Goal: Check status

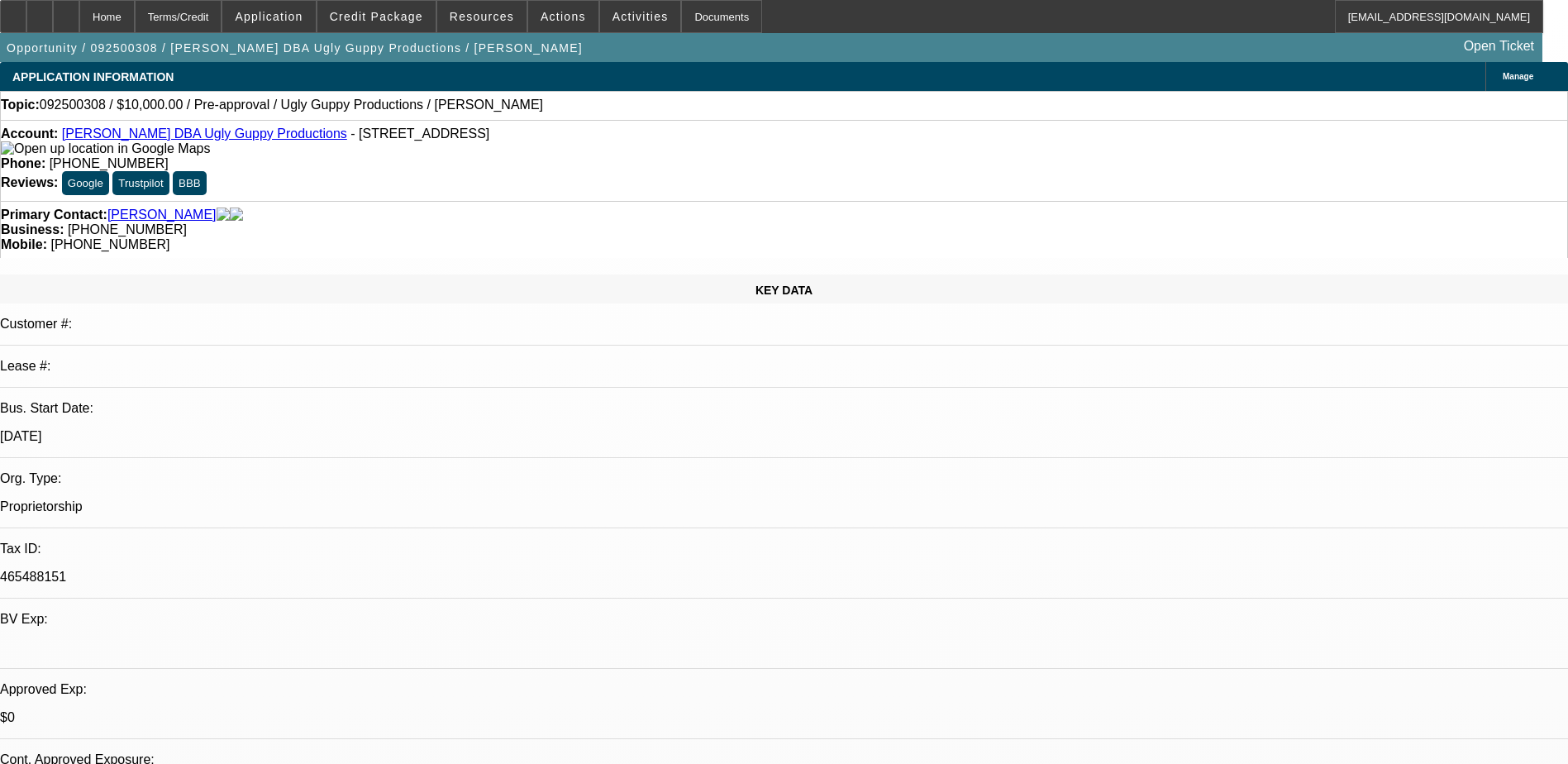
select select "0"
select select "2"
select select "0.1"
select select "1"
select select "2"
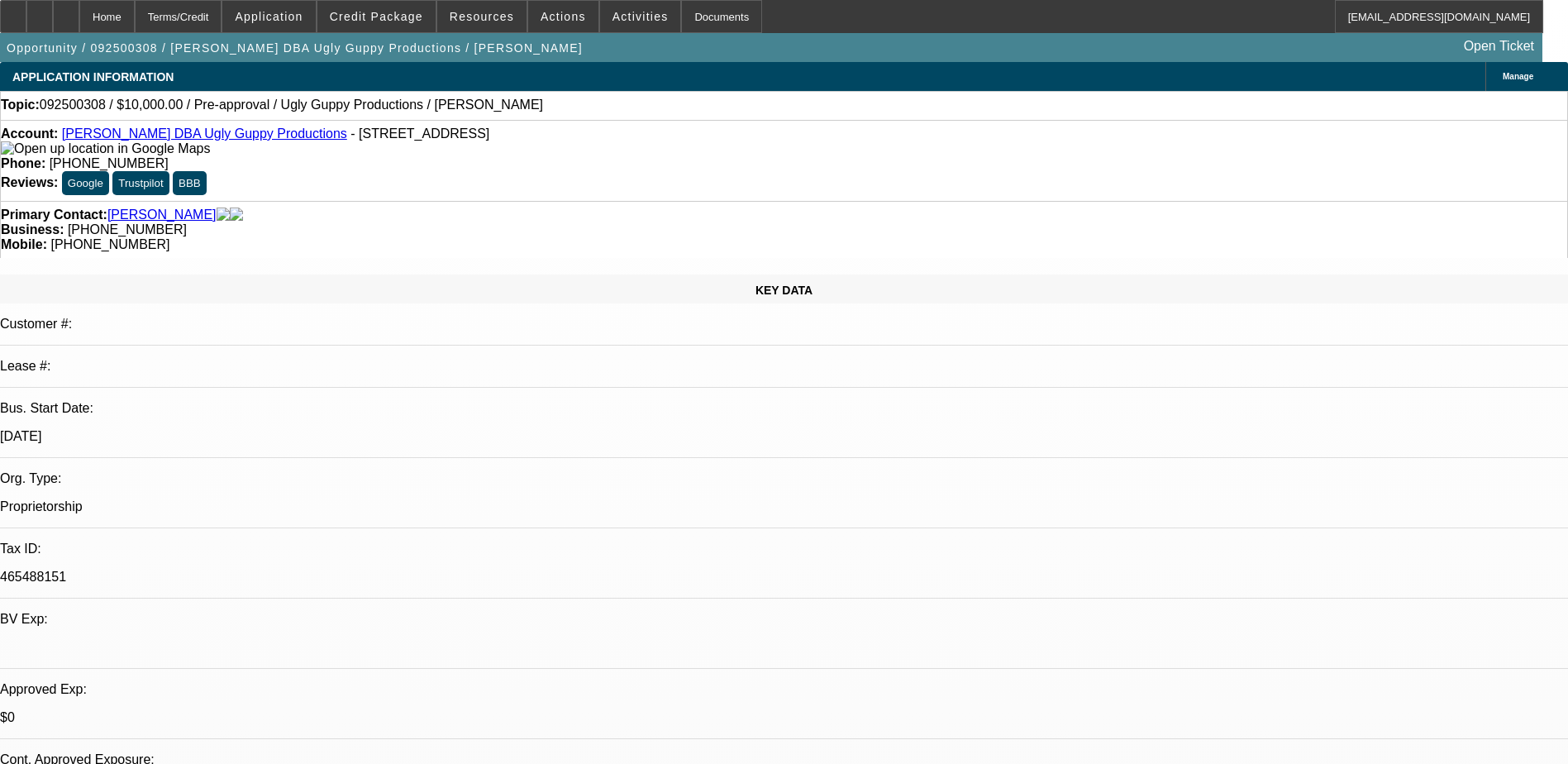
select select "4"
click at [137, 145] on div "Account: Carlos Aguilar DBA Ugly Guppy Productions - 14300 Northwest Fwy Ste A8…" at bounding box center [784, 141] width 1566 height 30
click at [142, 141] on link "[PERSON_NAME] DBA Ugly Guppy Productions" at bounding box center [204, 133] width 285 height 14
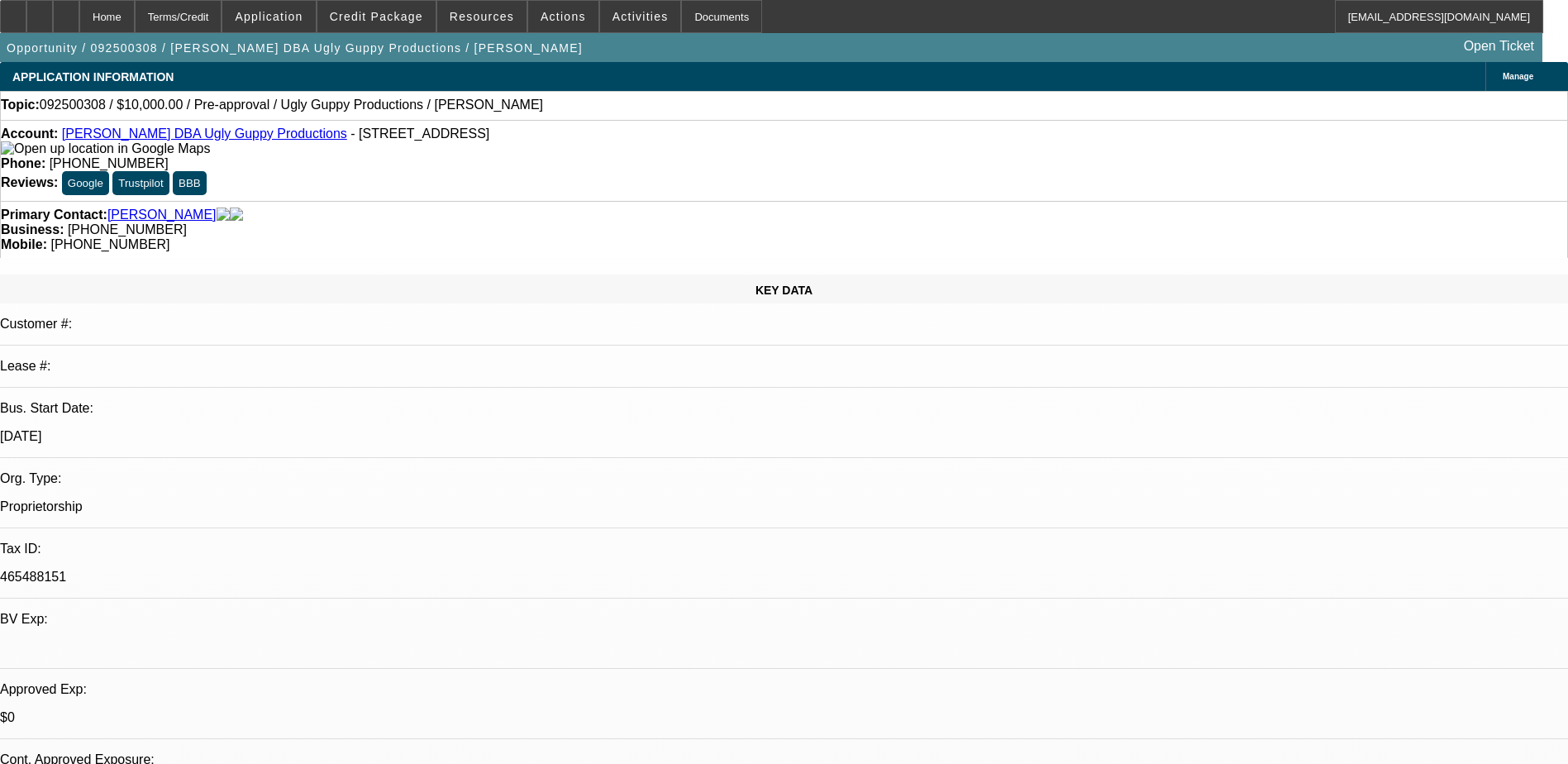
click at [416, 15] on span "Credit Package" at bounding box center [376, 16] width 94 height 13
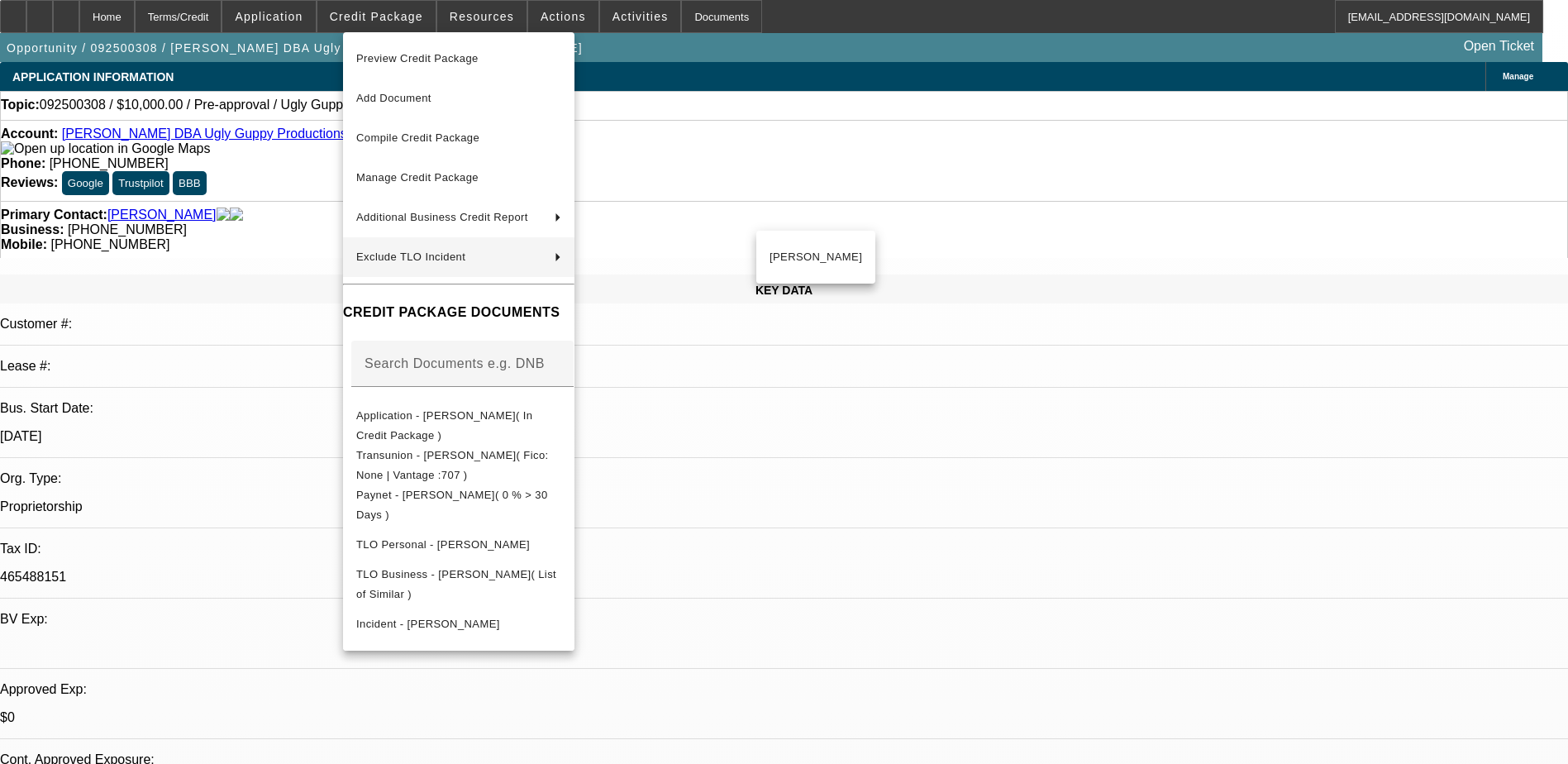
click at [1147, 727] on div at bounding box center [784, 382] width 1568 height 764
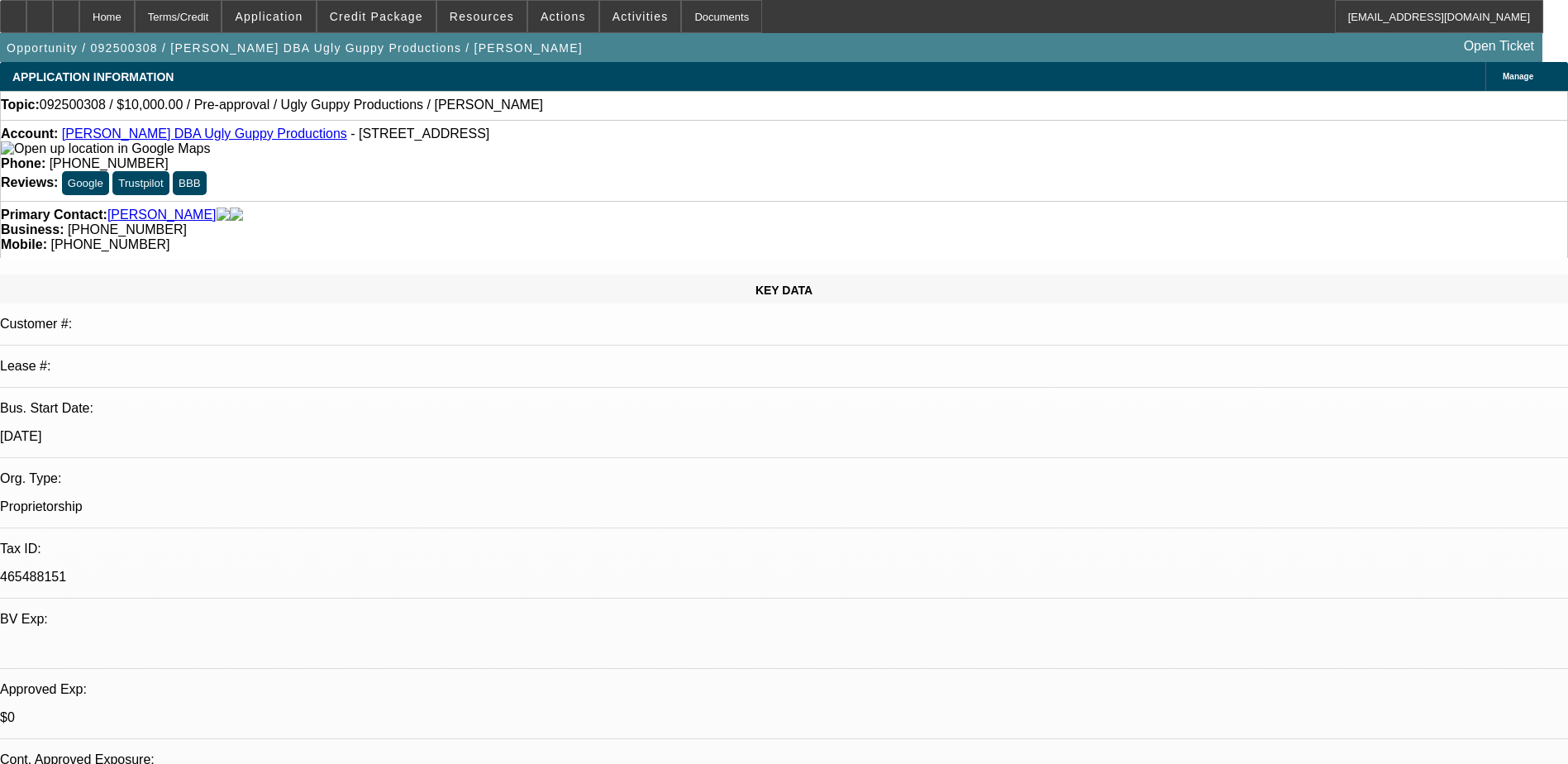
click at [245, 138] on link "Carlos Aguilar DBA Ugly Guppy Productions" at bounding box center [204, 133] width 285 height 14
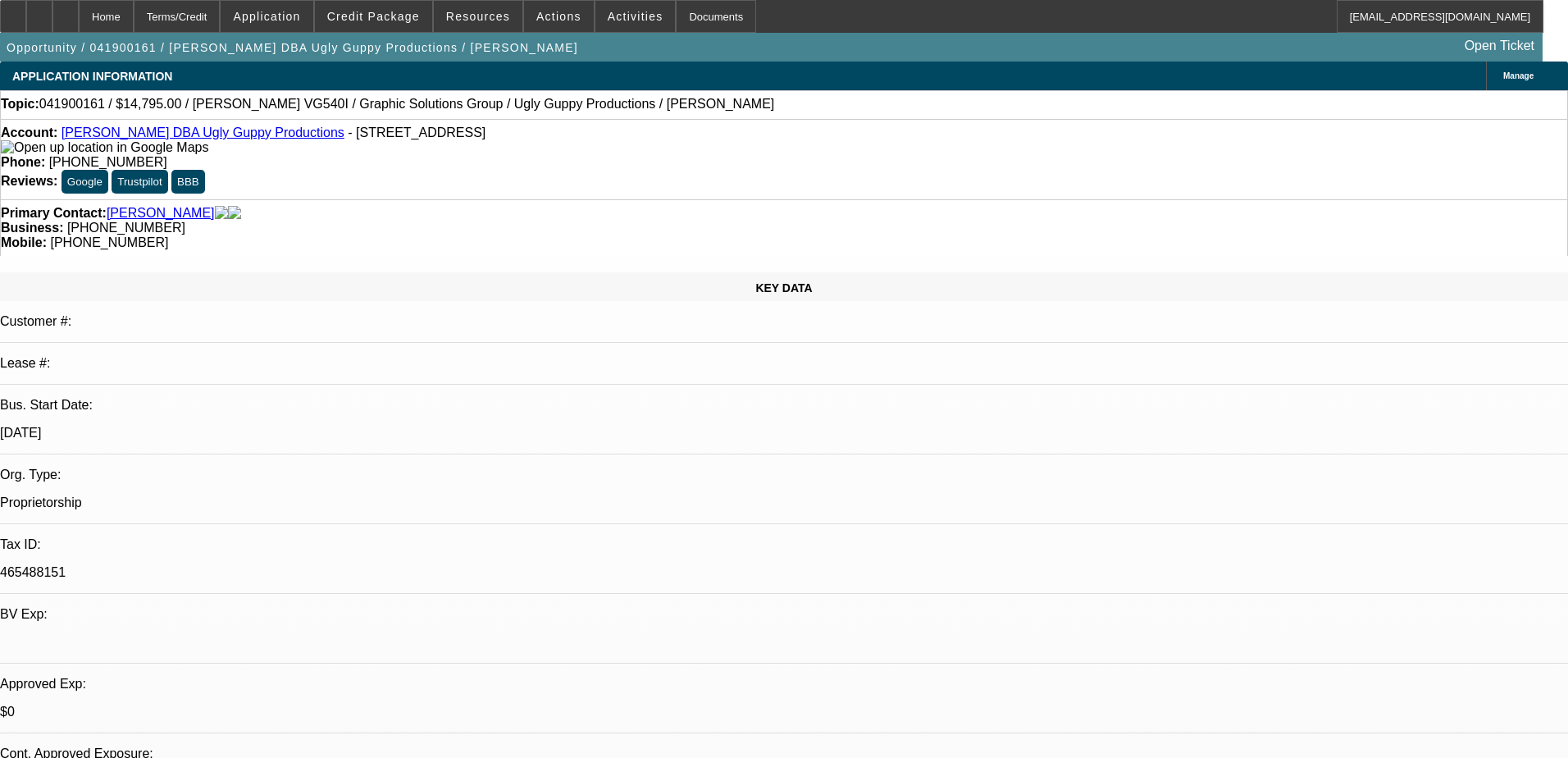
select select "0"
select select "2"
select select "0"
select select "6"
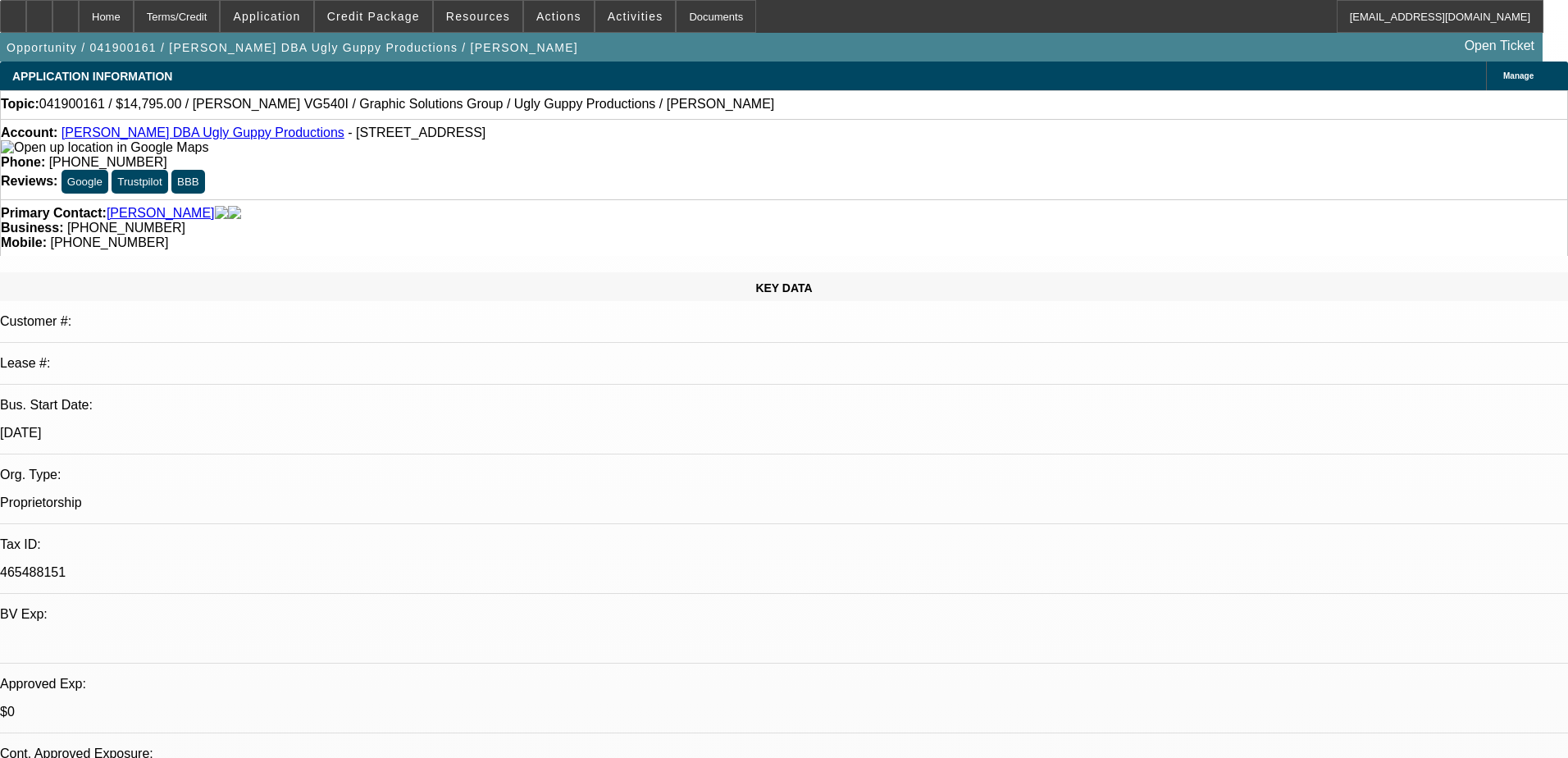
select select "0"
select select "2"
select select "0"
select select "6"
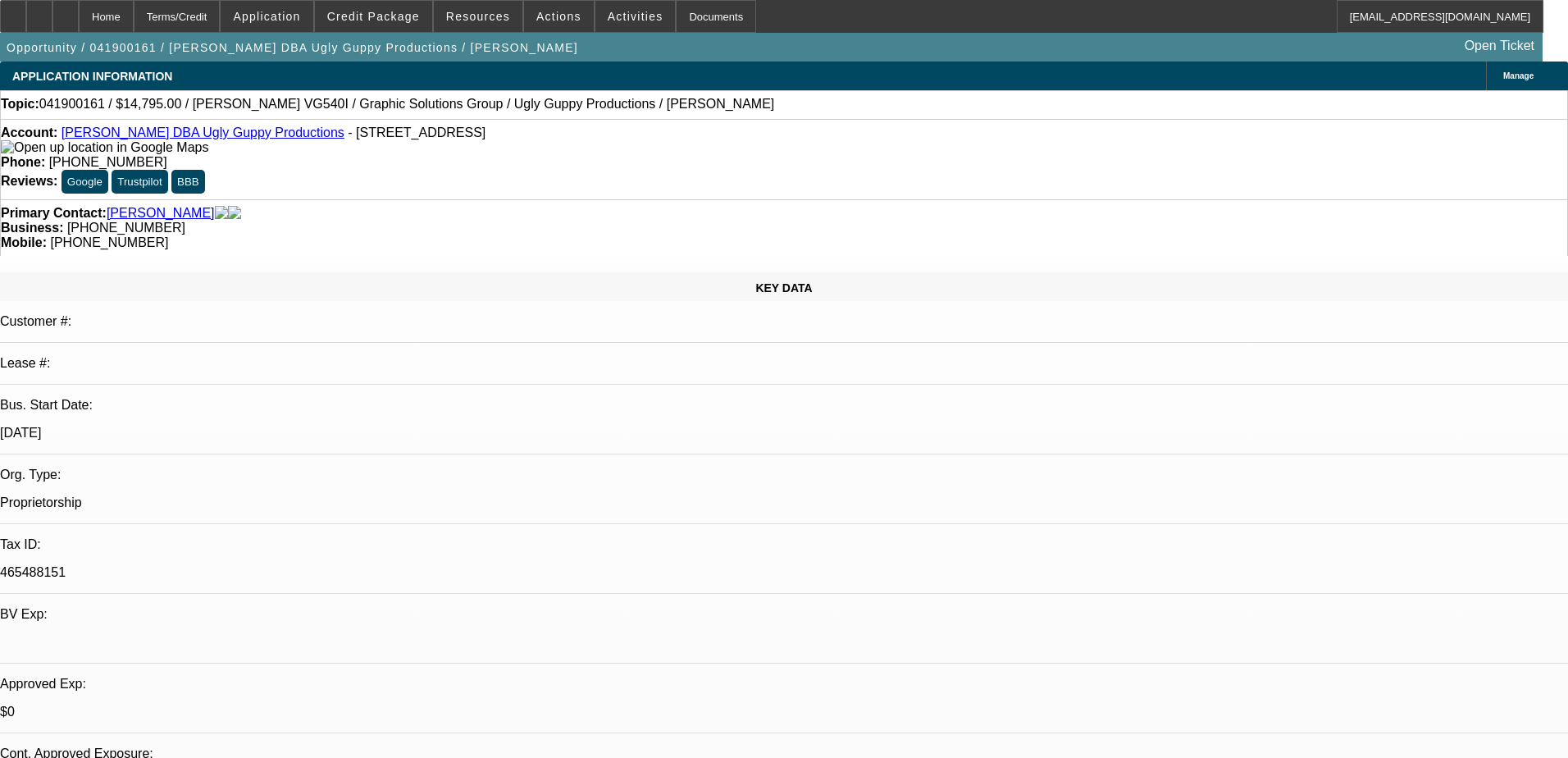
select select "0"
select select "2"
select select "0"
select select "6"
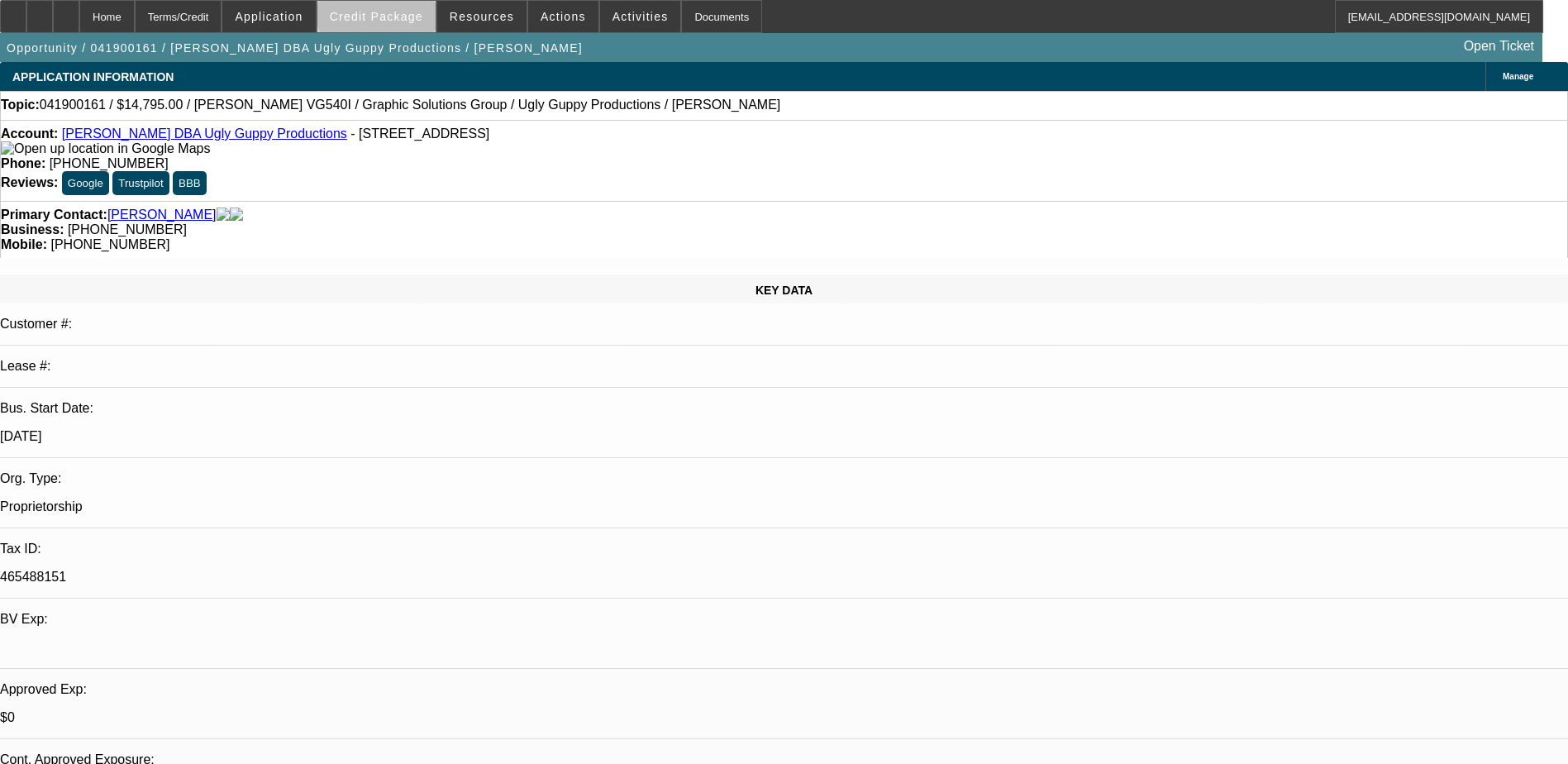
click at [411, 9] on span at bounding box center [377, 16] width 119 height 39
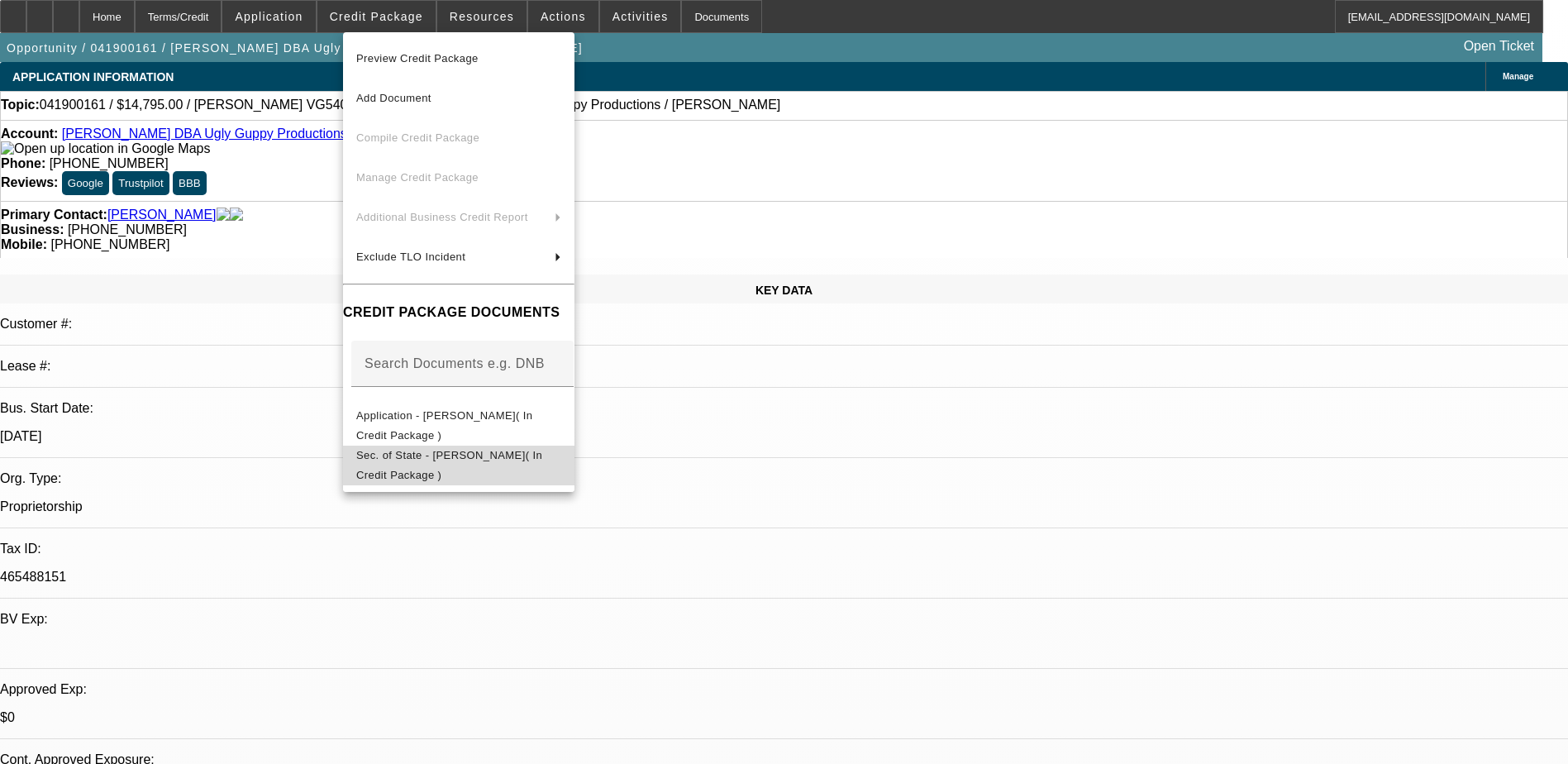
click at [562, 457] on span "Sec. of State - Carlos Aguilar( In Credit Package )" at bounding box center [459, 465] width 205 height 39
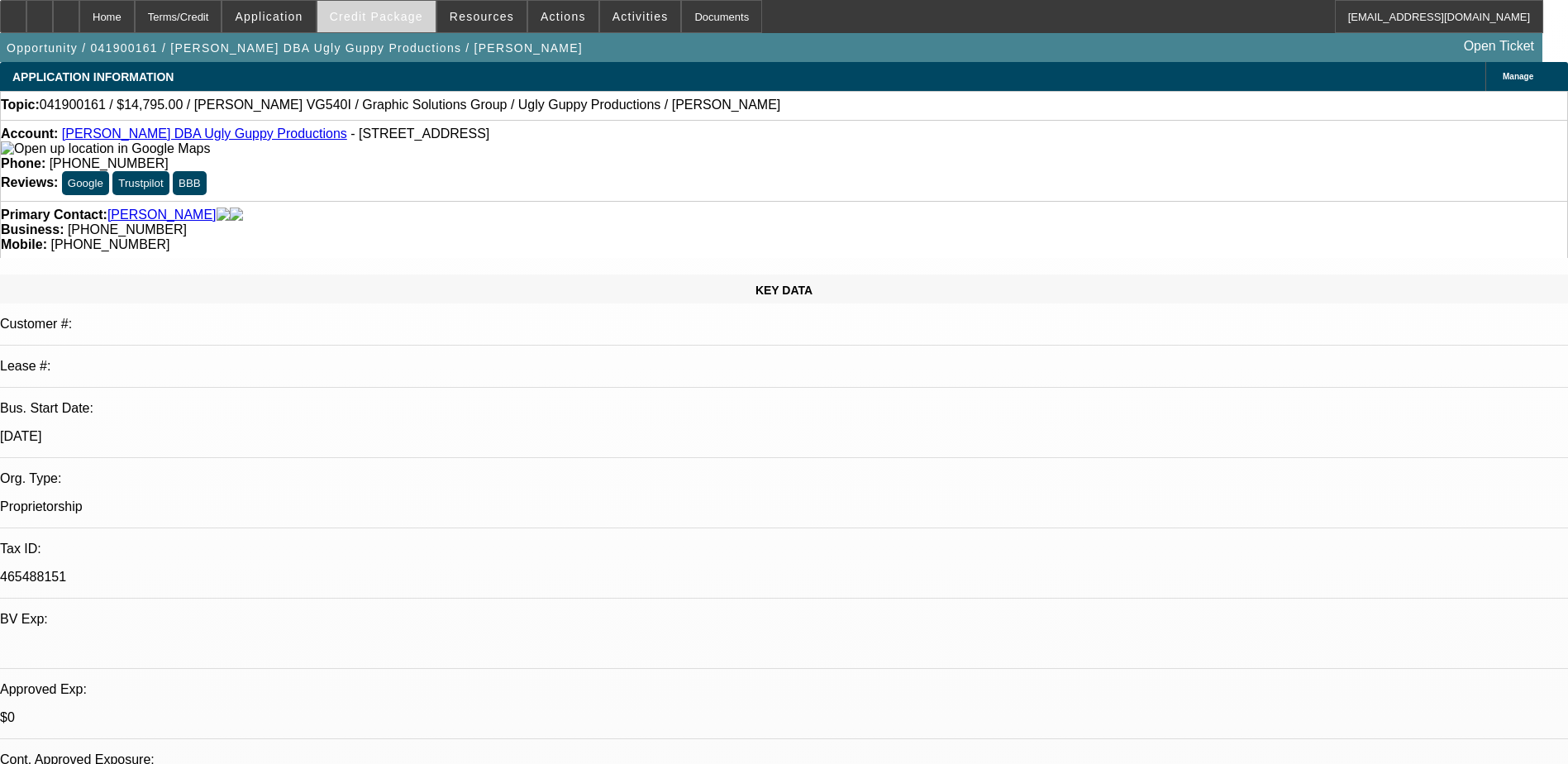
click at [389, 18] on span "Credit Package" at bounding box center [376, 16] width 94 height 13
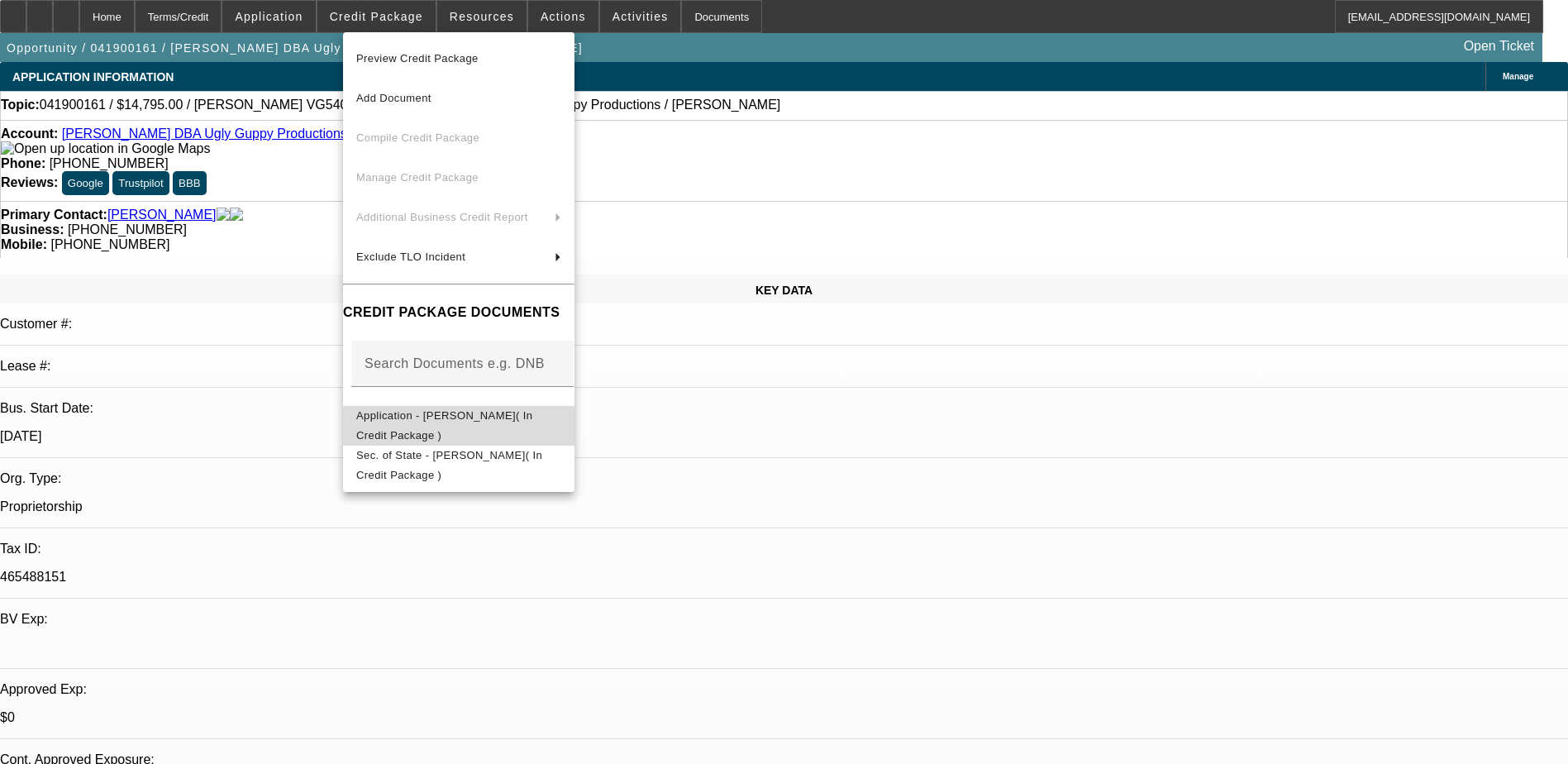
click at [562, 423] on span "Application - [PERSON_NAME]( In Credit Package )" at bounding box center [459, 426] width 205 height 39
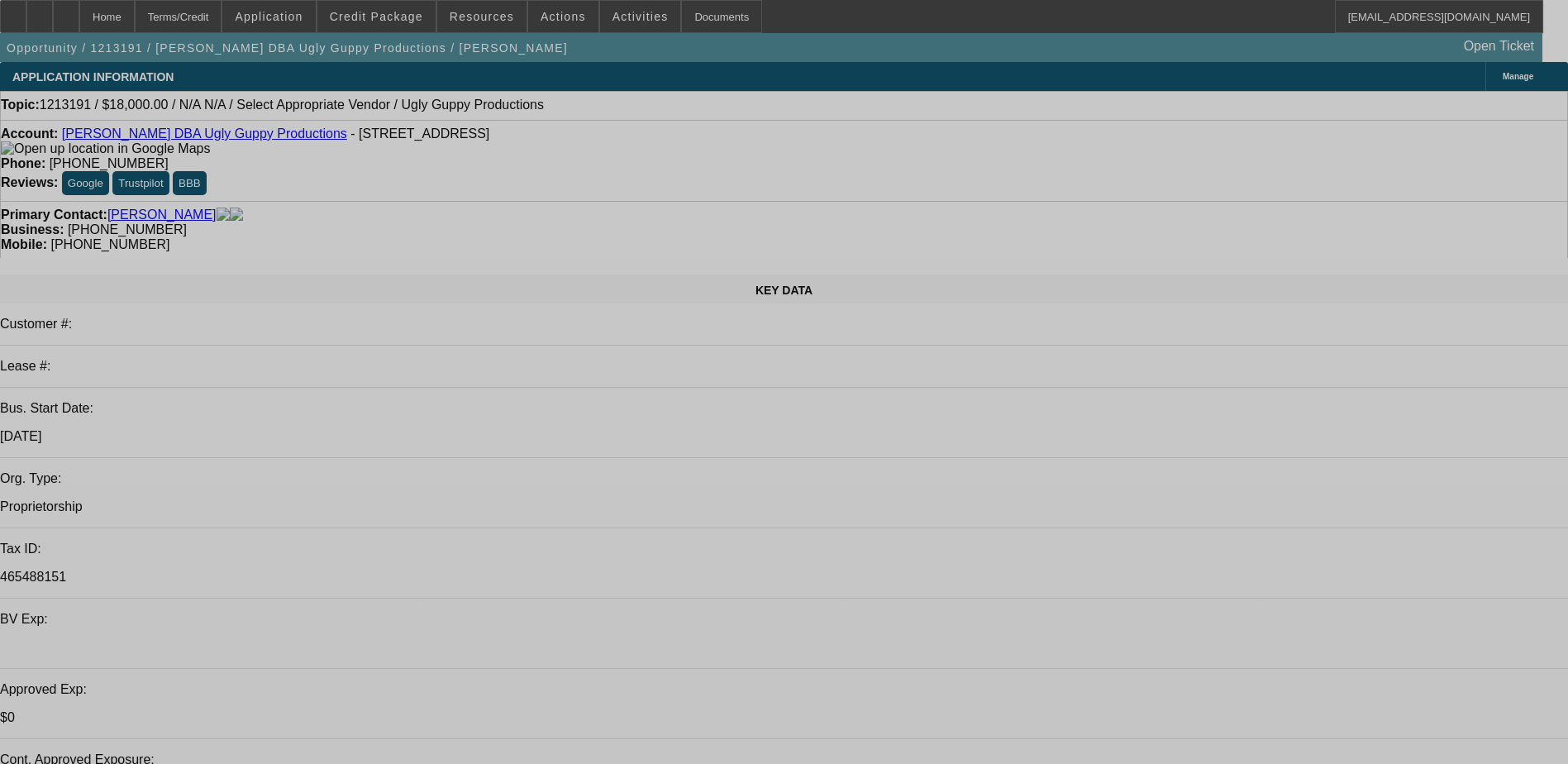
select select "0"
select select "2"
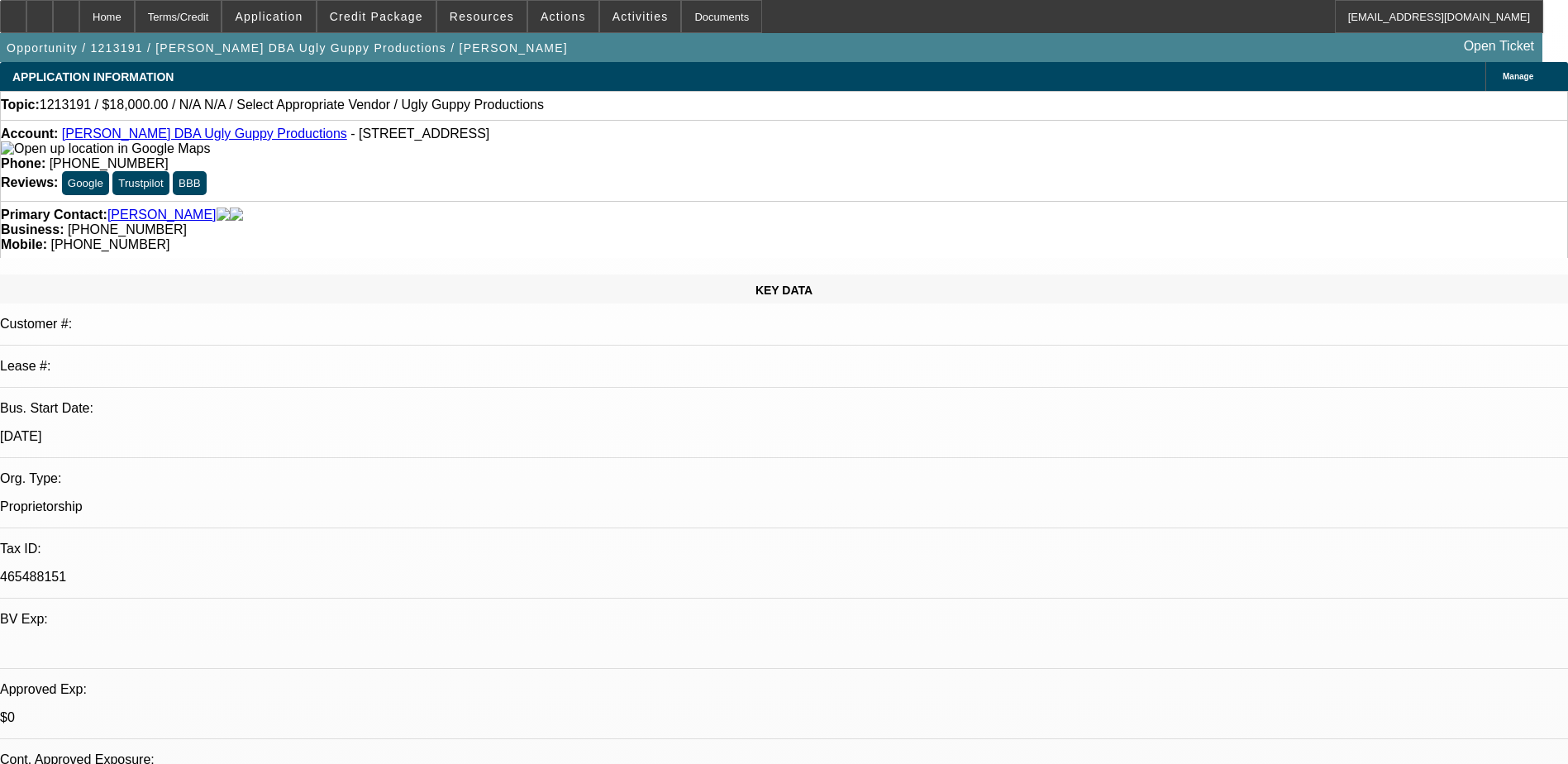
select select "0.1"
select select "1"
select select "2"
select select
click at [418, 18] on span "Credit Package" at bounding box center [376, 16] width 94 height 13
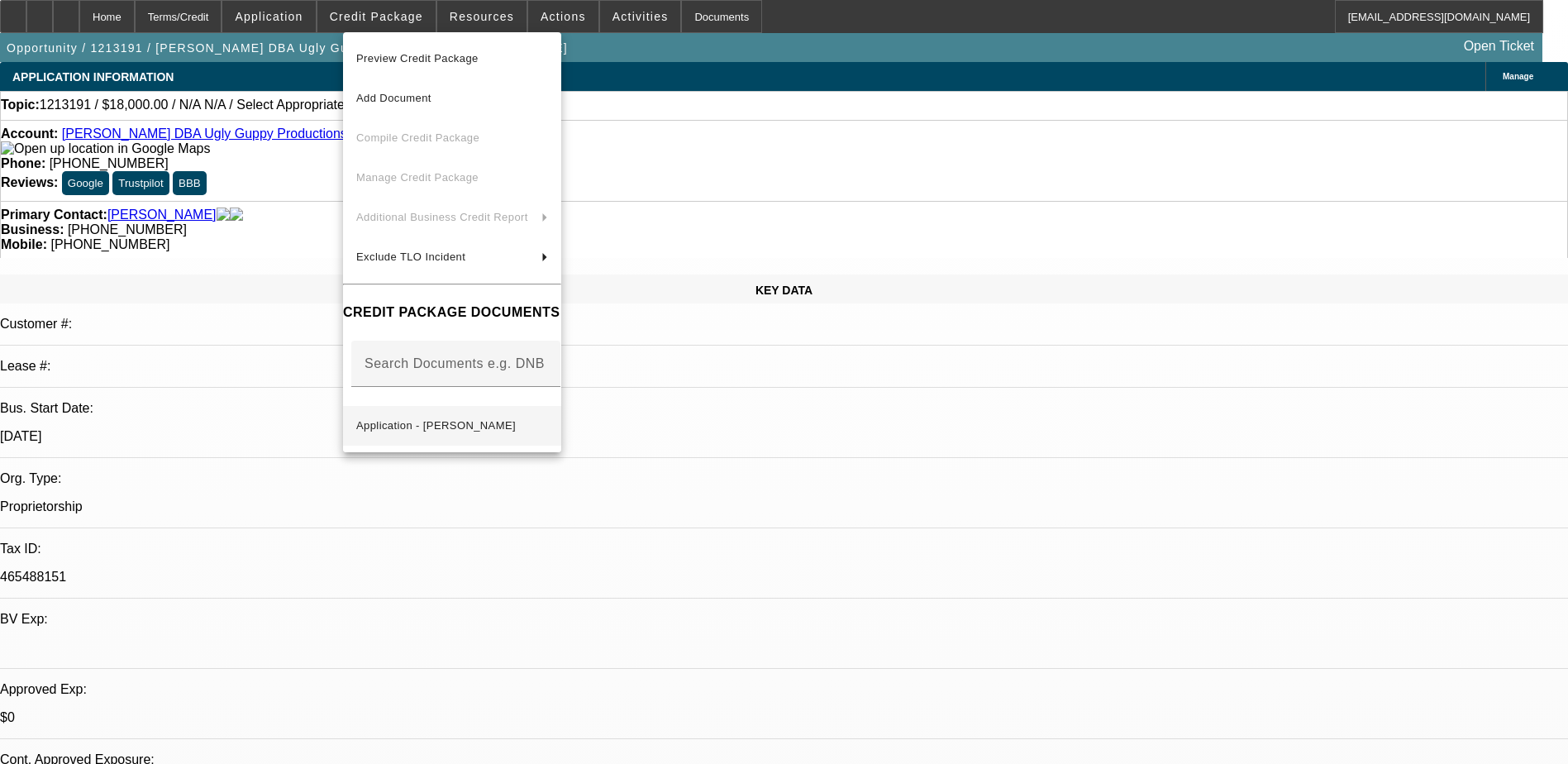
click at [548, 422] on span "Application - Carlos Aguilar" at bounding box center [452, 425] width 191 height 20
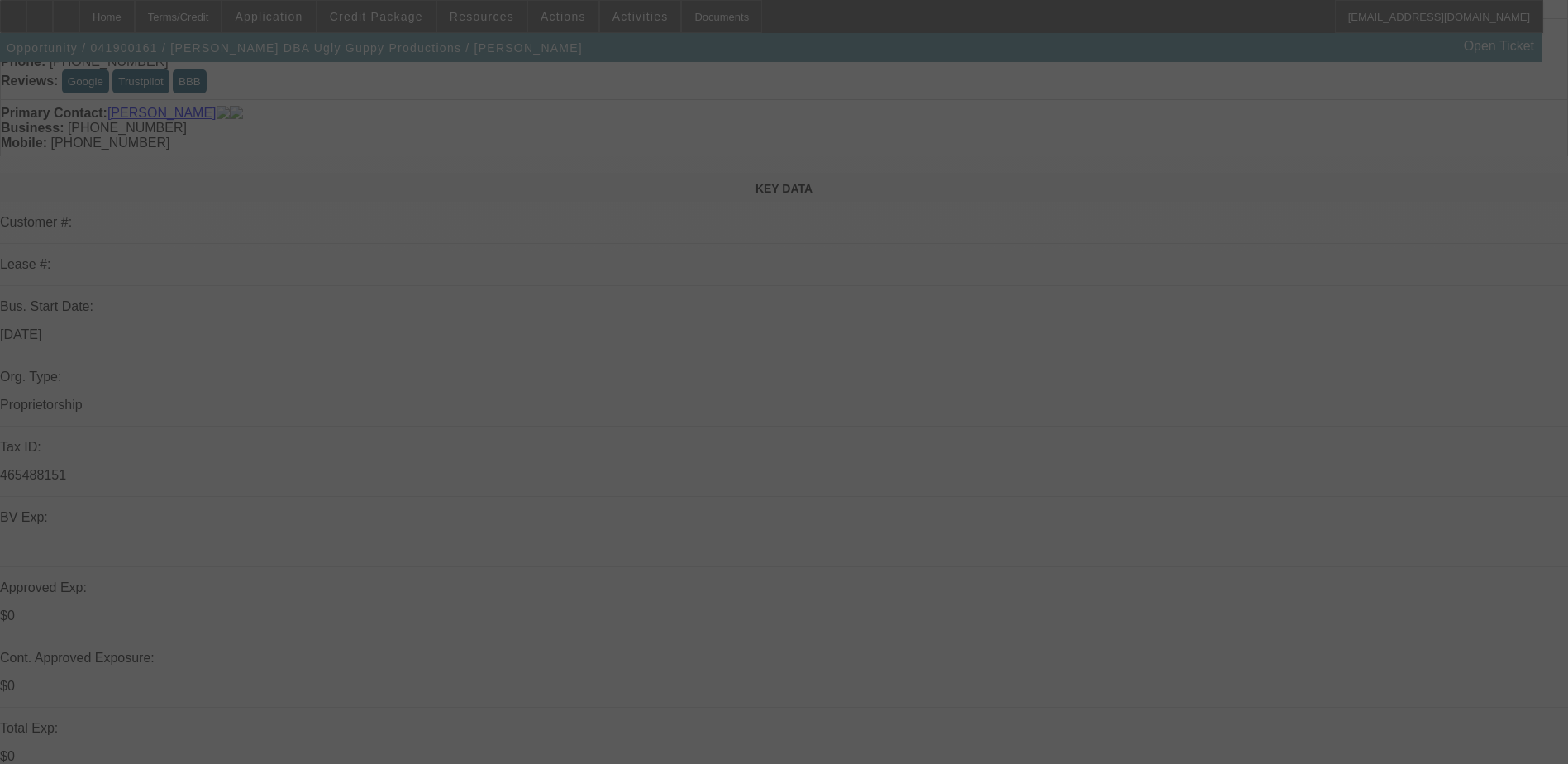
scroll to position [248, 0]
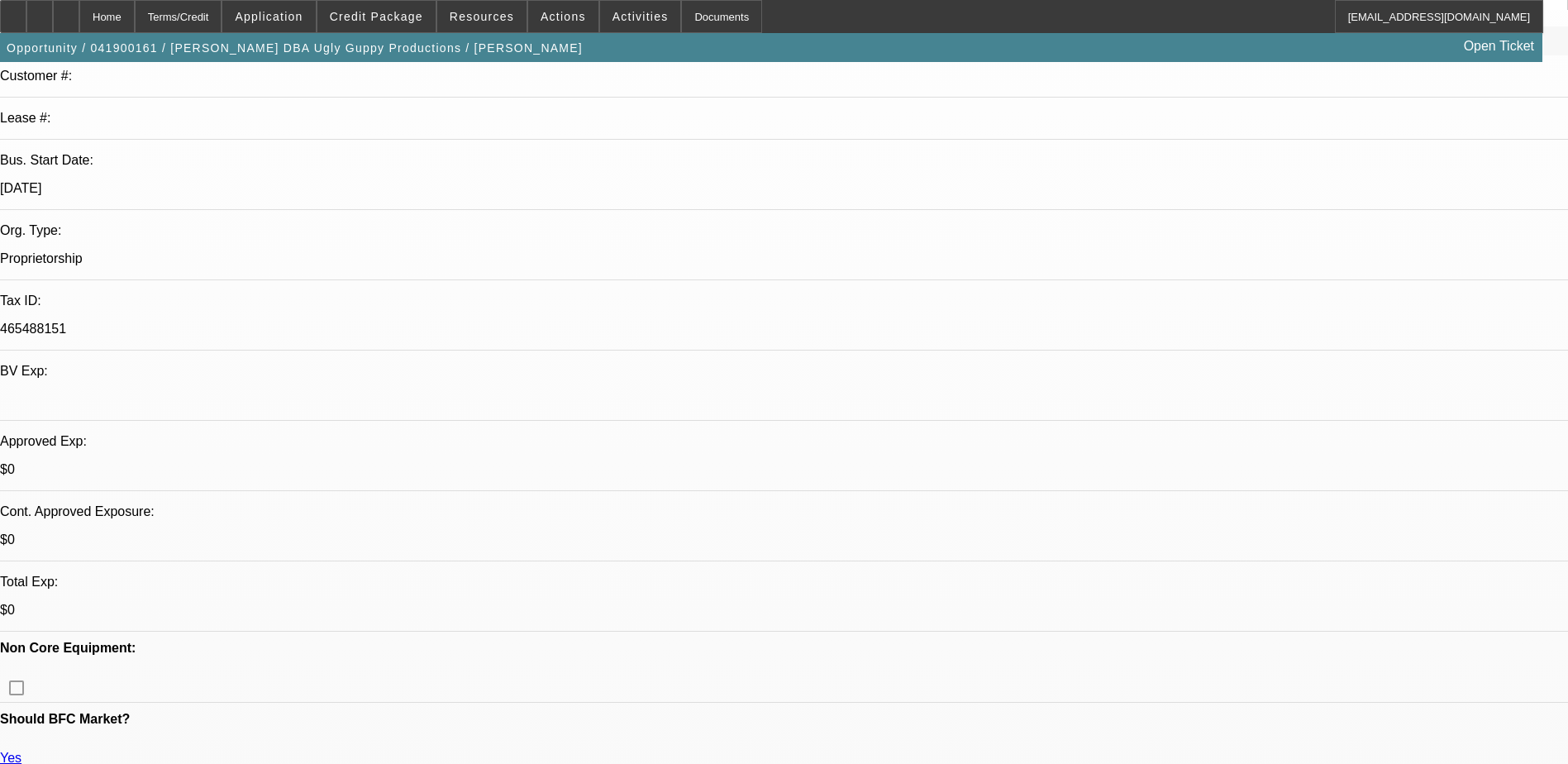
select select "0"
select select "2"
select select "0"
select select "6"
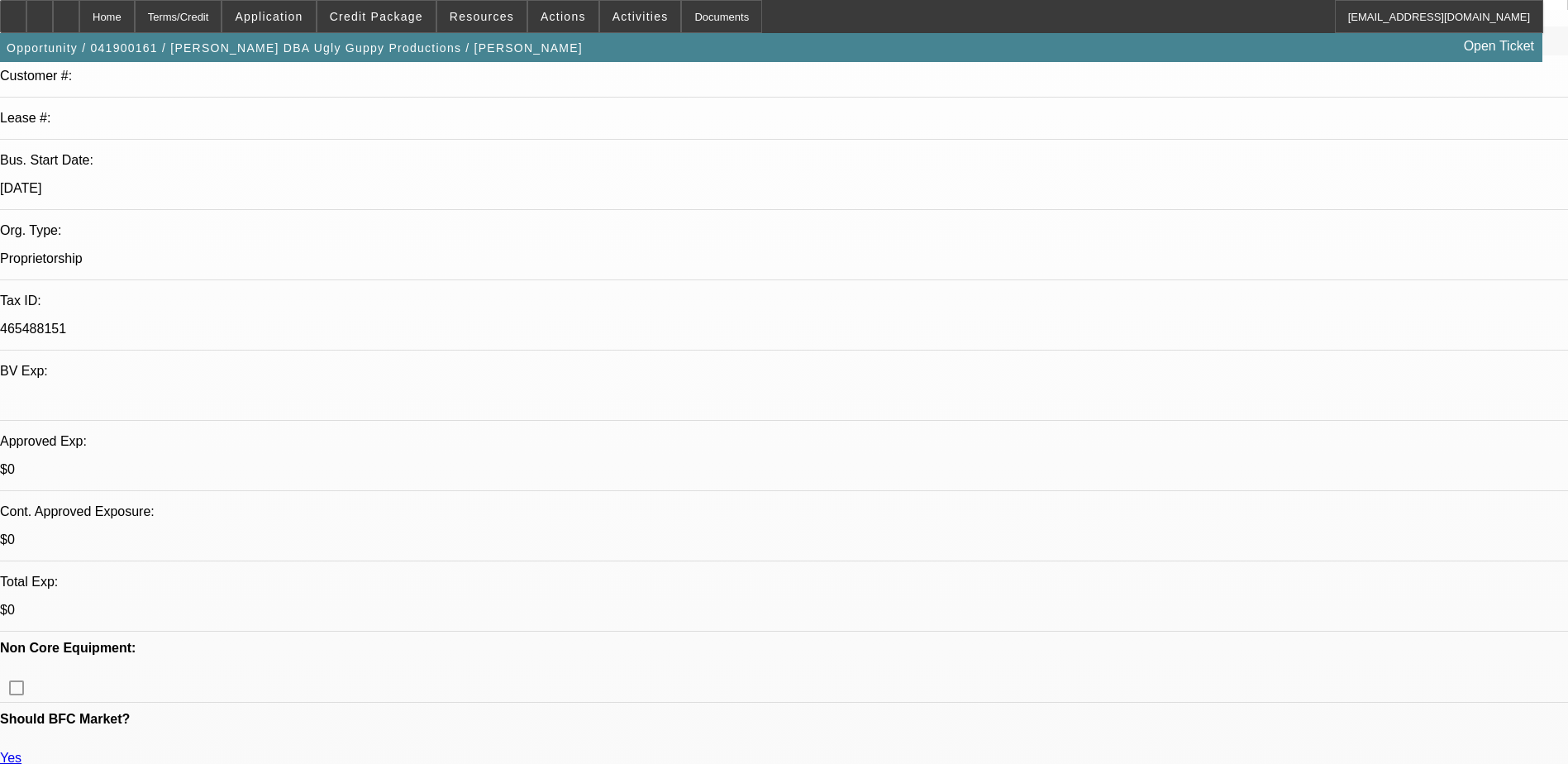
select select "0"
select select "2"
select select "0"
select select "6"
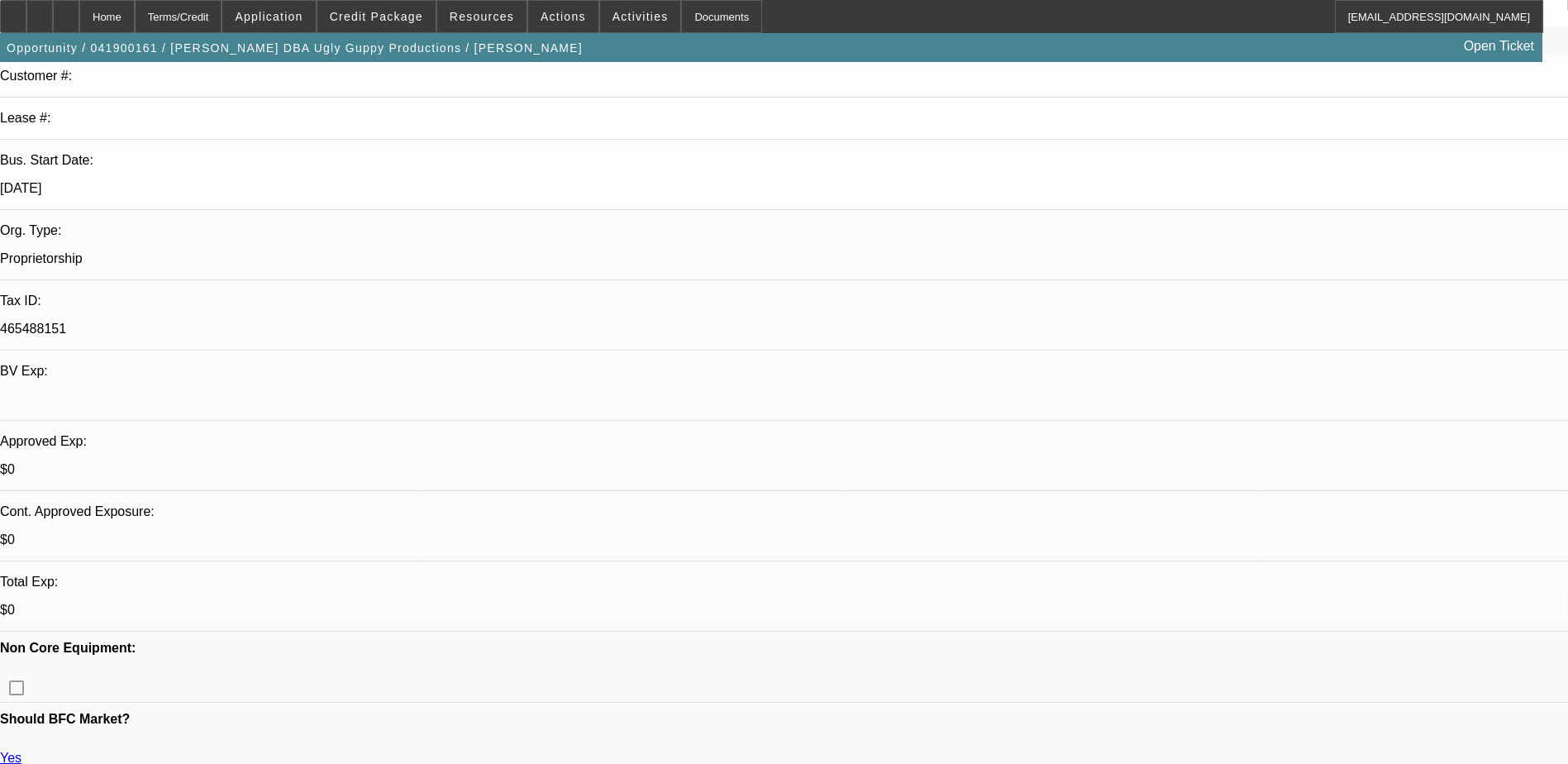
select select "0"
select select "2"
select select "0"
select select "6"
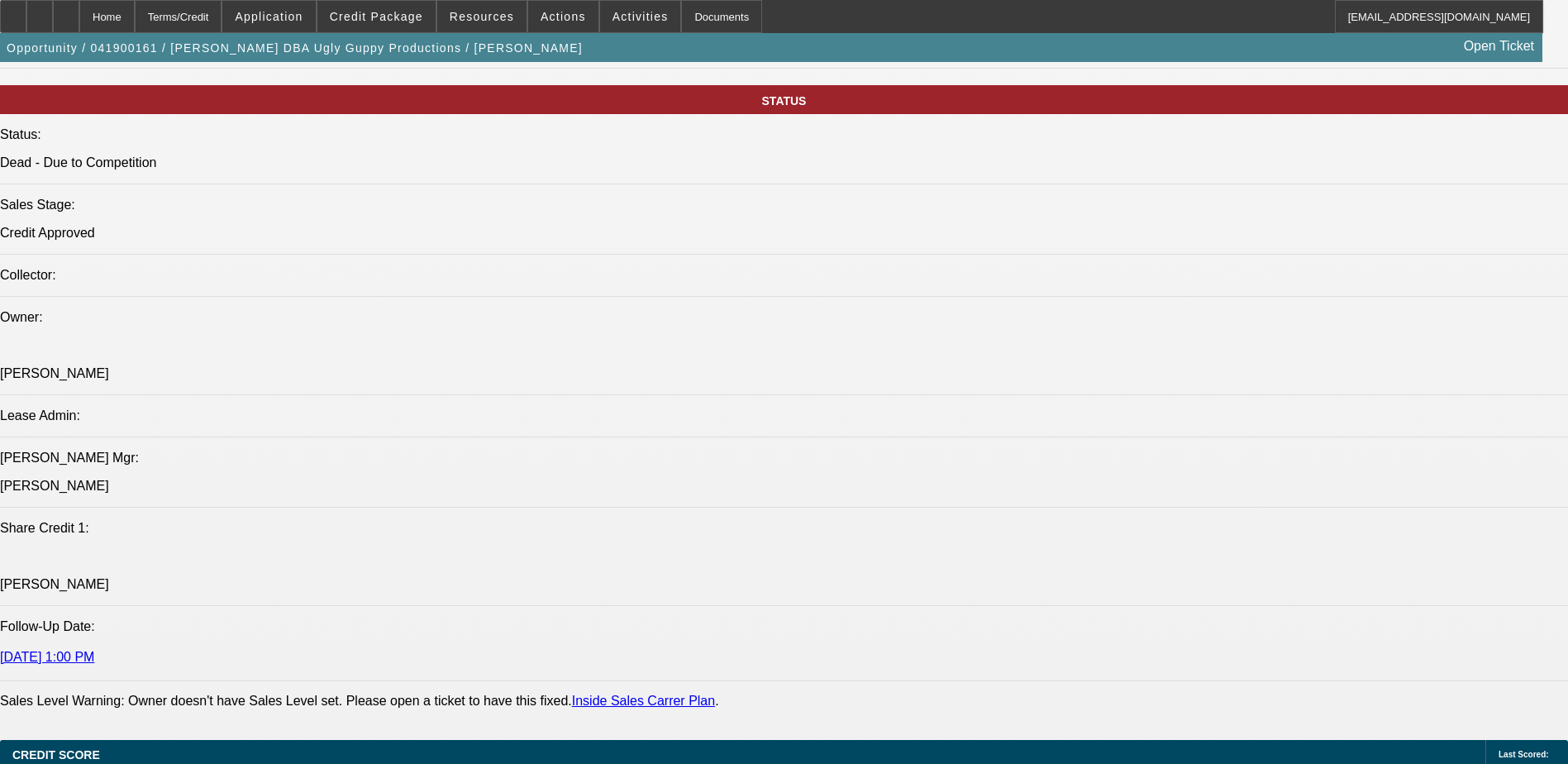
scroll to position [645, 0]
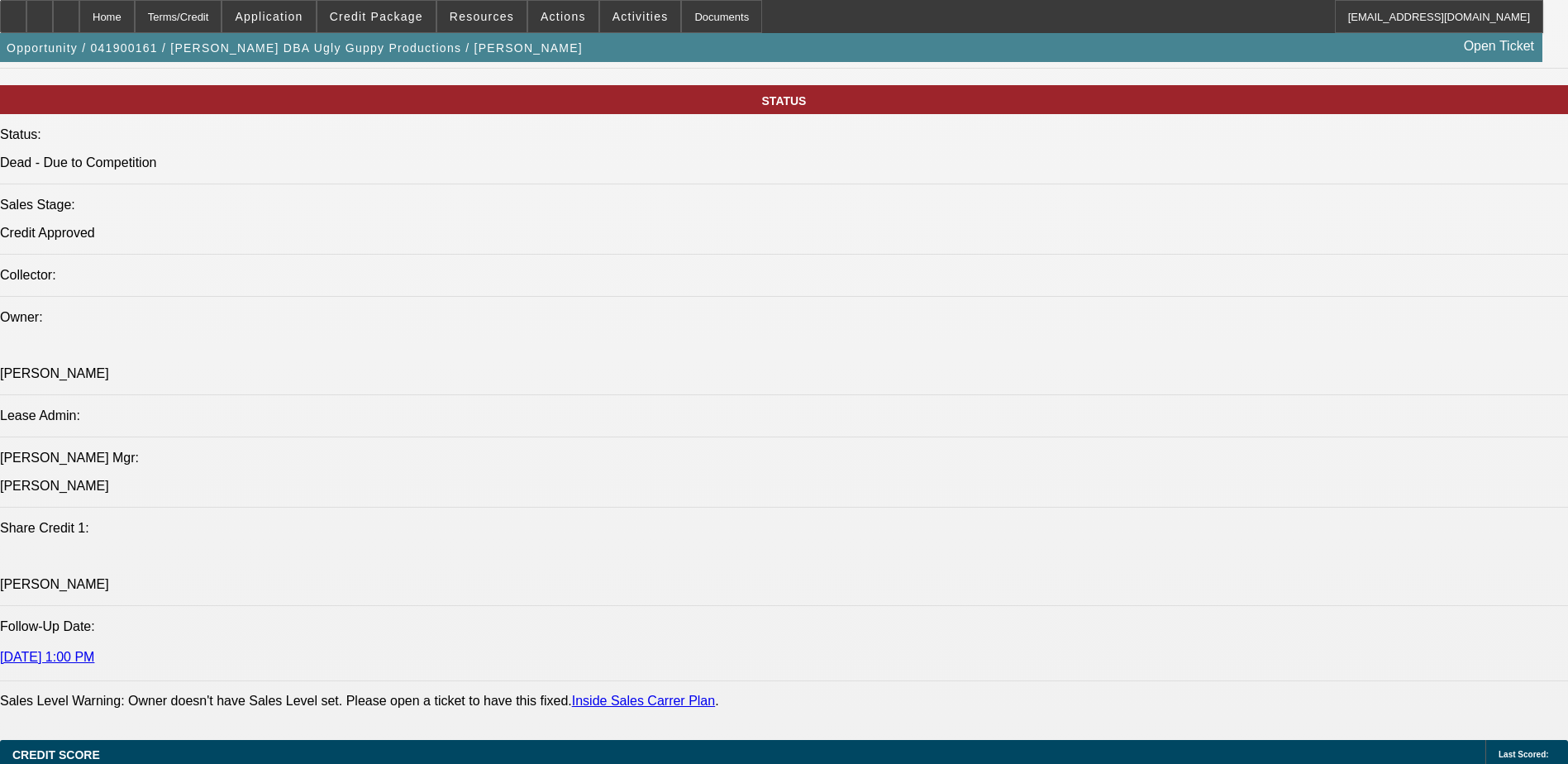
scroll to position [479, 0]
drag, startPoint x: 1133, startPoint y: 347, endPoint x: 1114, endPoint y: 301, distance: 49.8
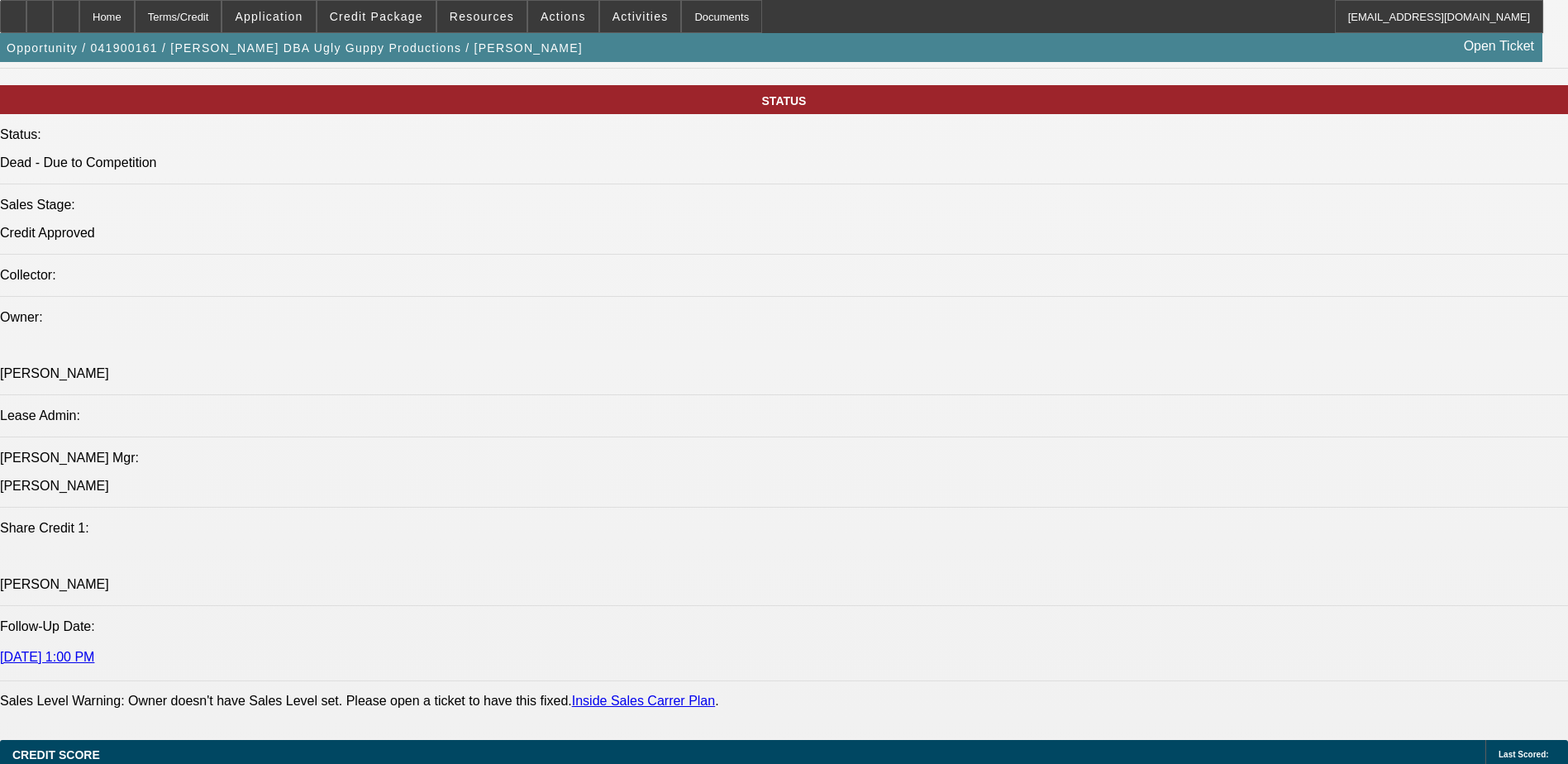
scroll to position [66, 0]
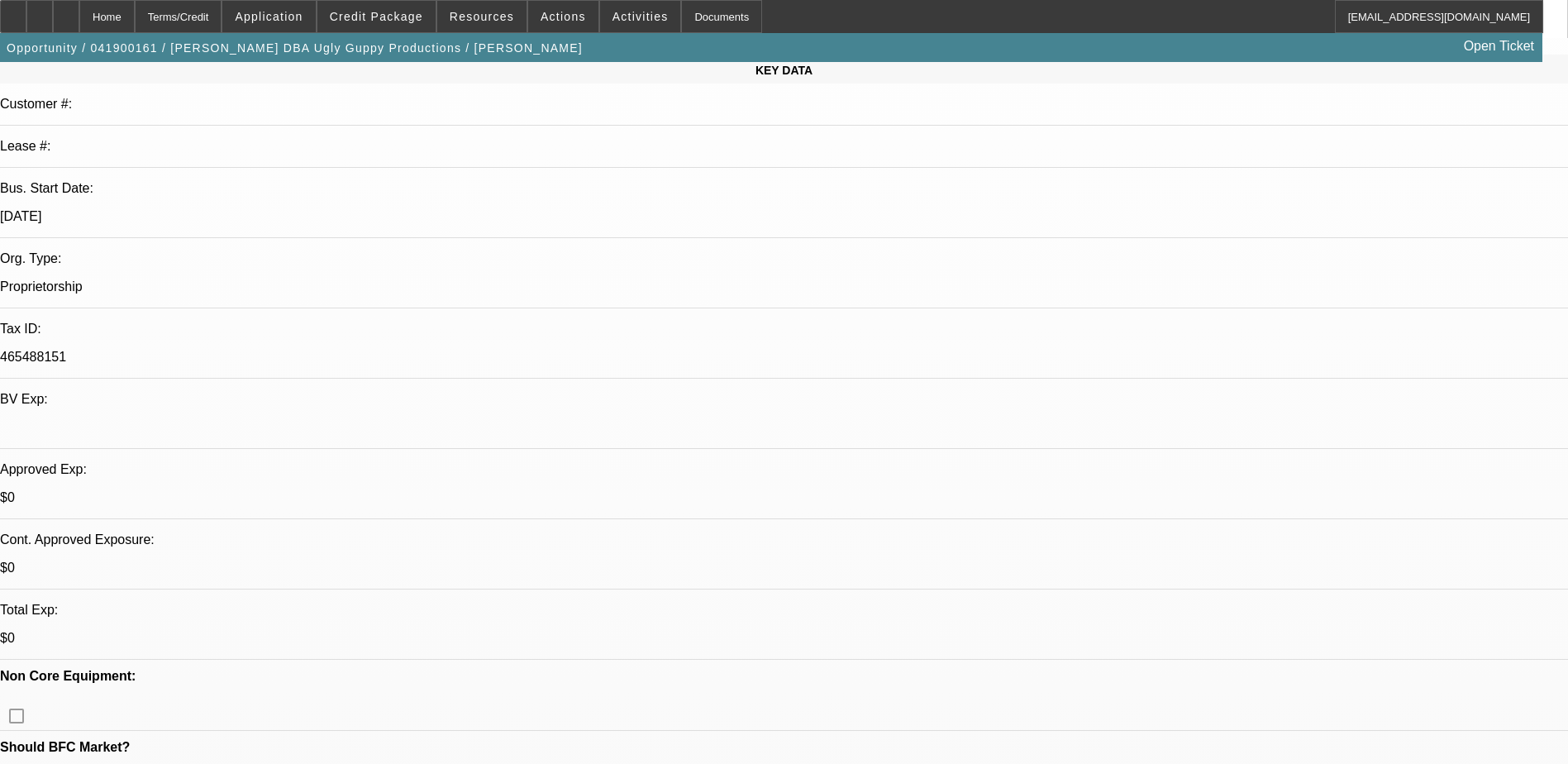
scroll to position [0, 0]
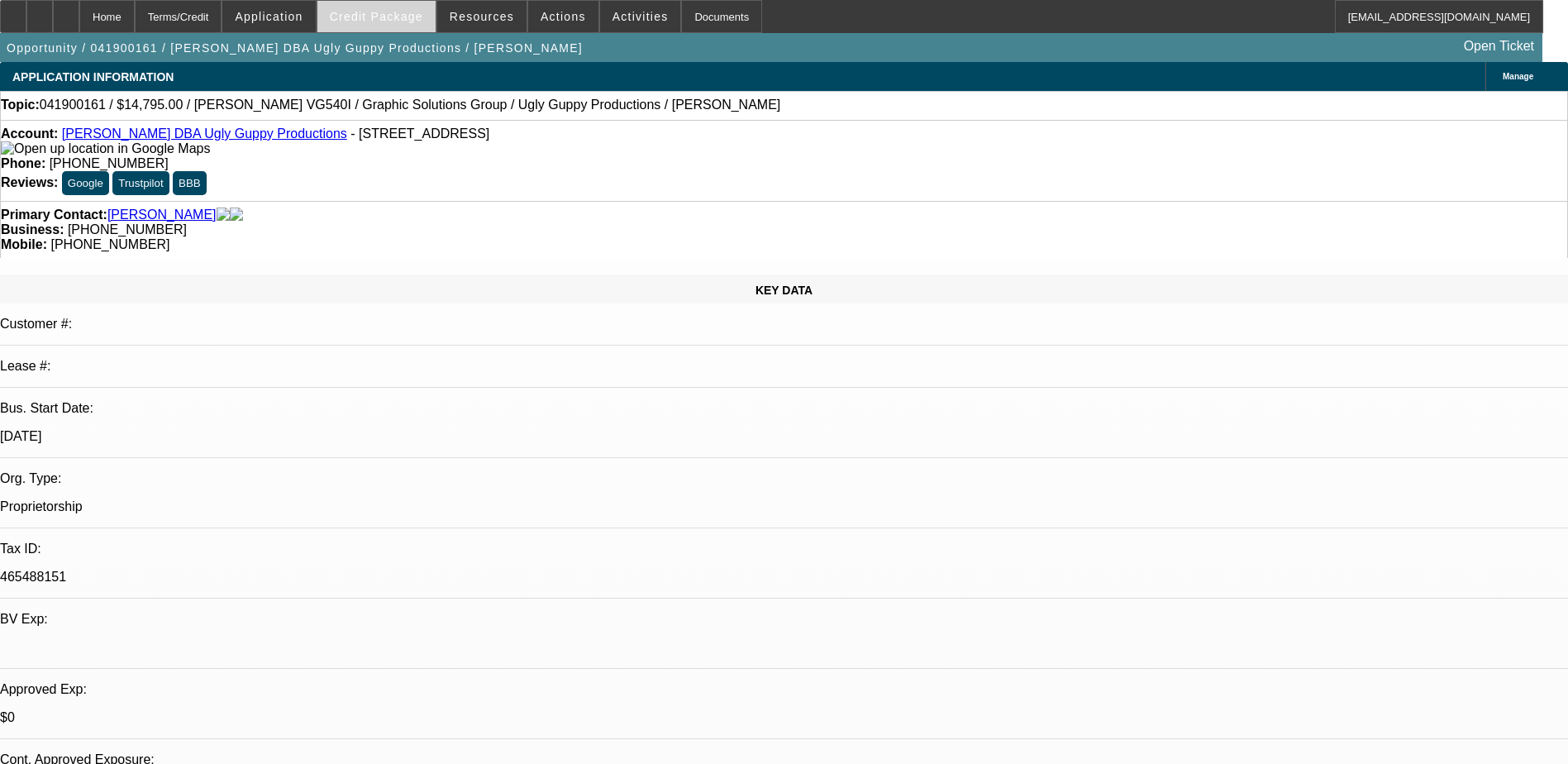
click at [381, 20] on span "Credit Package" at bounding box center [376, 16] width 94 height 13
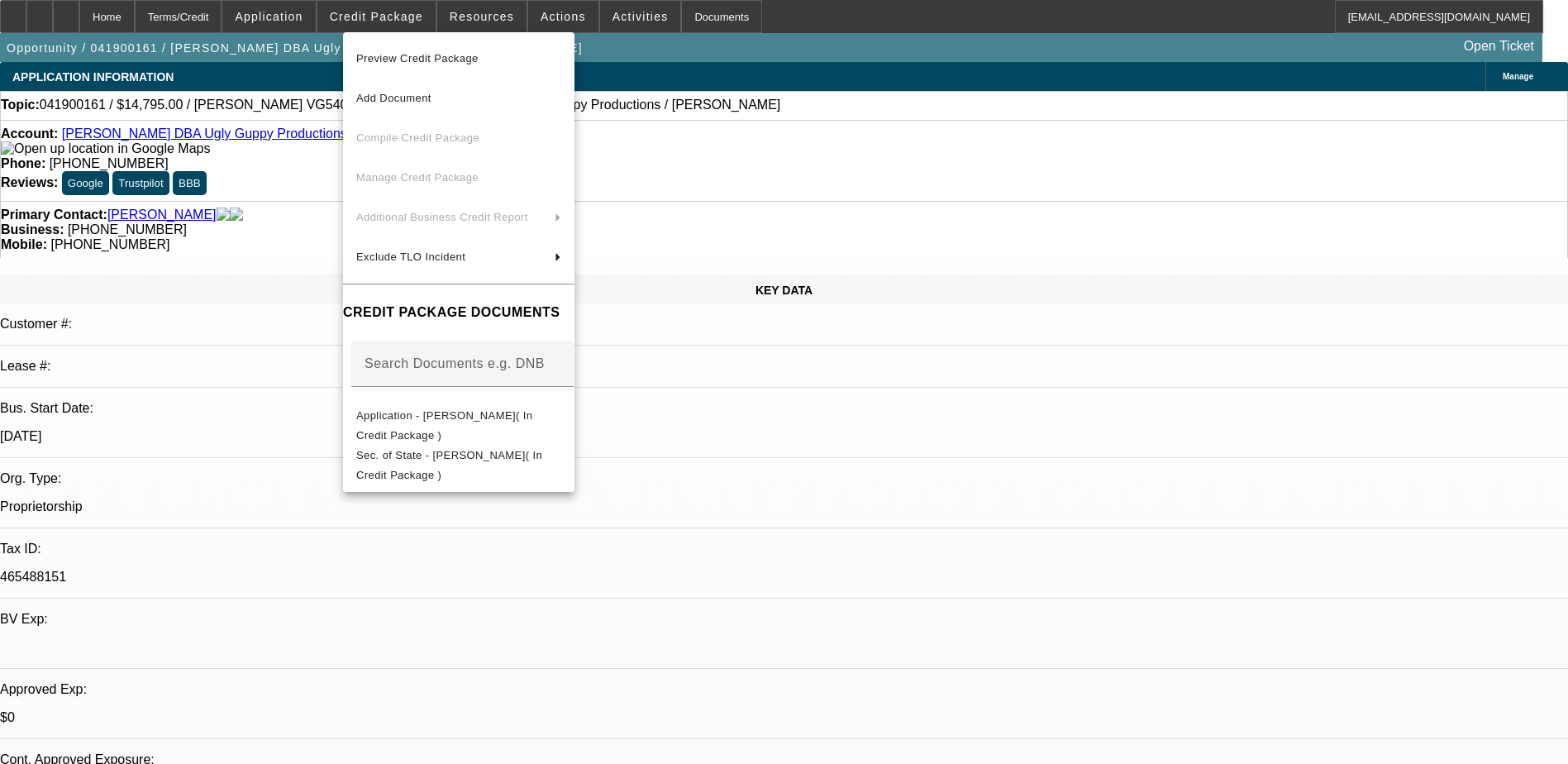
click at [487, 24] on div at bounding box center [784, 382] width 1568 height 764
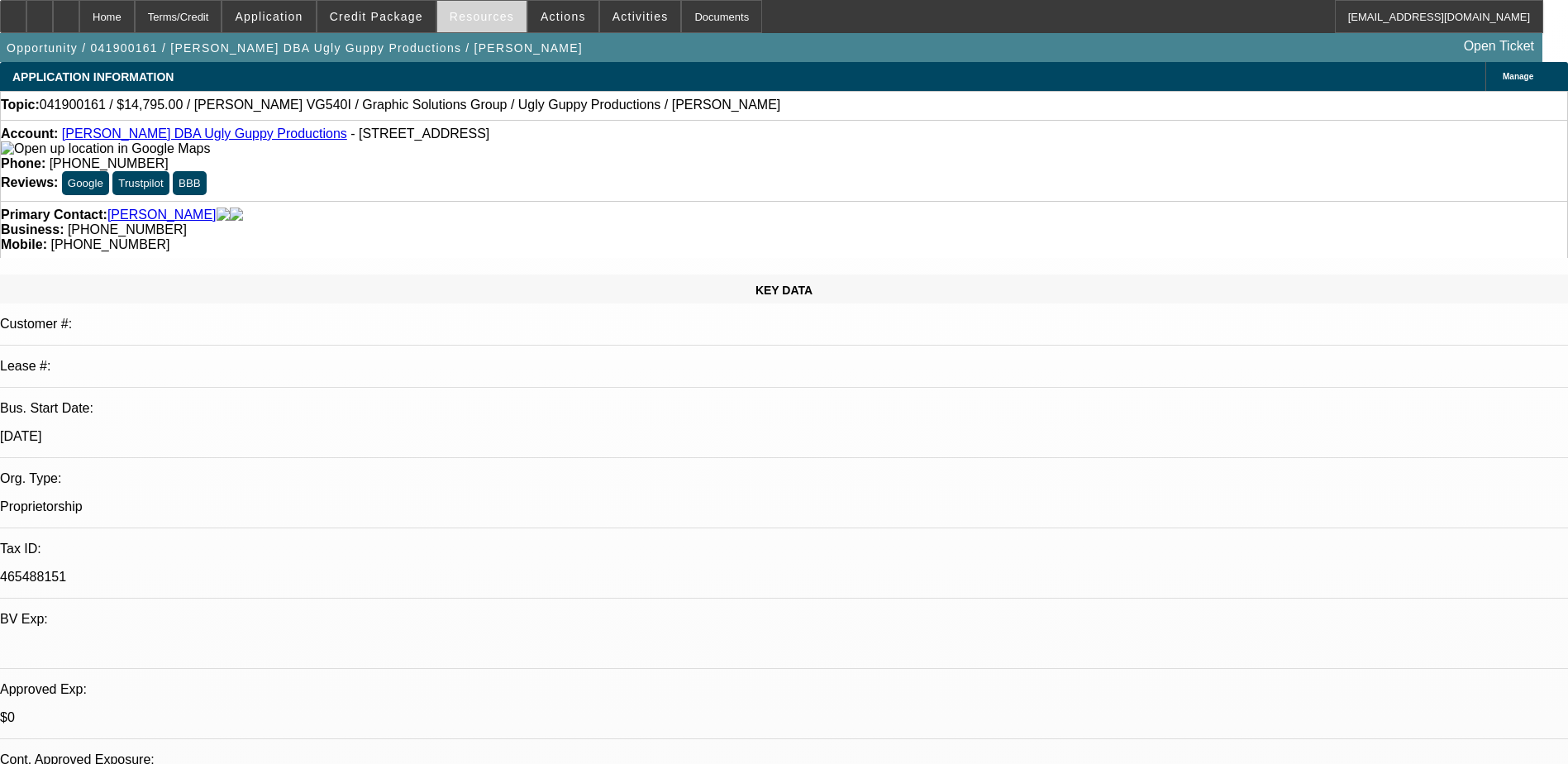
click at [489, 14] on span "Resources" at bounding box center [482, 16] width 64 height 13
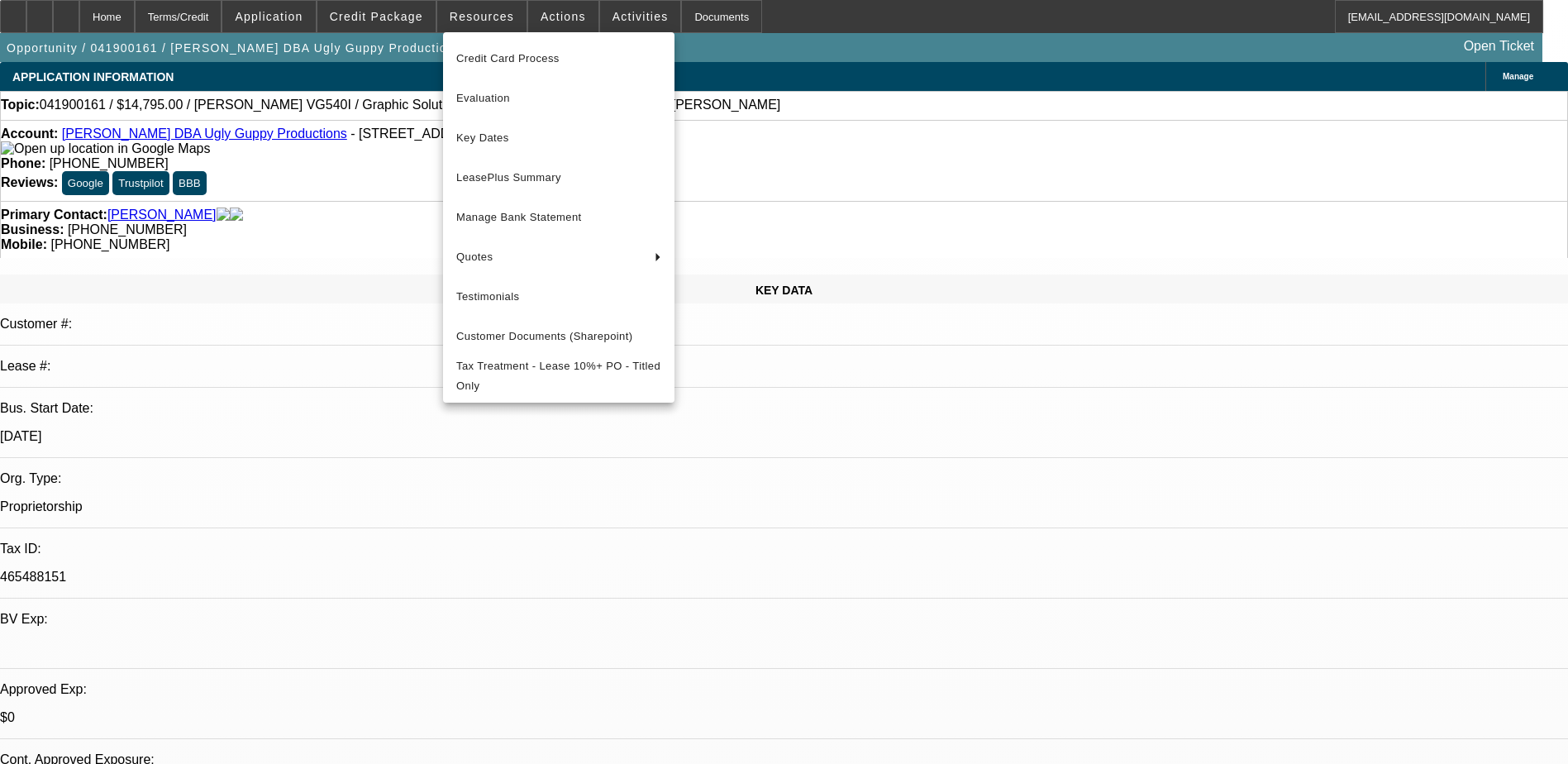
click at [563, 16] on div at bounding box center [784, 382] width 1568 height 764
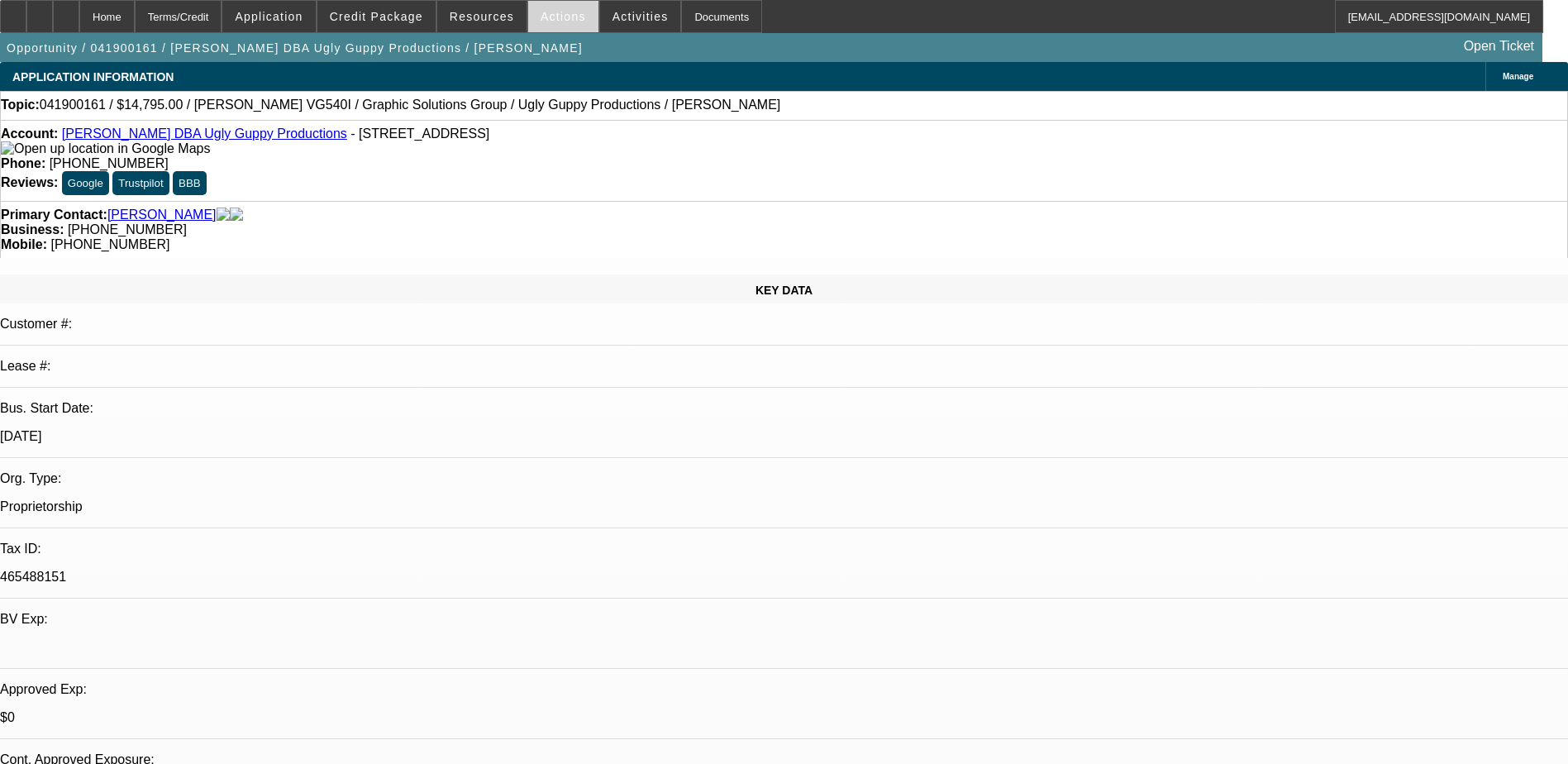
click at [554, 18] on span "Actions" at bounding box center [563, 16] width 46 height 13
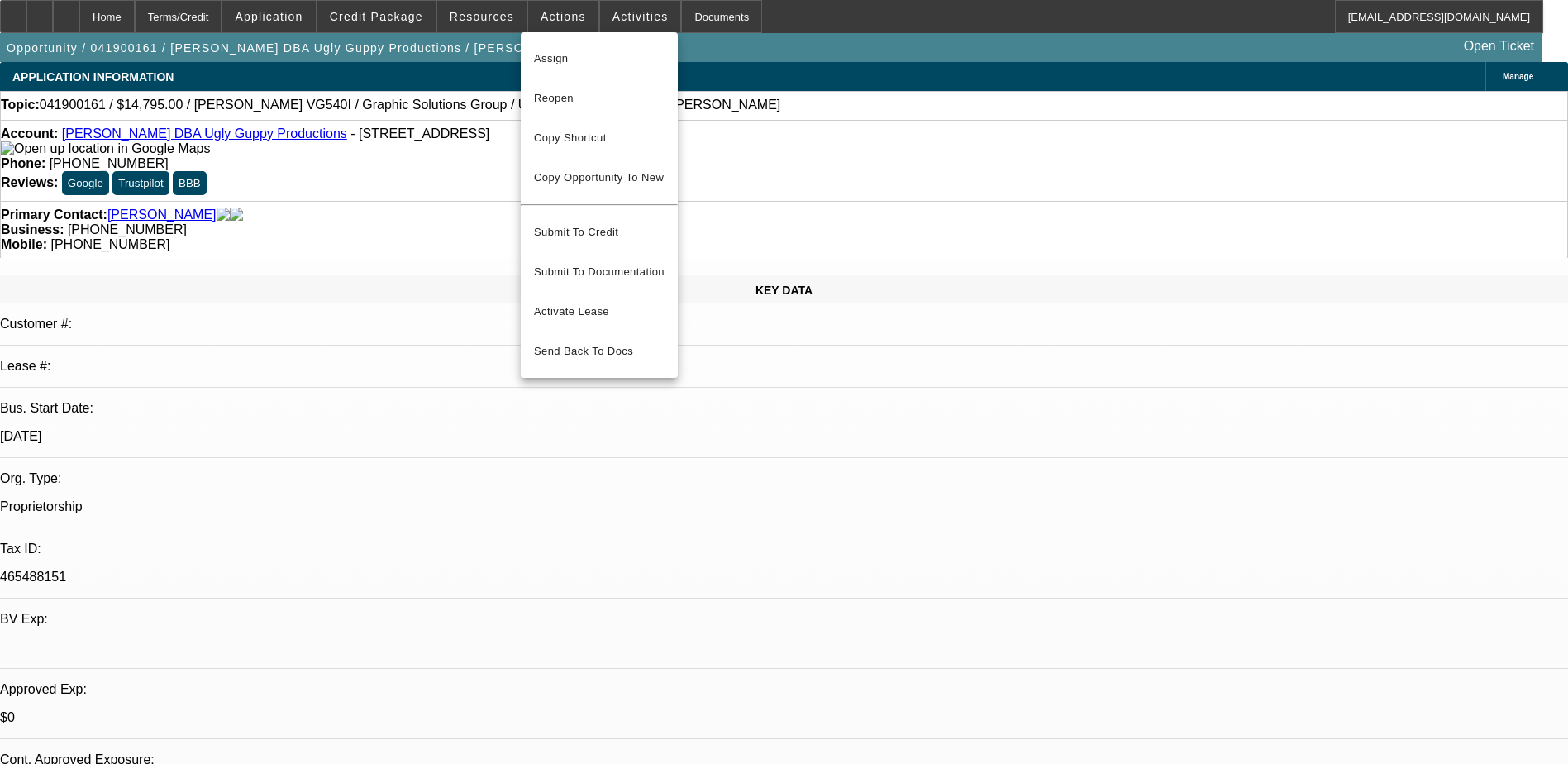
click at [618, 20] on div at bounding box center [784, 382] width 1568 height 764
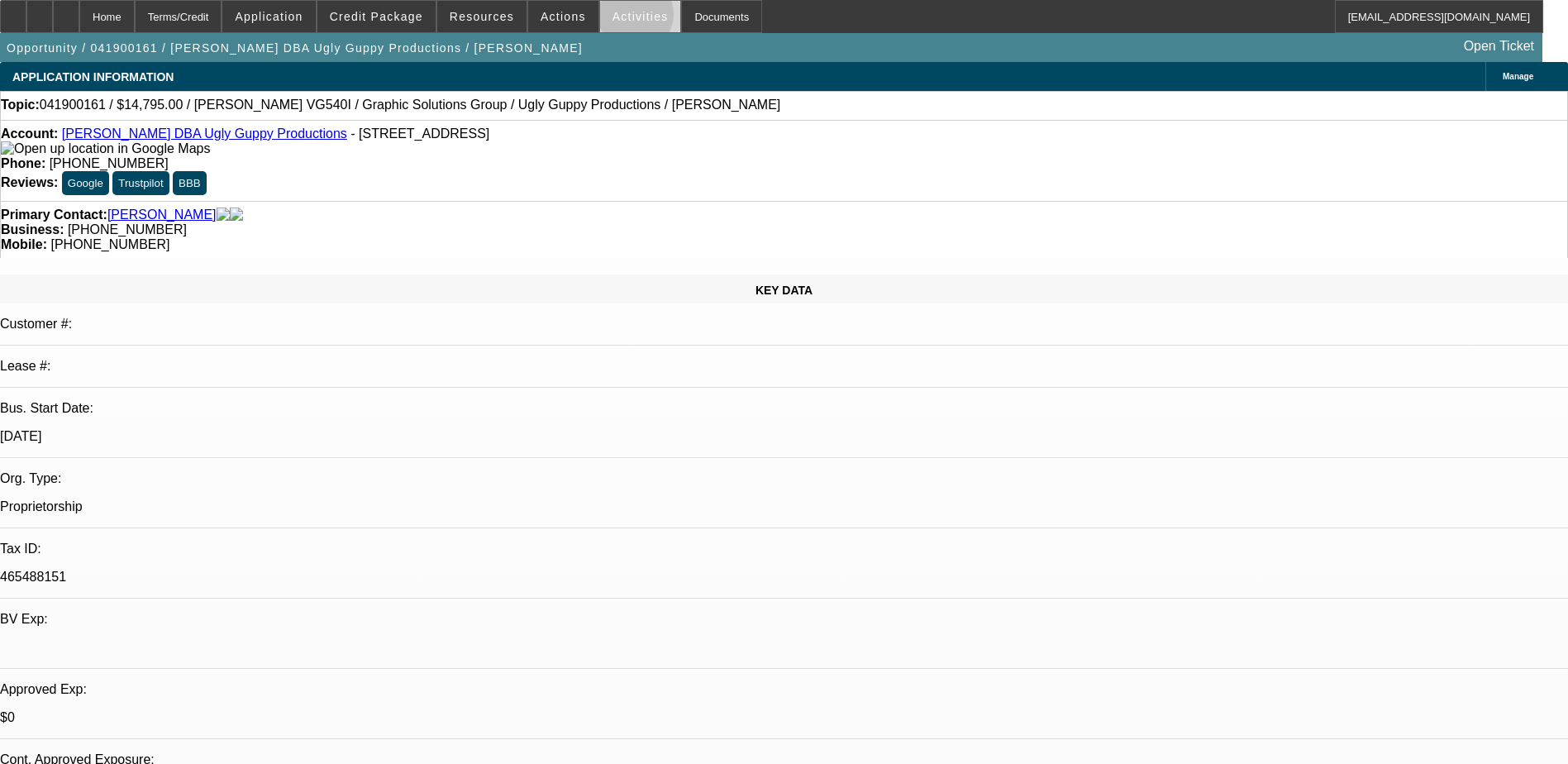
click at [618, 18] on span "Activities" at bounding box center [640, 16] width 56 height 13
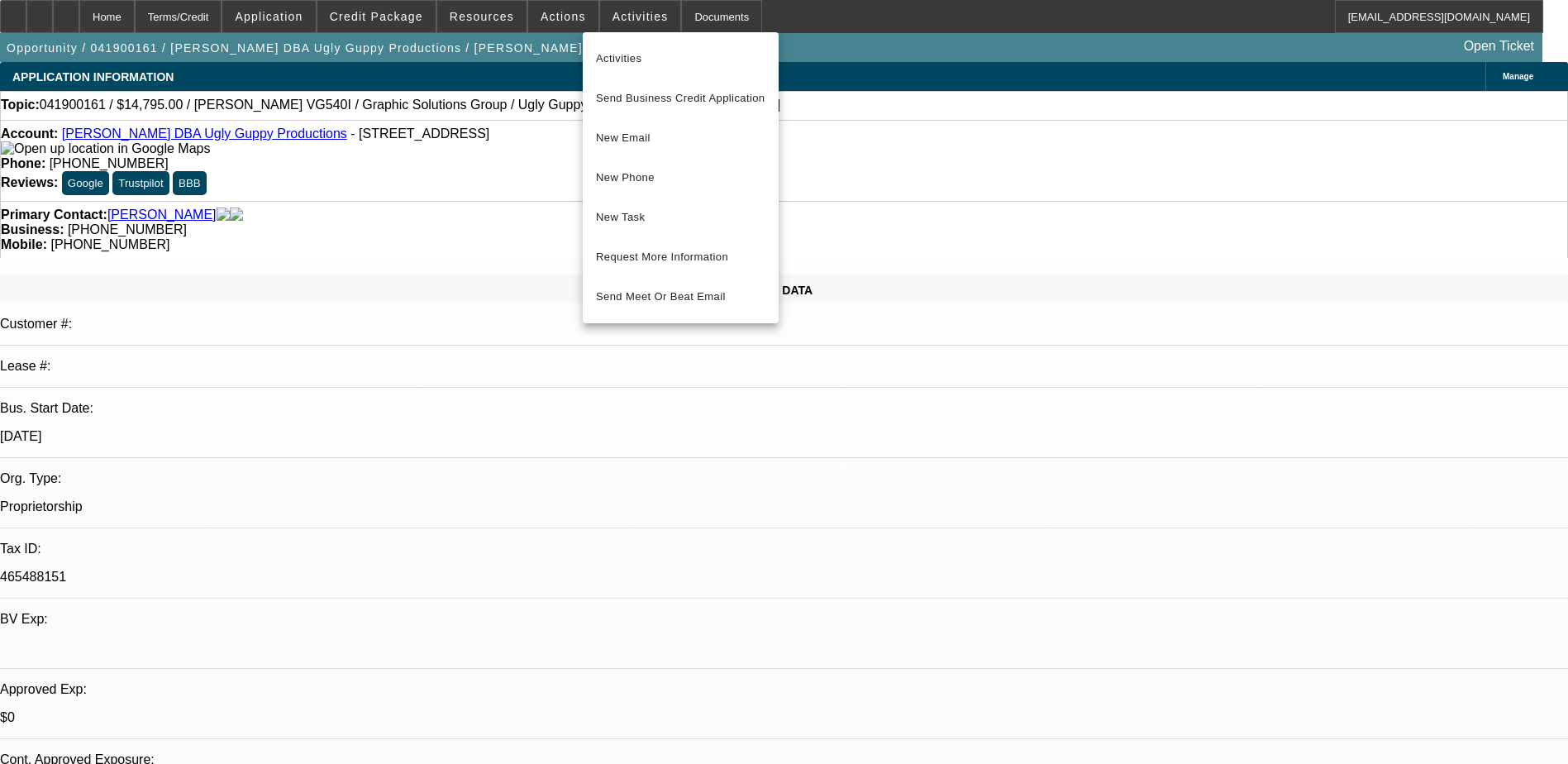
click at [676, 17] on div at bounding box center [784, 382] width 1568 height 764
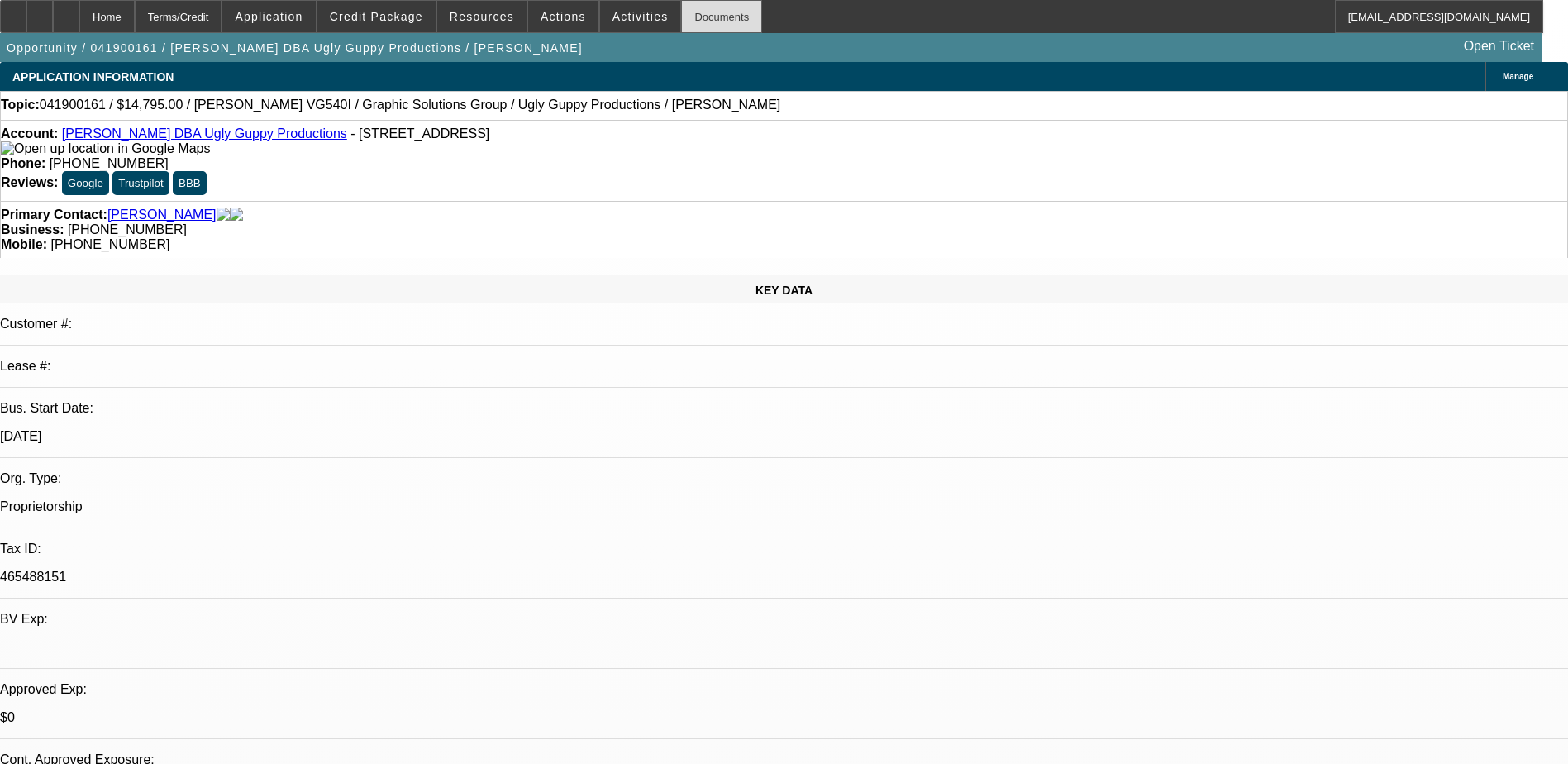
click at [681, 18] on div "Documents" at bounding box center [721, 16] width 81 height 33
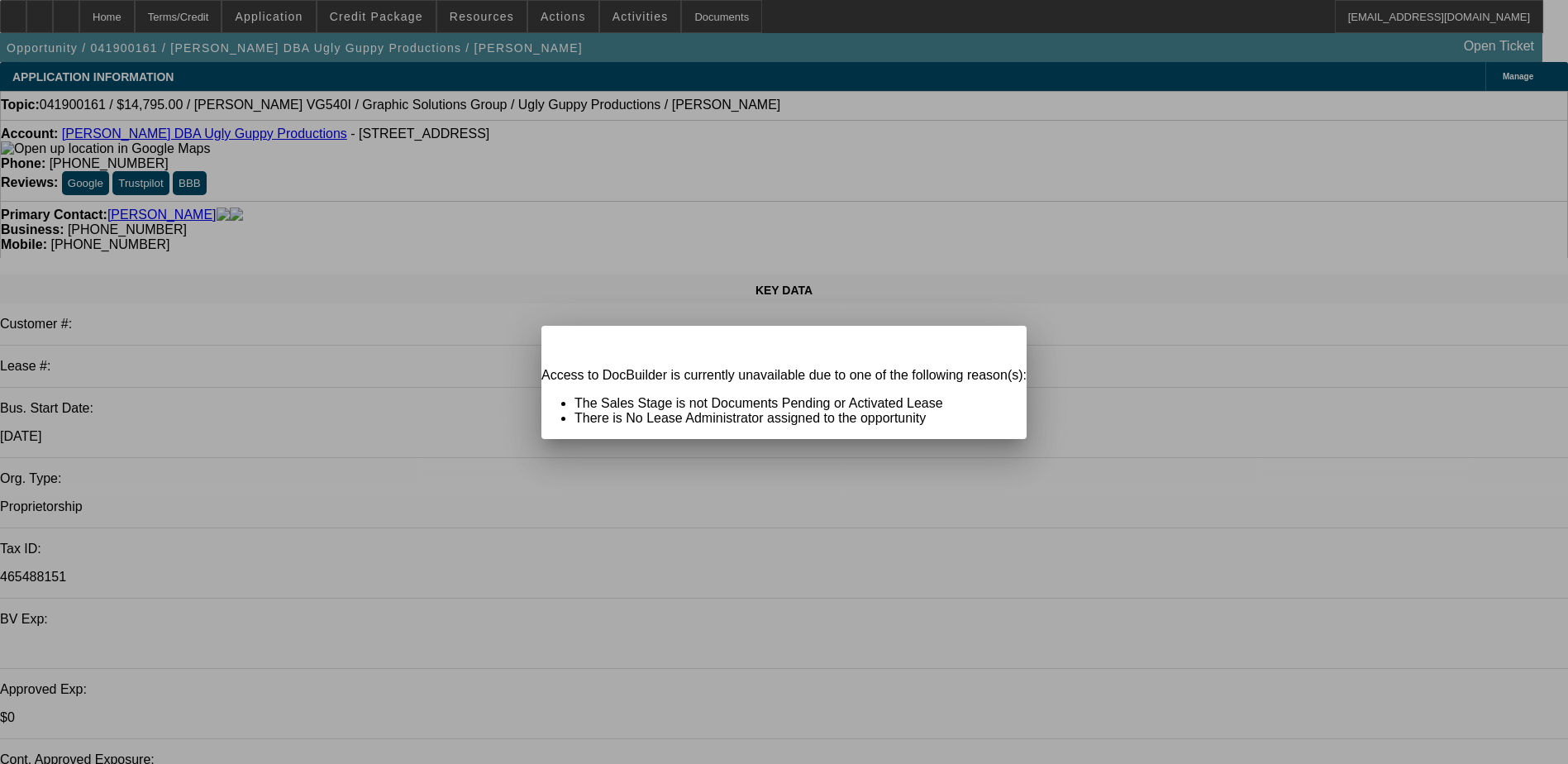
click at [994, 344] on span "Close" at bounding box center [1006, 340] width 22 height 9
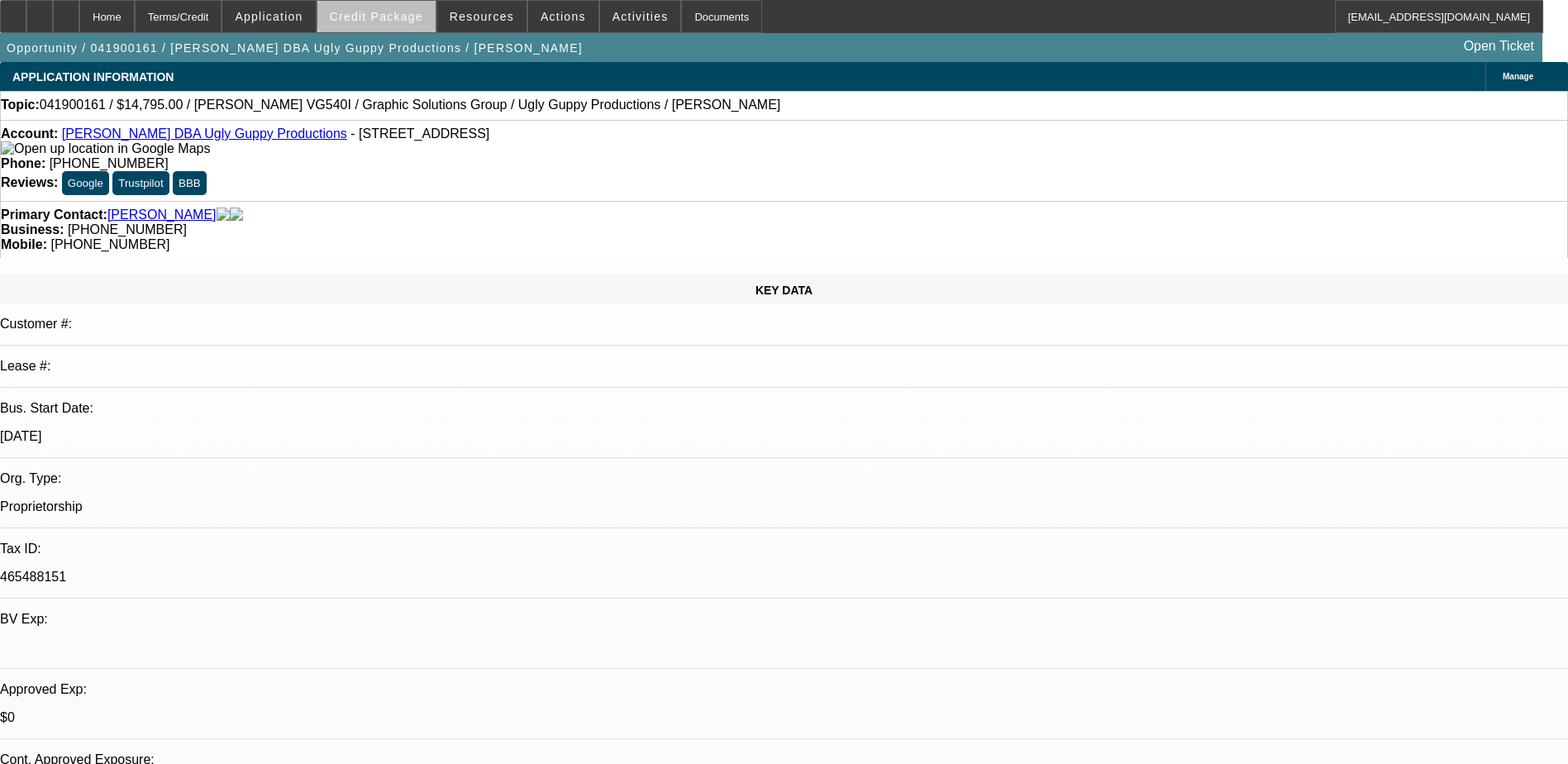
click at [406, 15] on span "Credit Package" at bounding box center [376, 16] width 94 height 13
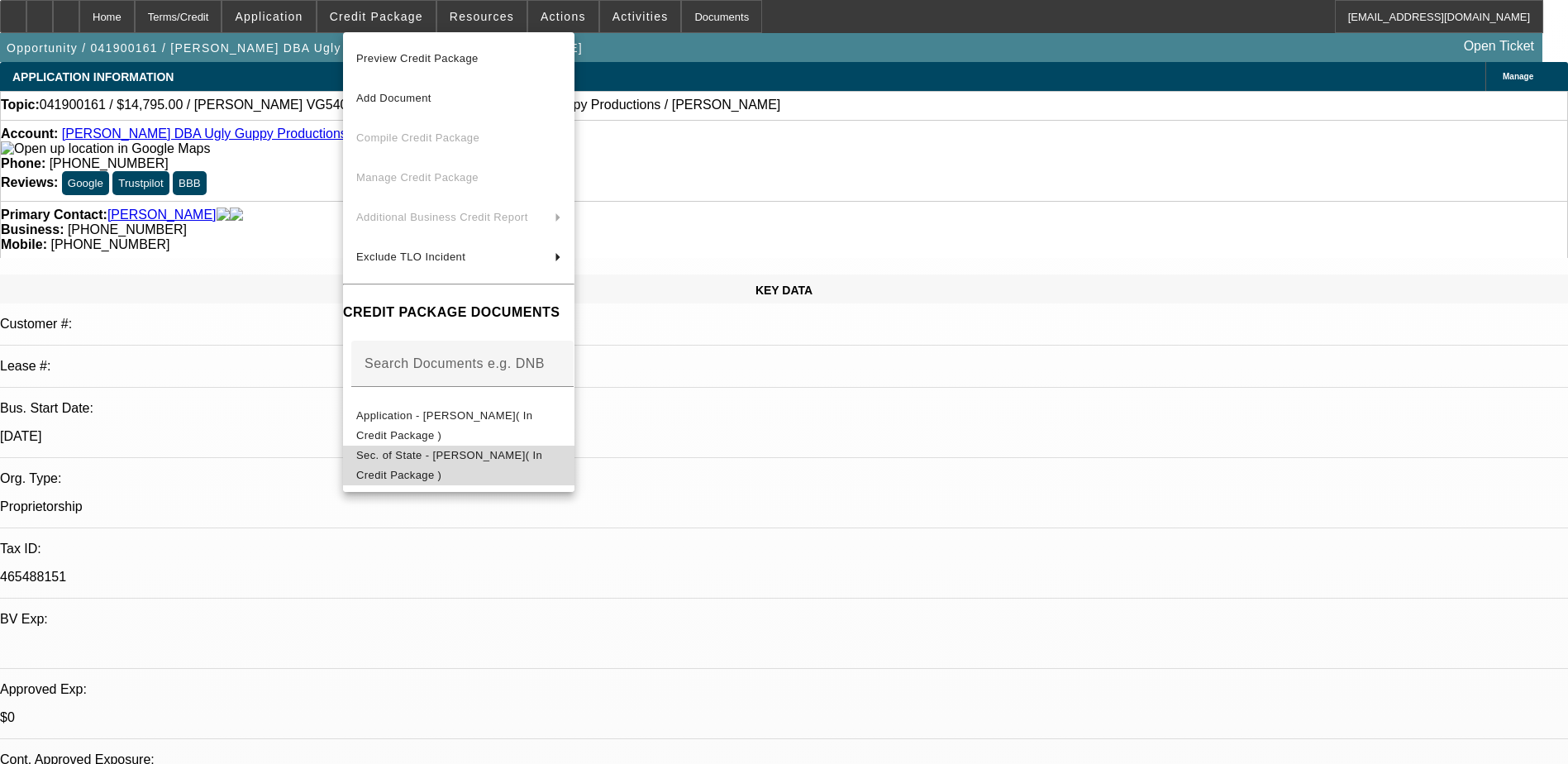
click at [533, 469] on span "Sec. of State - [PERSON_NAME]( In Credit Package )" at bounding box center [459, 465] width 205 height 39
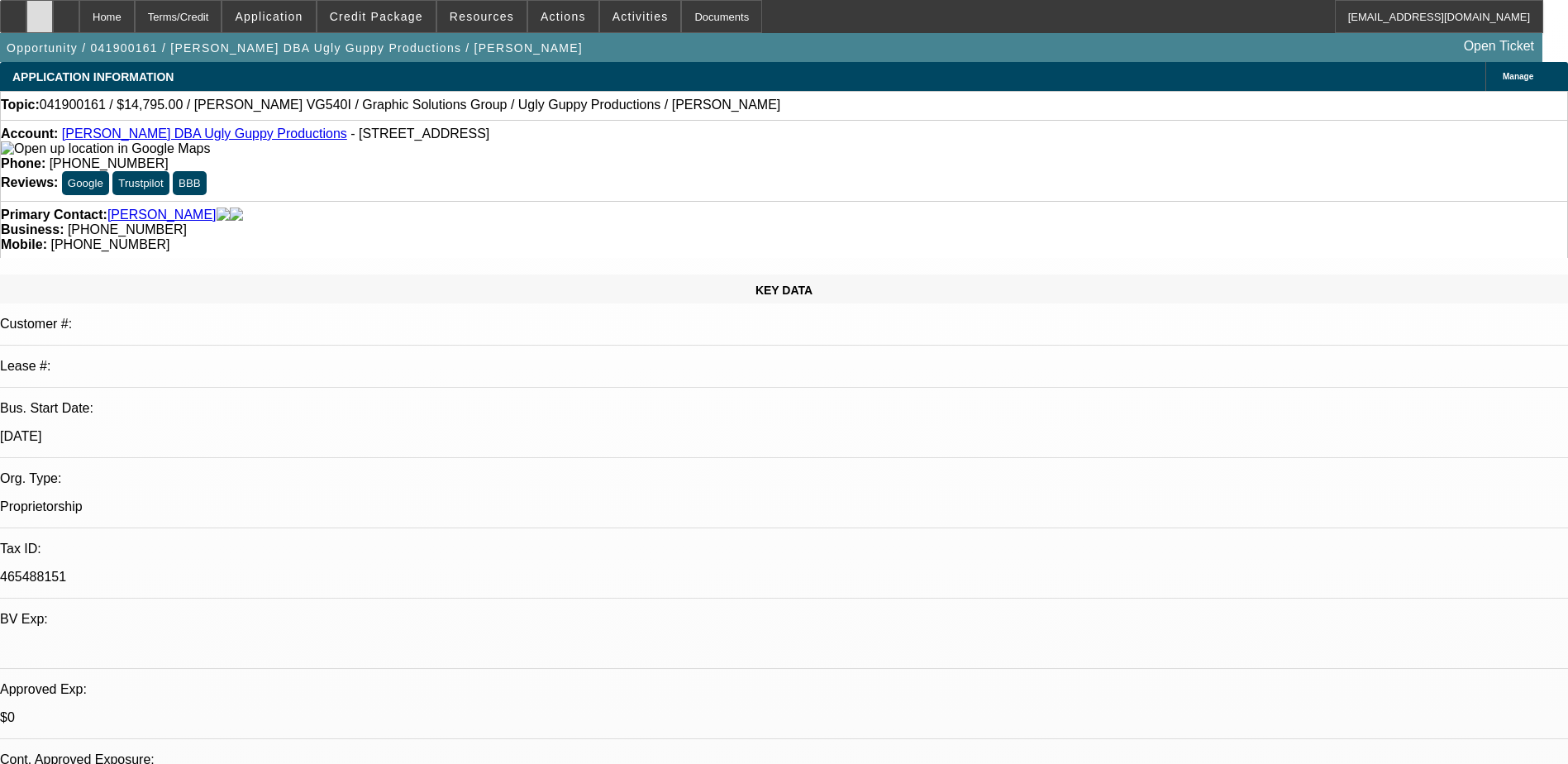
click at [53, 26] on div at bounding box center [40, 16] width 27 height 33
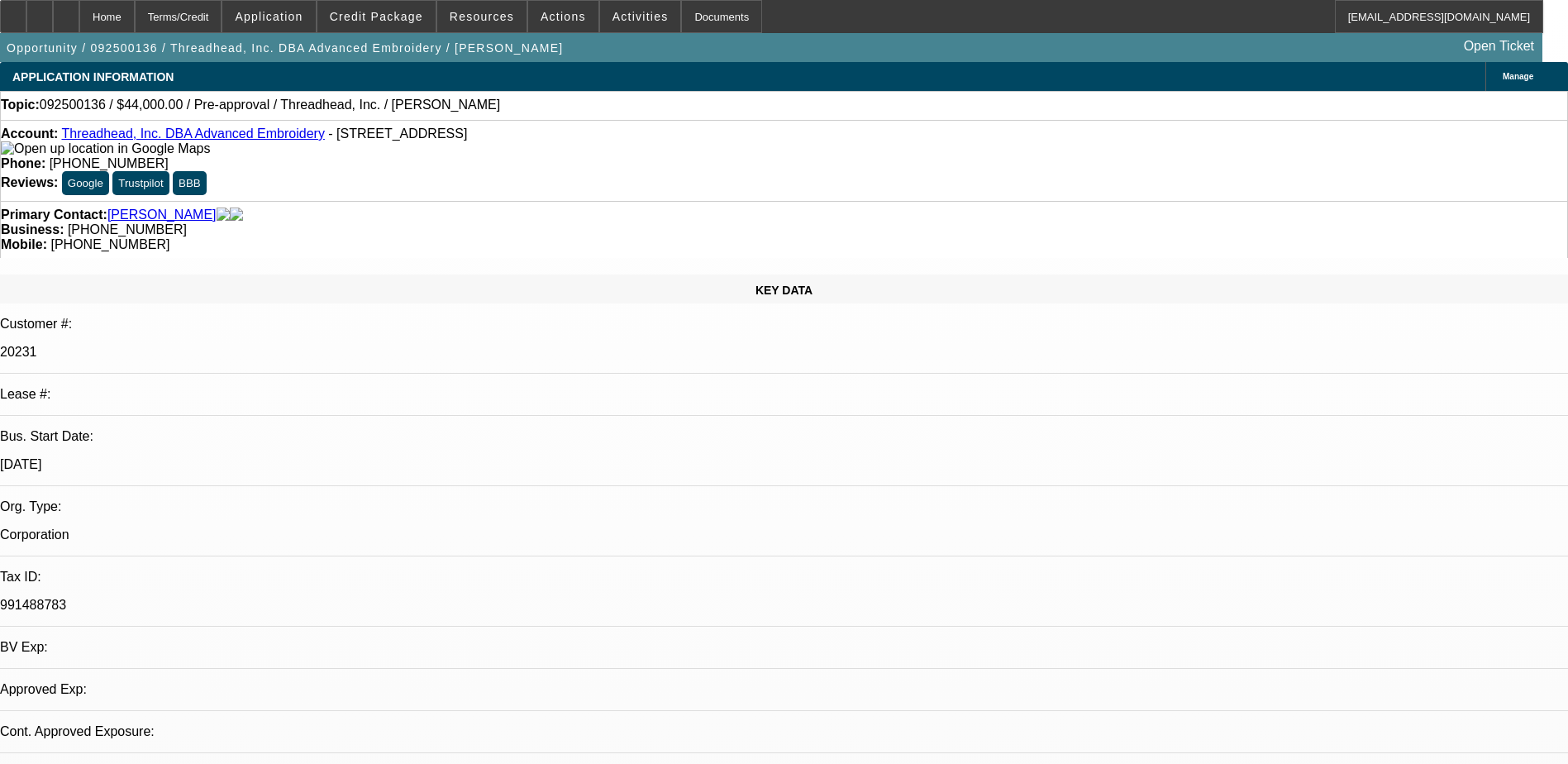
select select "0"
select select "2"
select select "0.1"
select select "1"
select select "2"
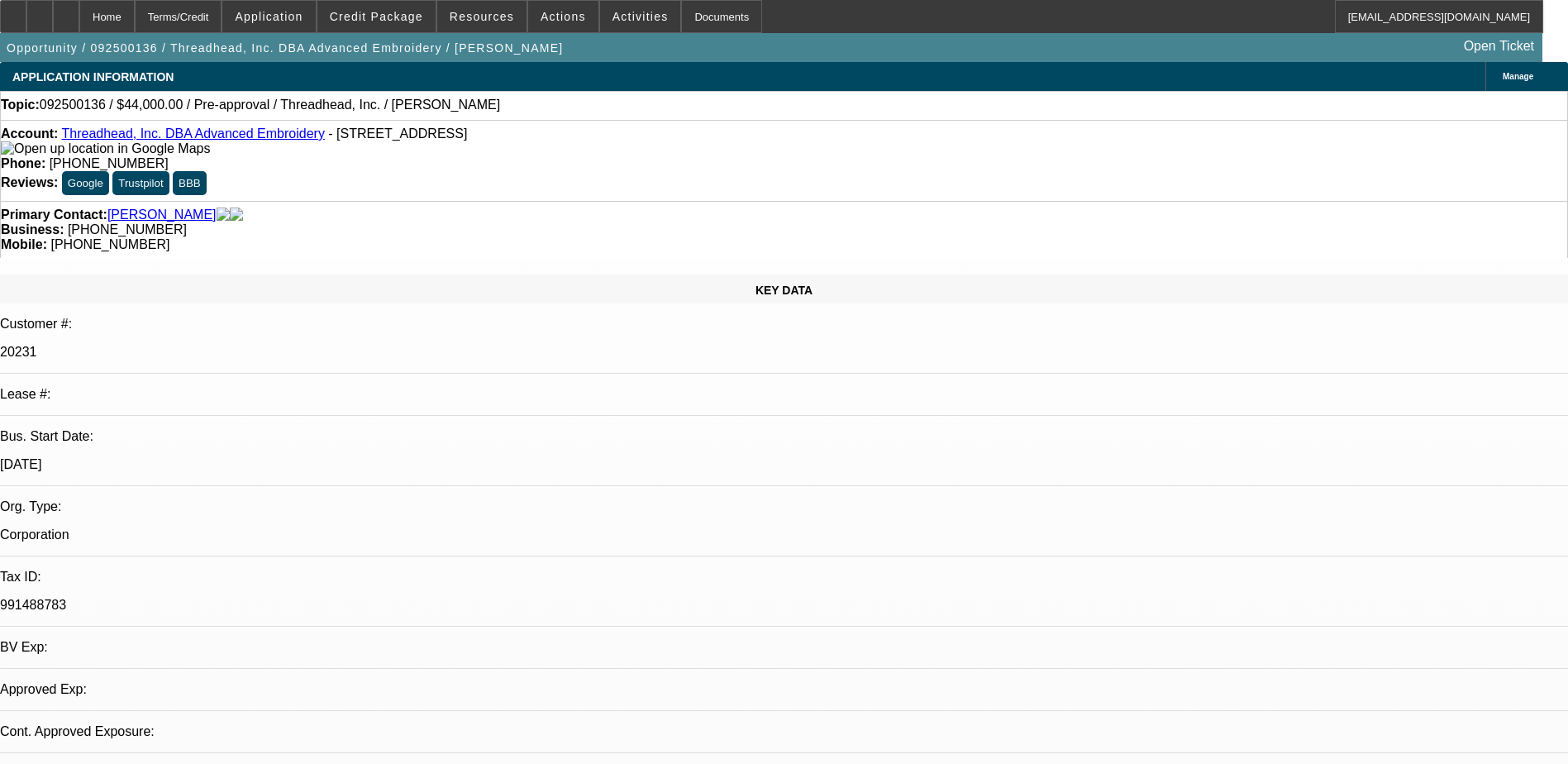
select select "4"
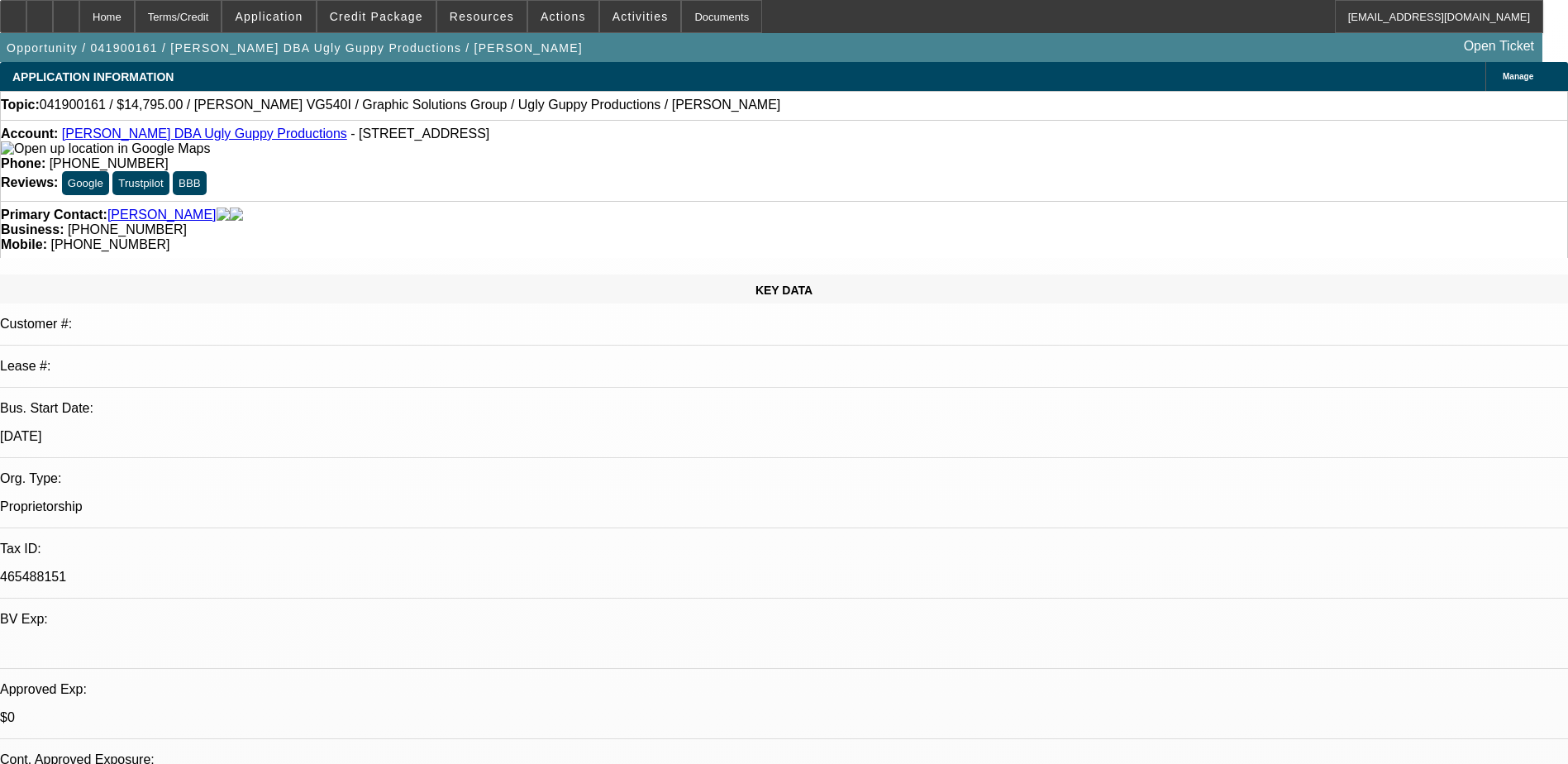
select select "0"
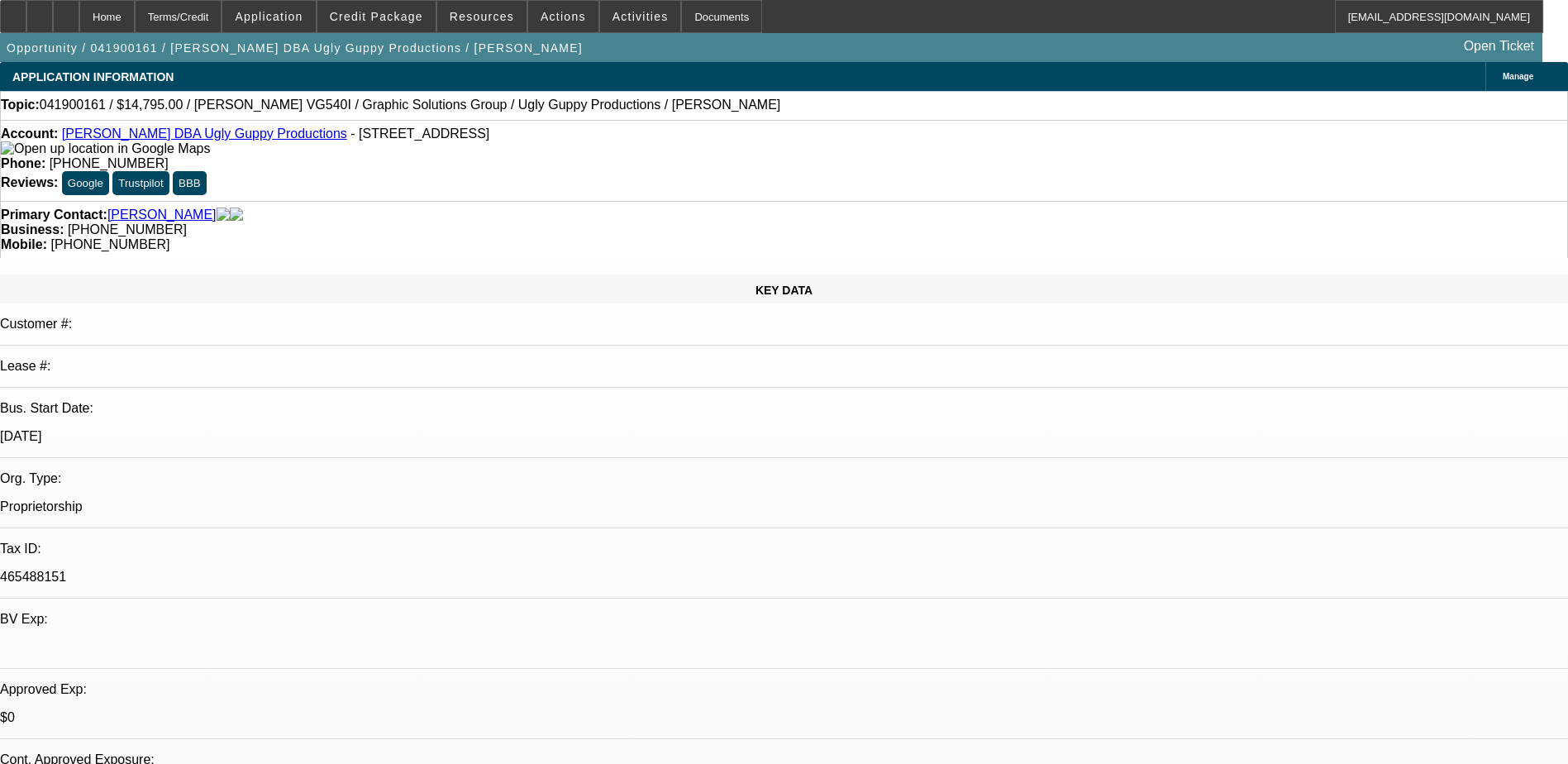
select select "0"
select select "1"
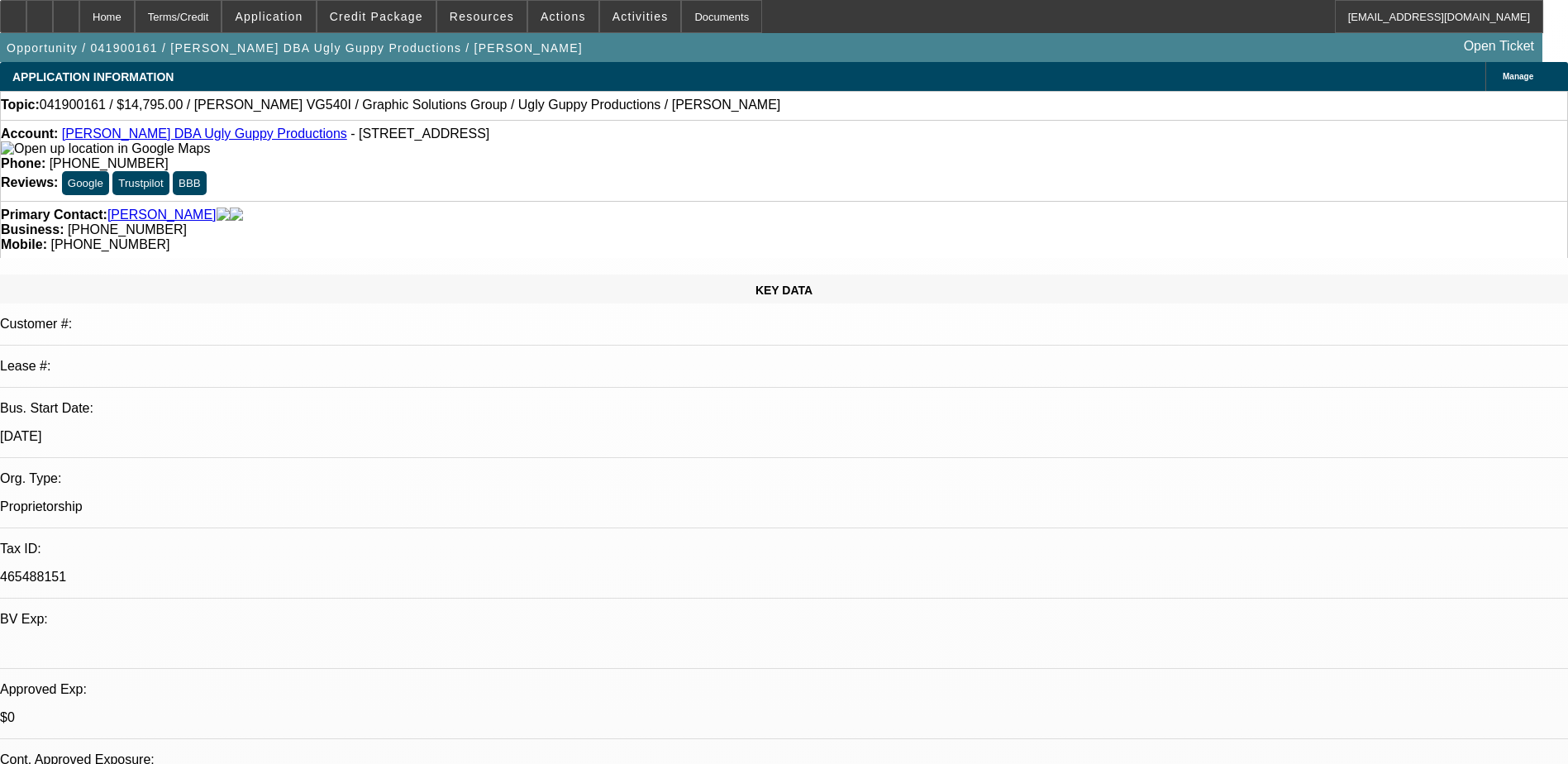
select select "2"
select select "6"
select select "1"
select select "2"
select select "6"
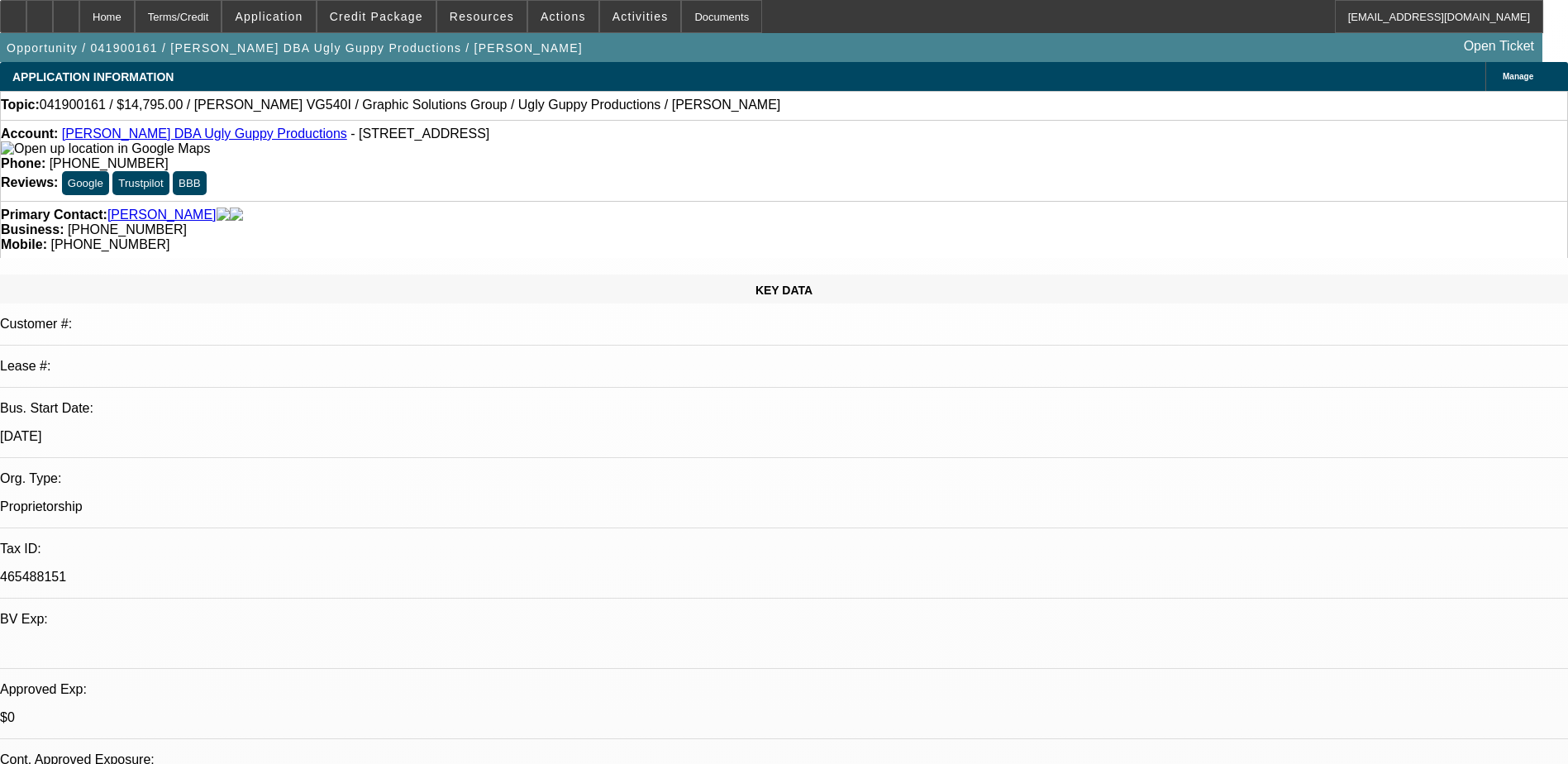
select select "1"
select select "2"
select select "6"
click at [413, 22] on span "Credit Package" at bounding box center [376, 16] width 94 height 13
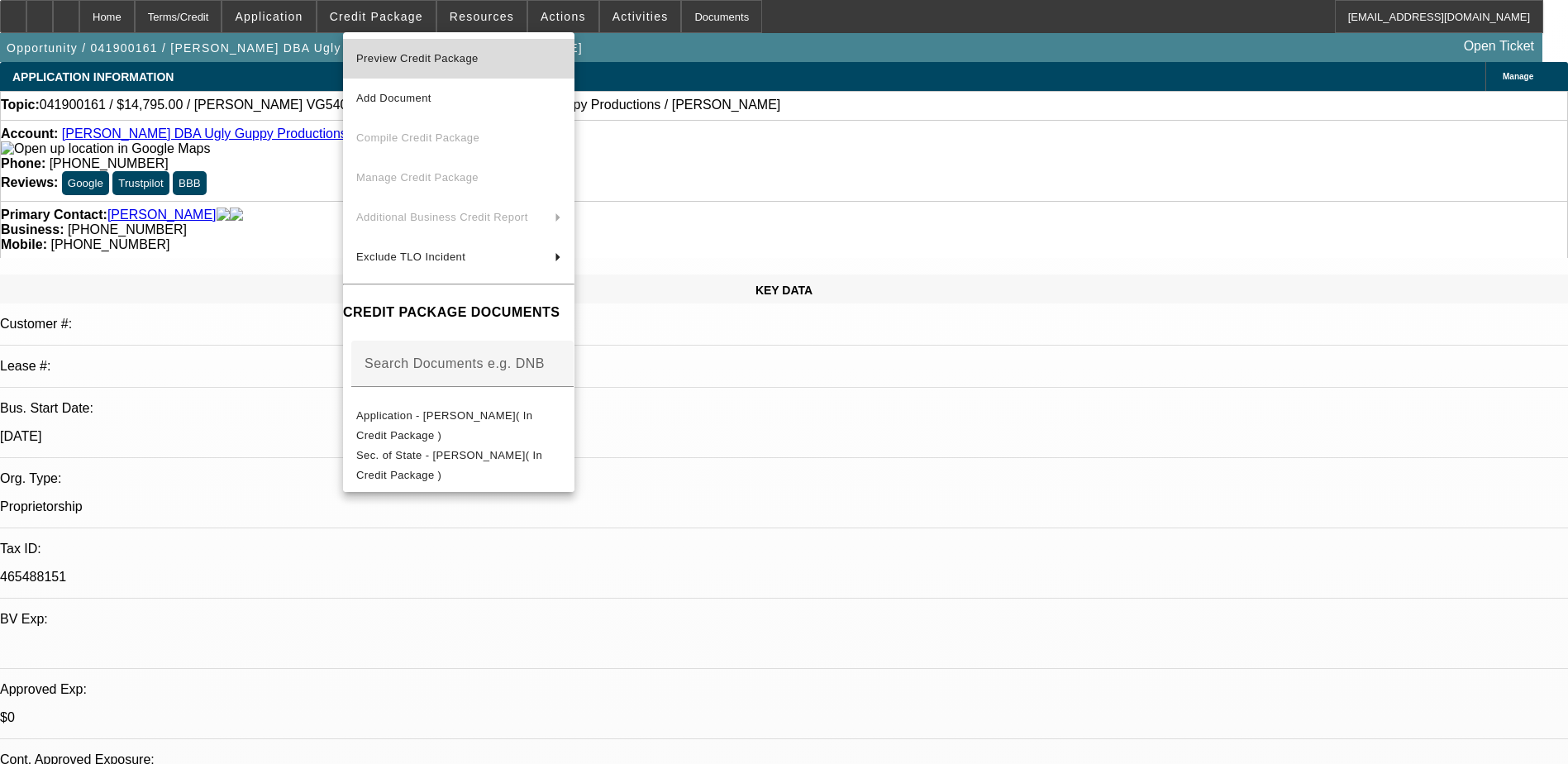
click at [416, 54] on span "Preview Credit Package" at bounding box center [417, 58] width 122 height 12
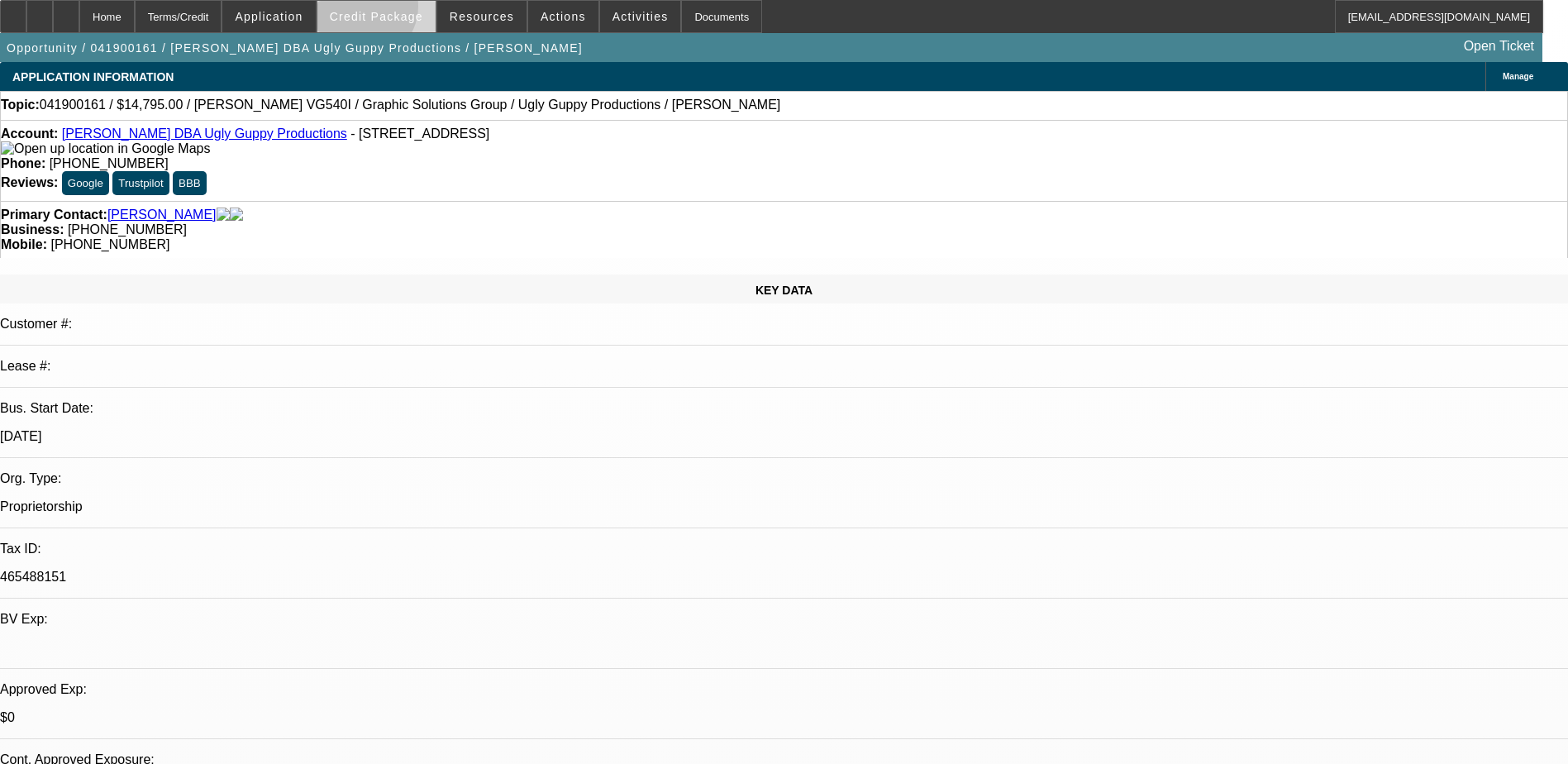
click at [387, 10] on span "Credit Package" at bounding box center [376, 16] width 94 height 13
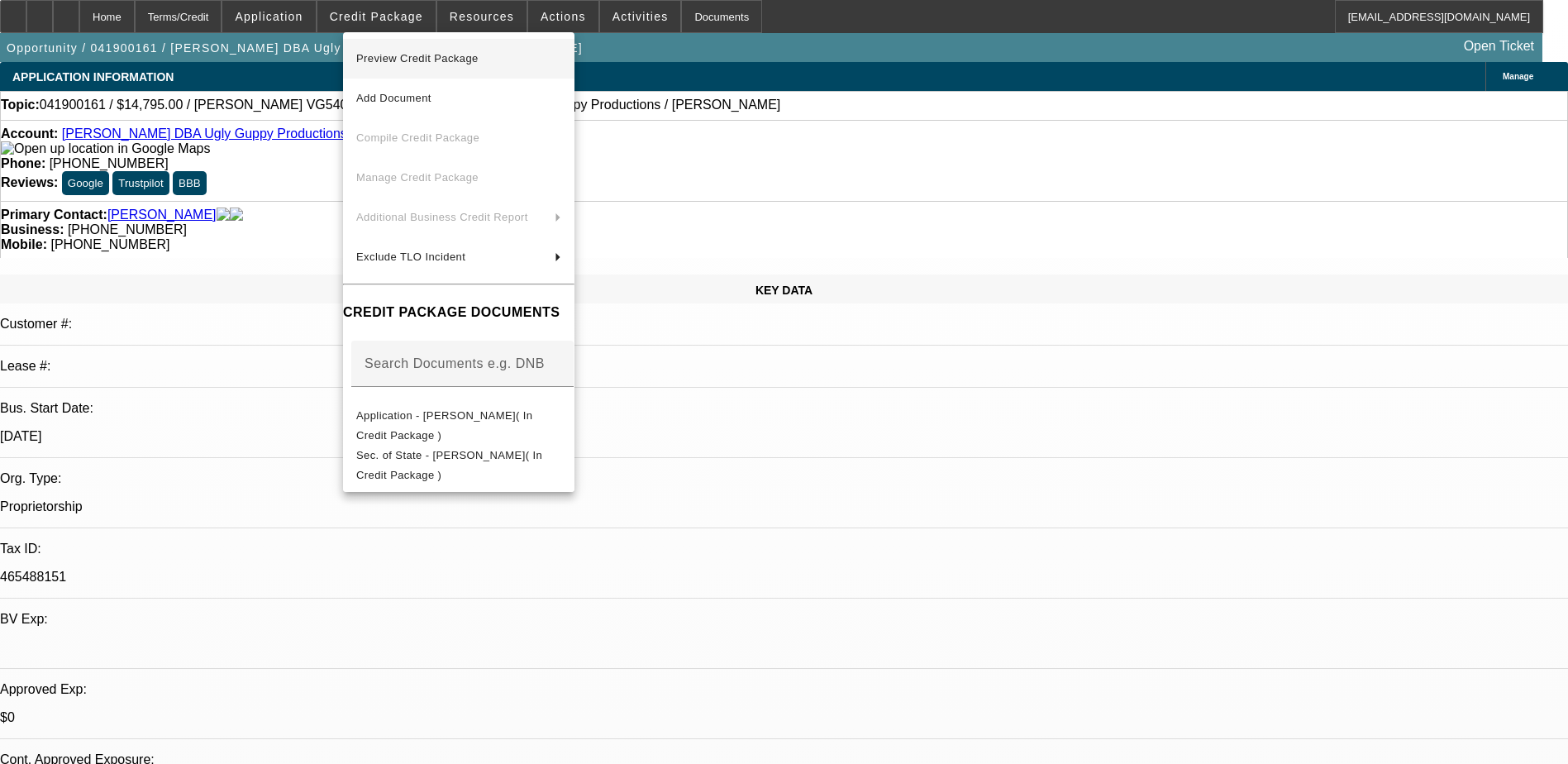
click at [430, 61] on span "Preview Credit Package" at bounding box center [417, 58] width 122 height 12
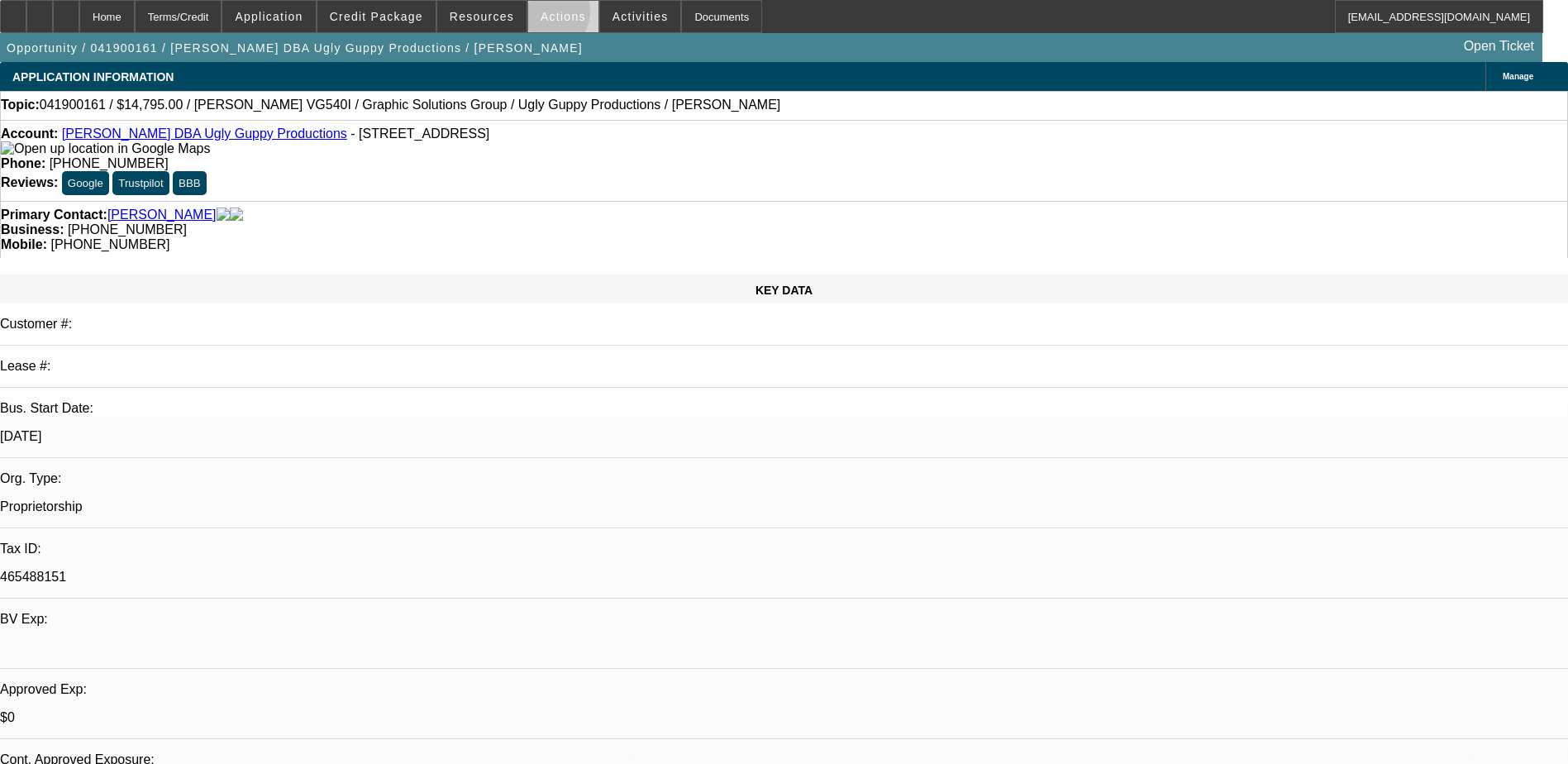
click at [541, 15] on span "Actions" at bounding box center [563, 16] width 46 height 13
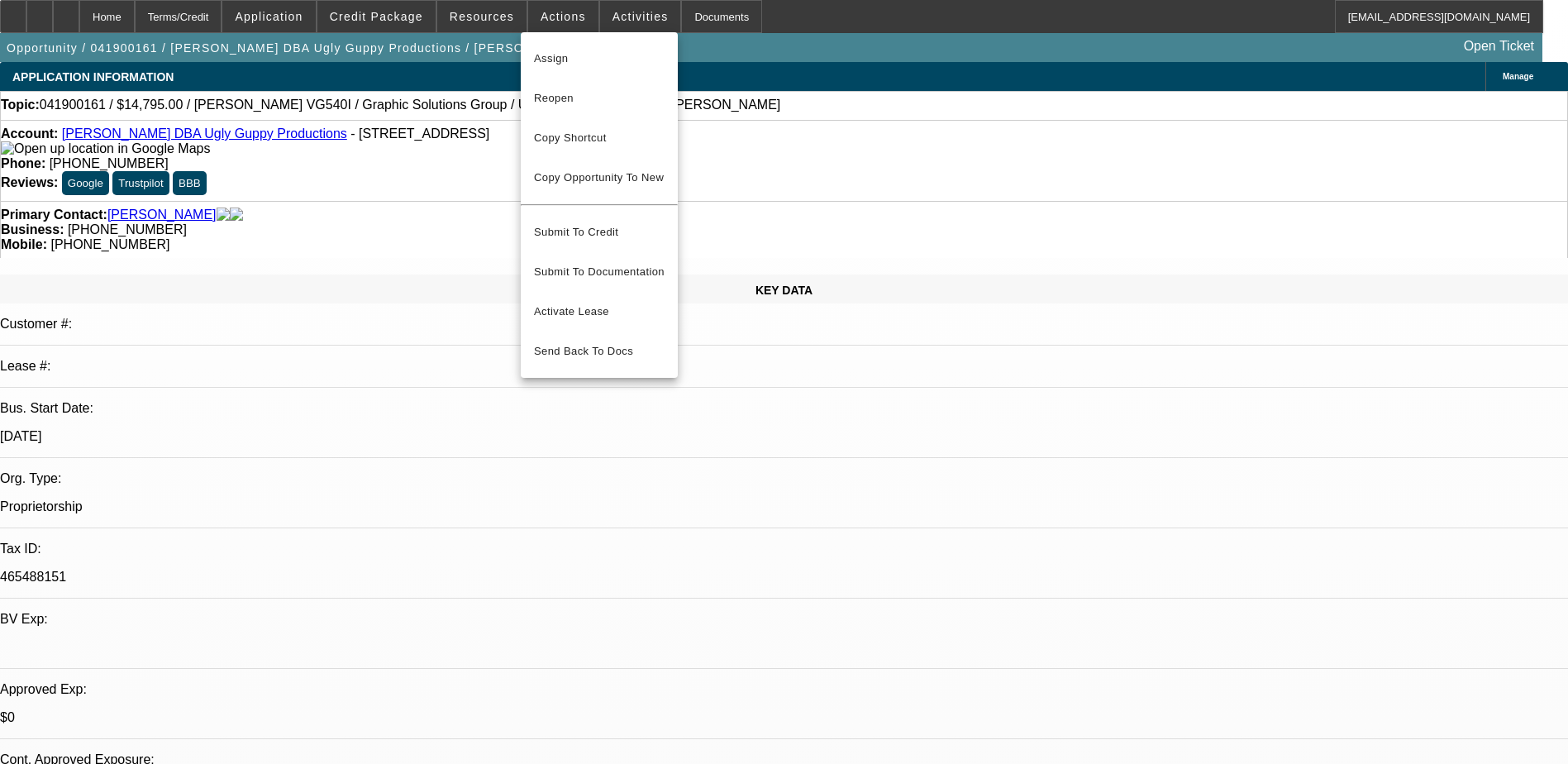
click at [641, 9] on div at bounding box center [784, 382] width 1568 height 764
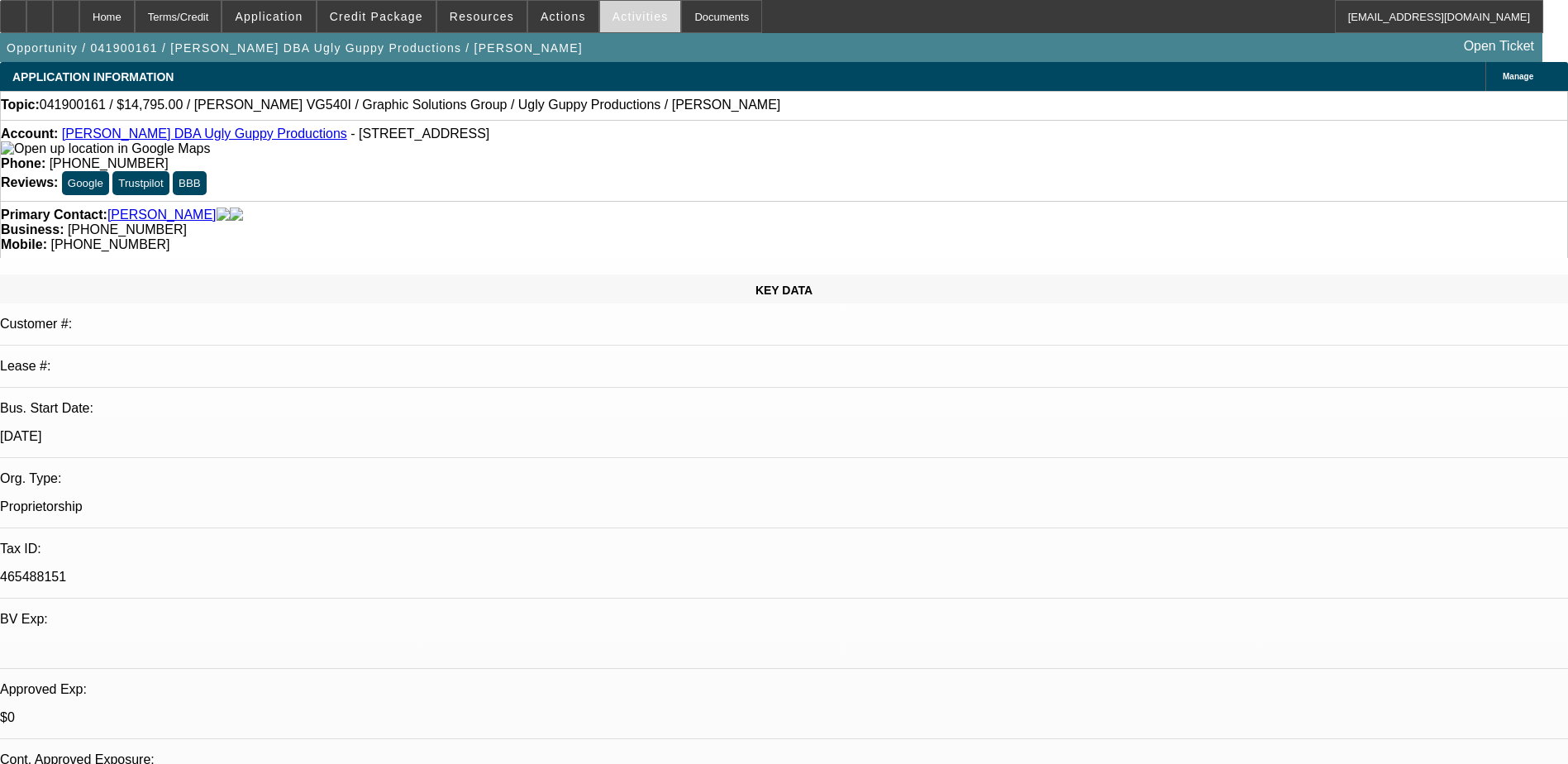
click at [633, 15] on span "Activities" at bounding box center [640, 16] width 56 height 13
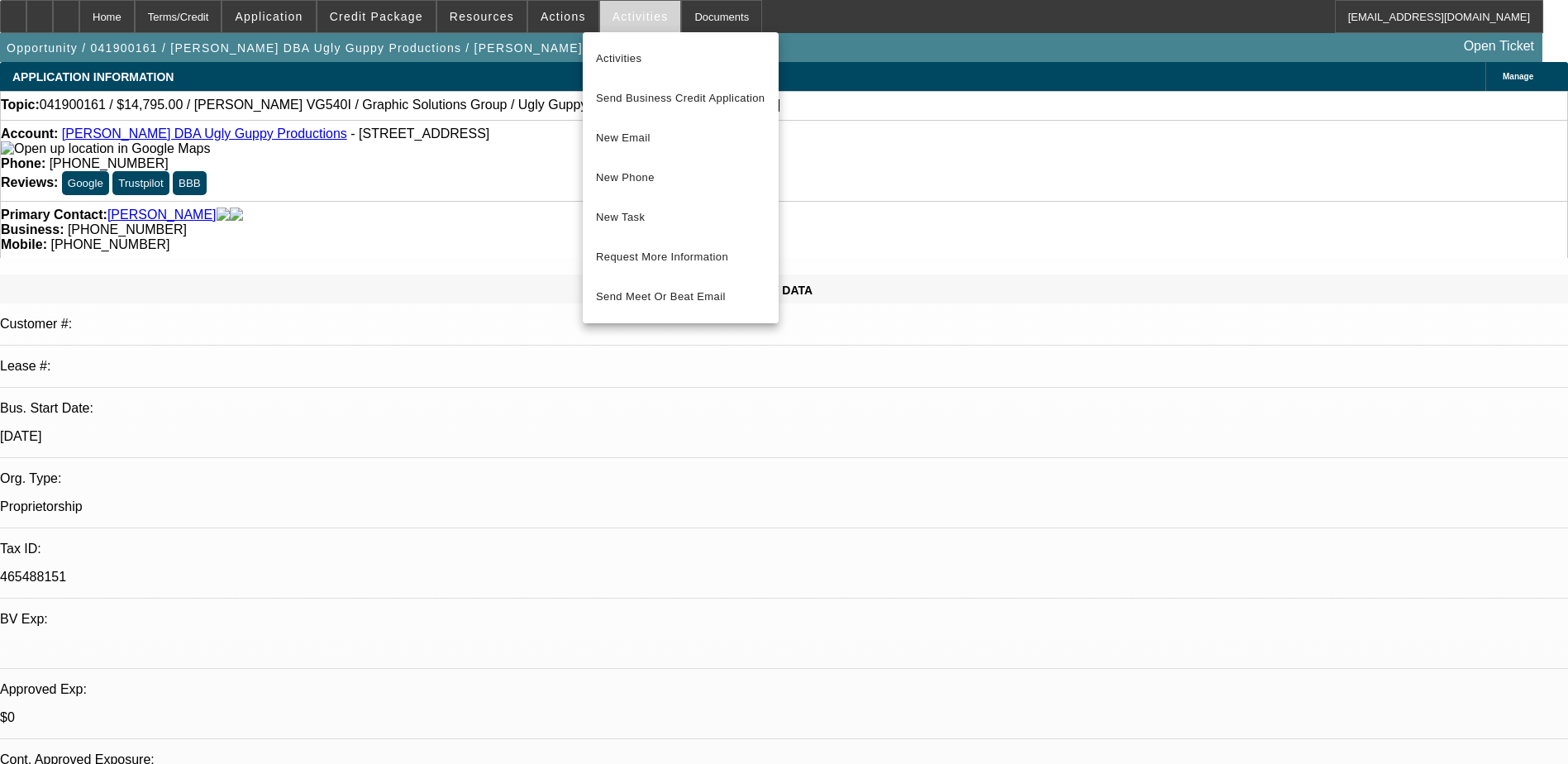
click at [632, 15] on div at bounding box center [784, 382] width 1568 height 764
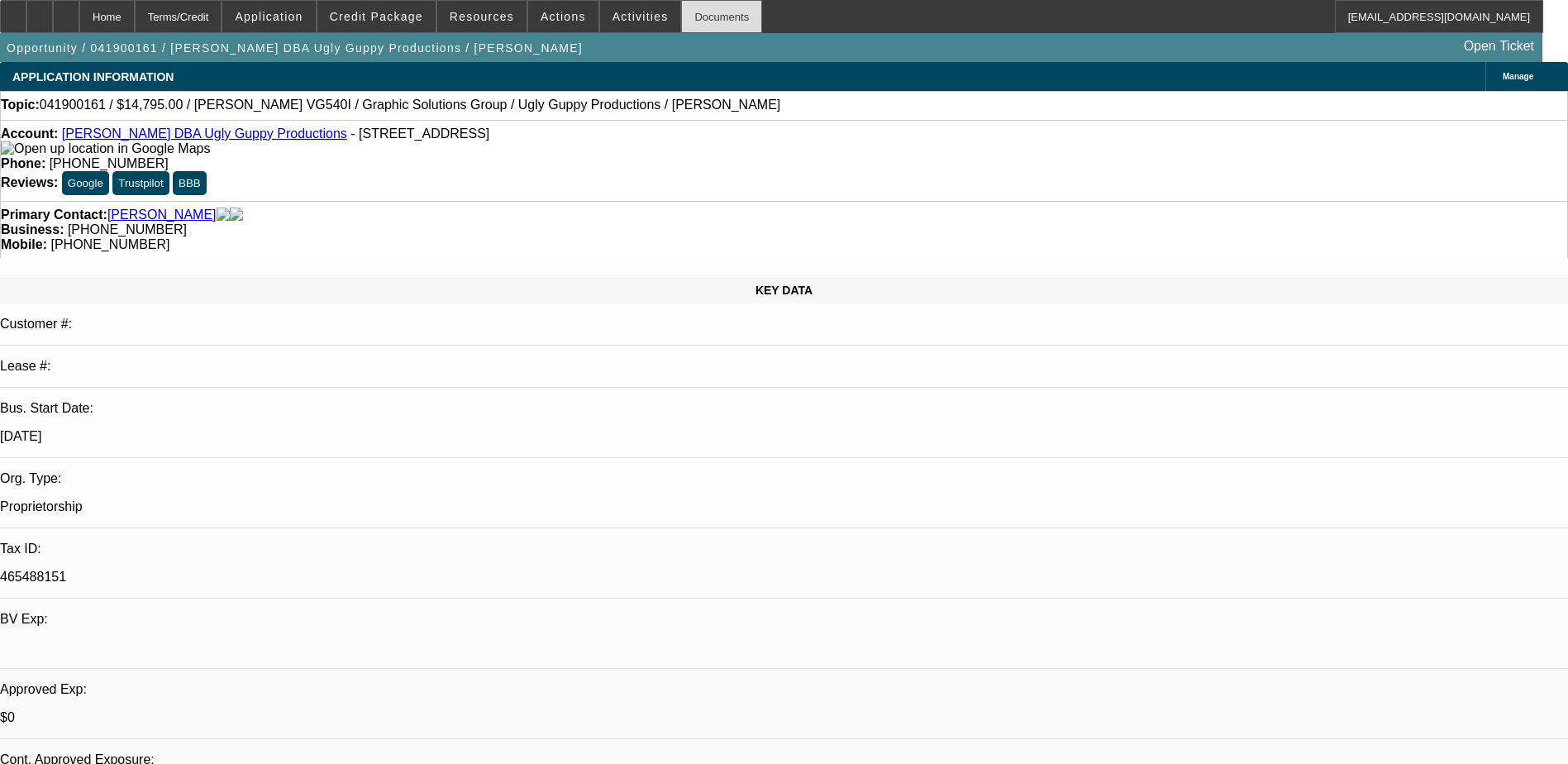
click at [685, 11] on div "Documents" at bounding box center [721, 16] width 81 height 33
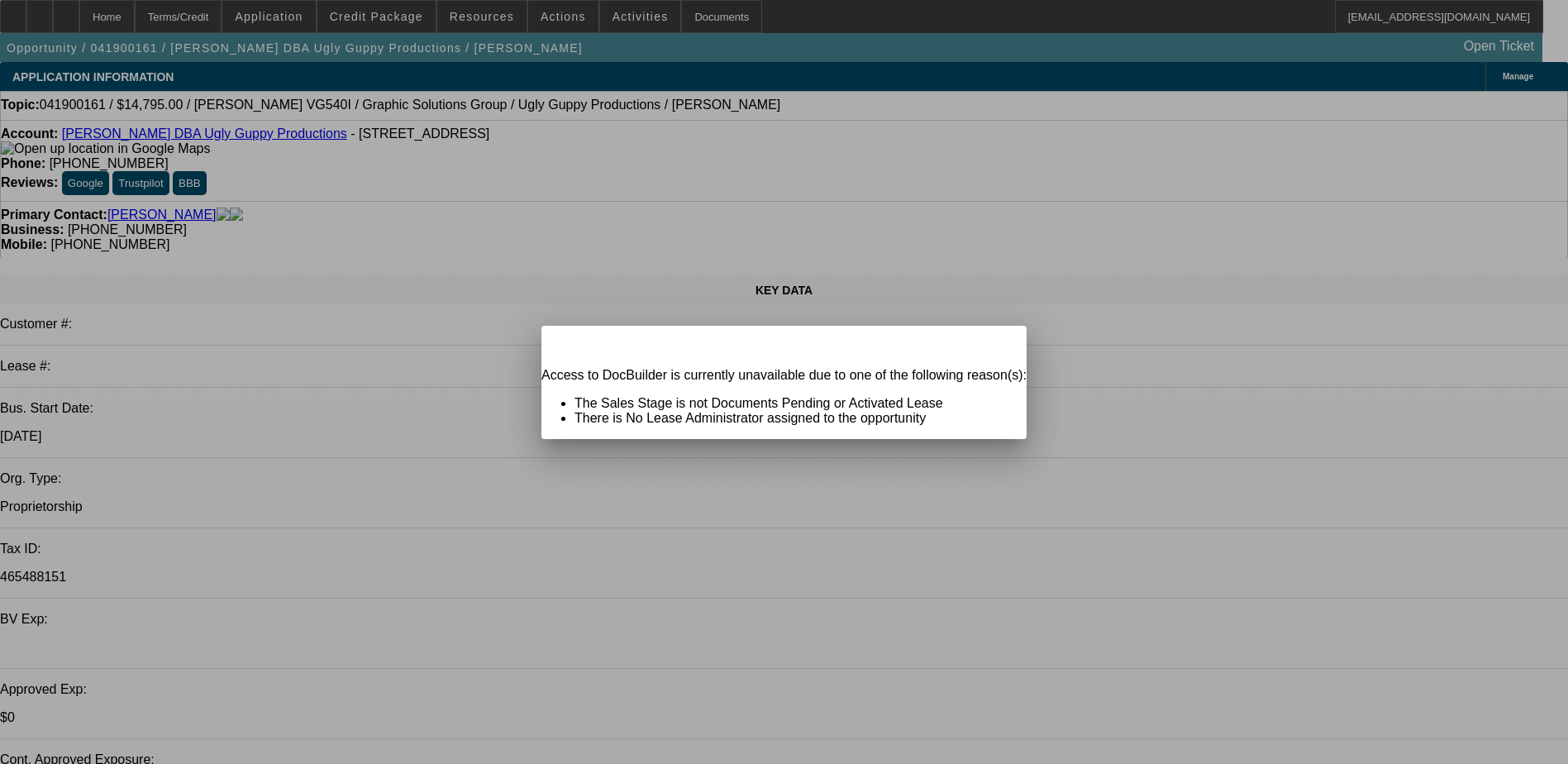
click at [994, 344] on span "Close" at bounding box center [1006, 340] width 22 height 9
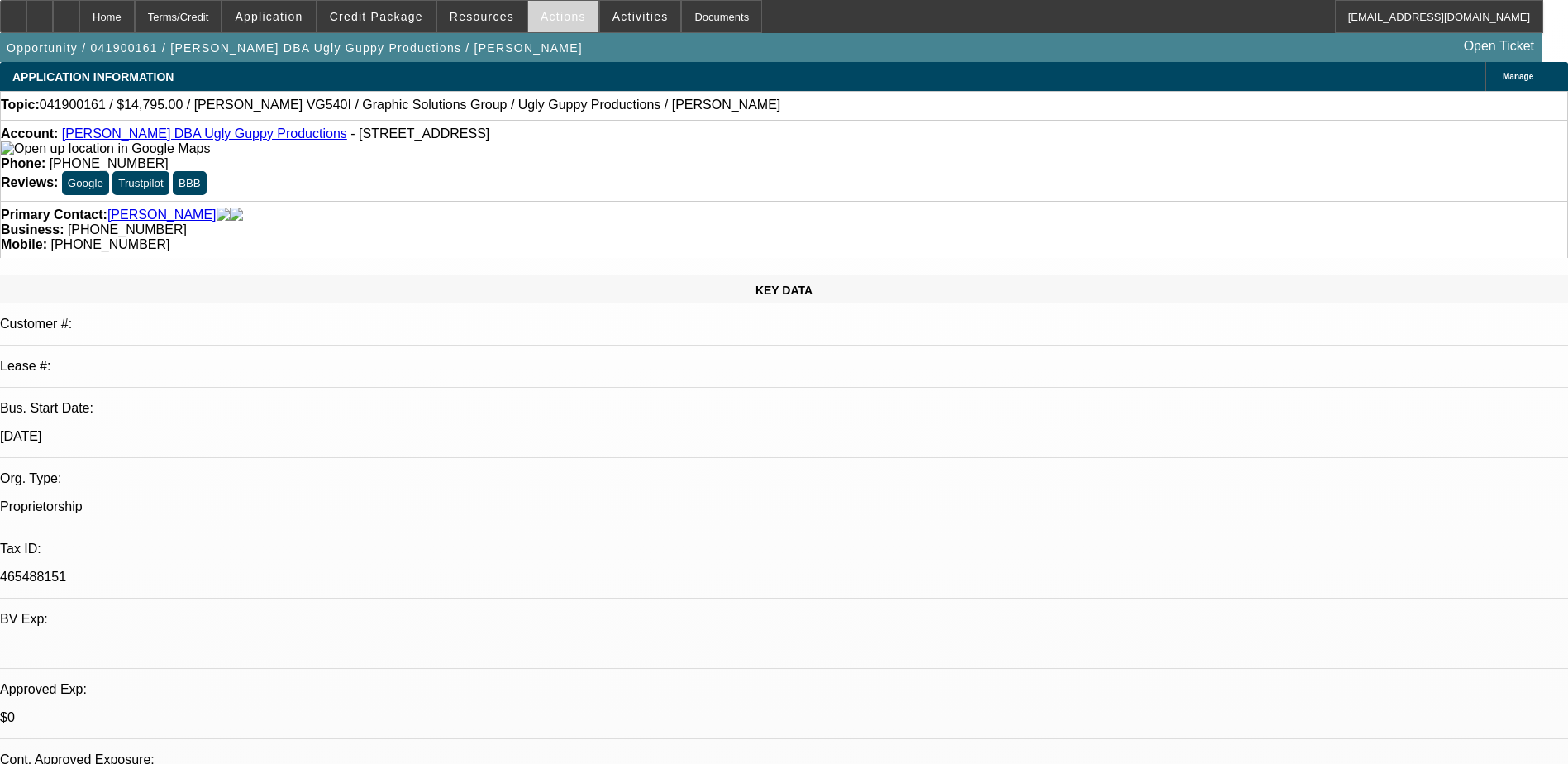
click at [544, 19] on span "Actions" at bounding box center [563, 16] width 46 height 13
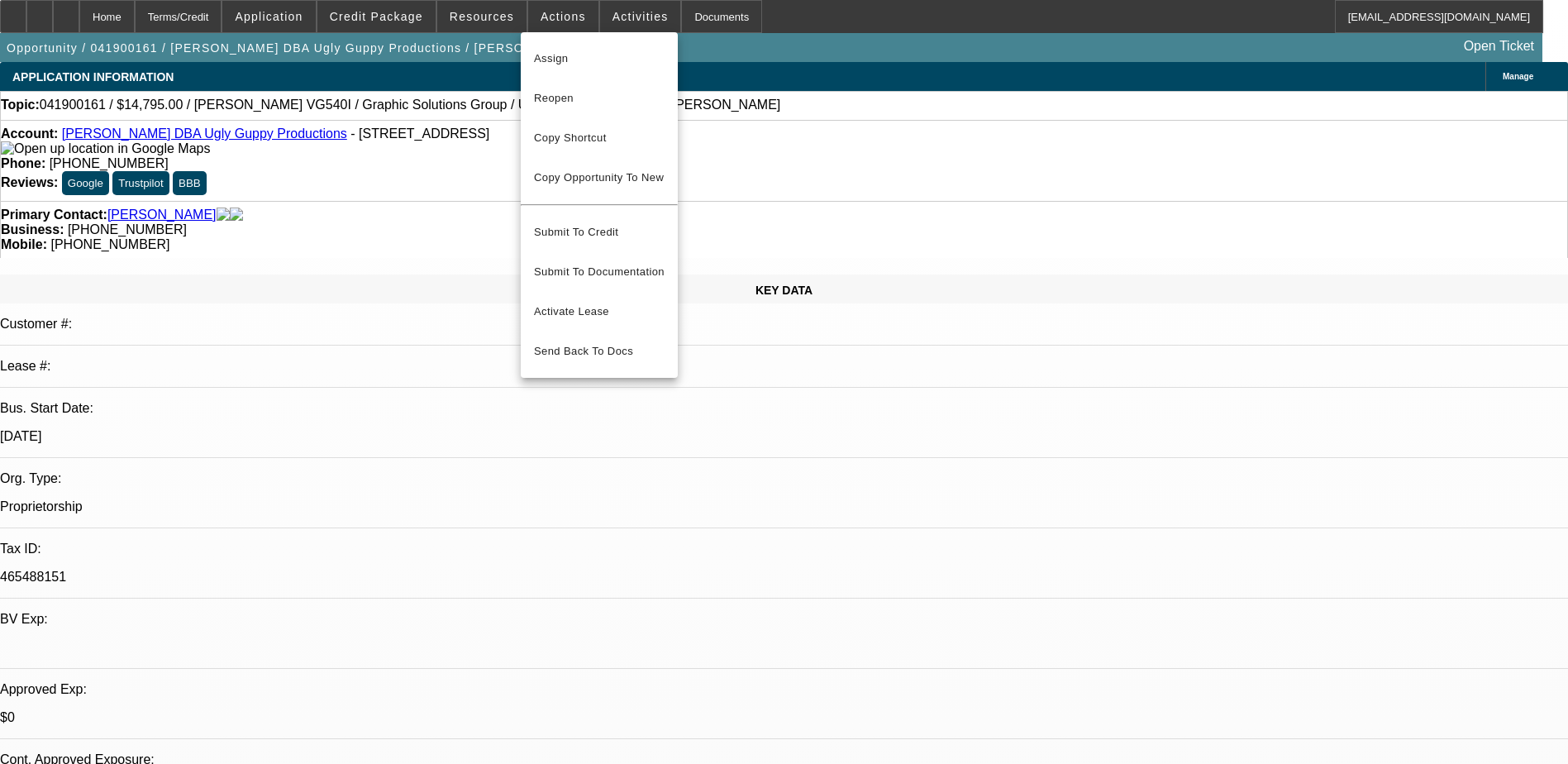
click at [188, 16] on div at bounding box center [784, 382] width 1568 height 764
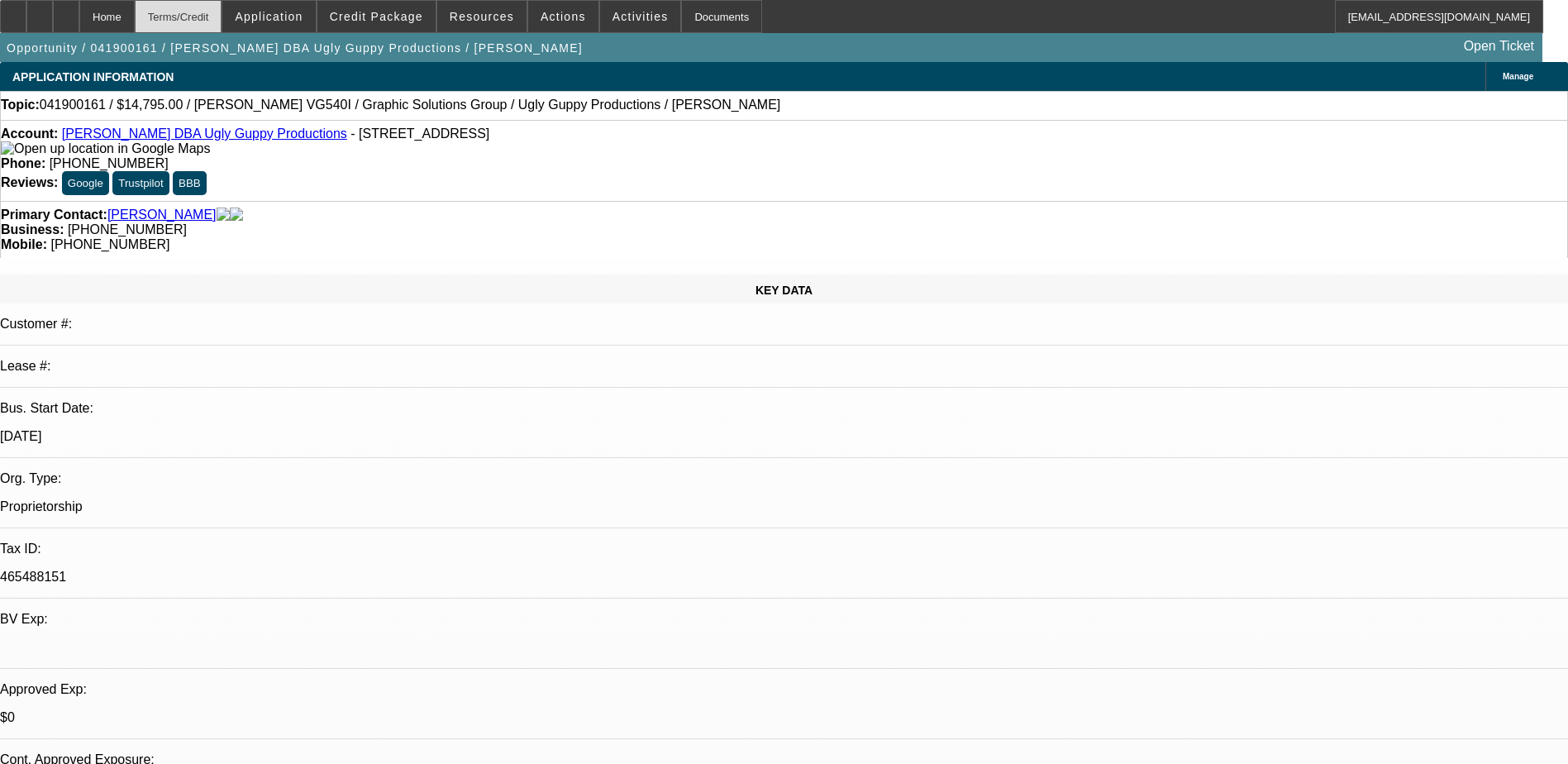
click at [211, 17] on div "Terms/Credit" at bounding box center [179, 16] width 88 height 33
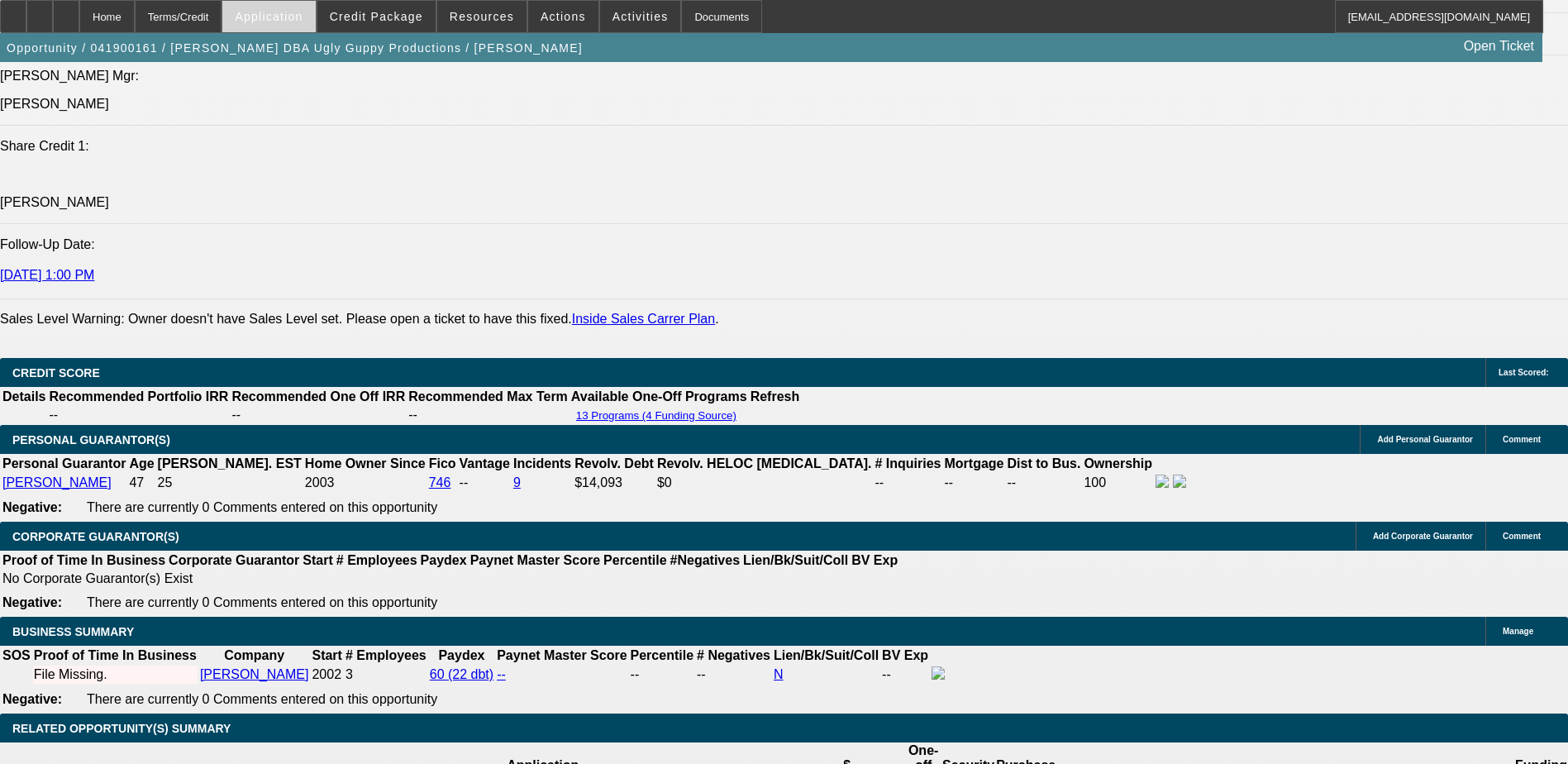
click at [302, 19] on span "Application" at bounding box center [268, 16] width 68 height 13
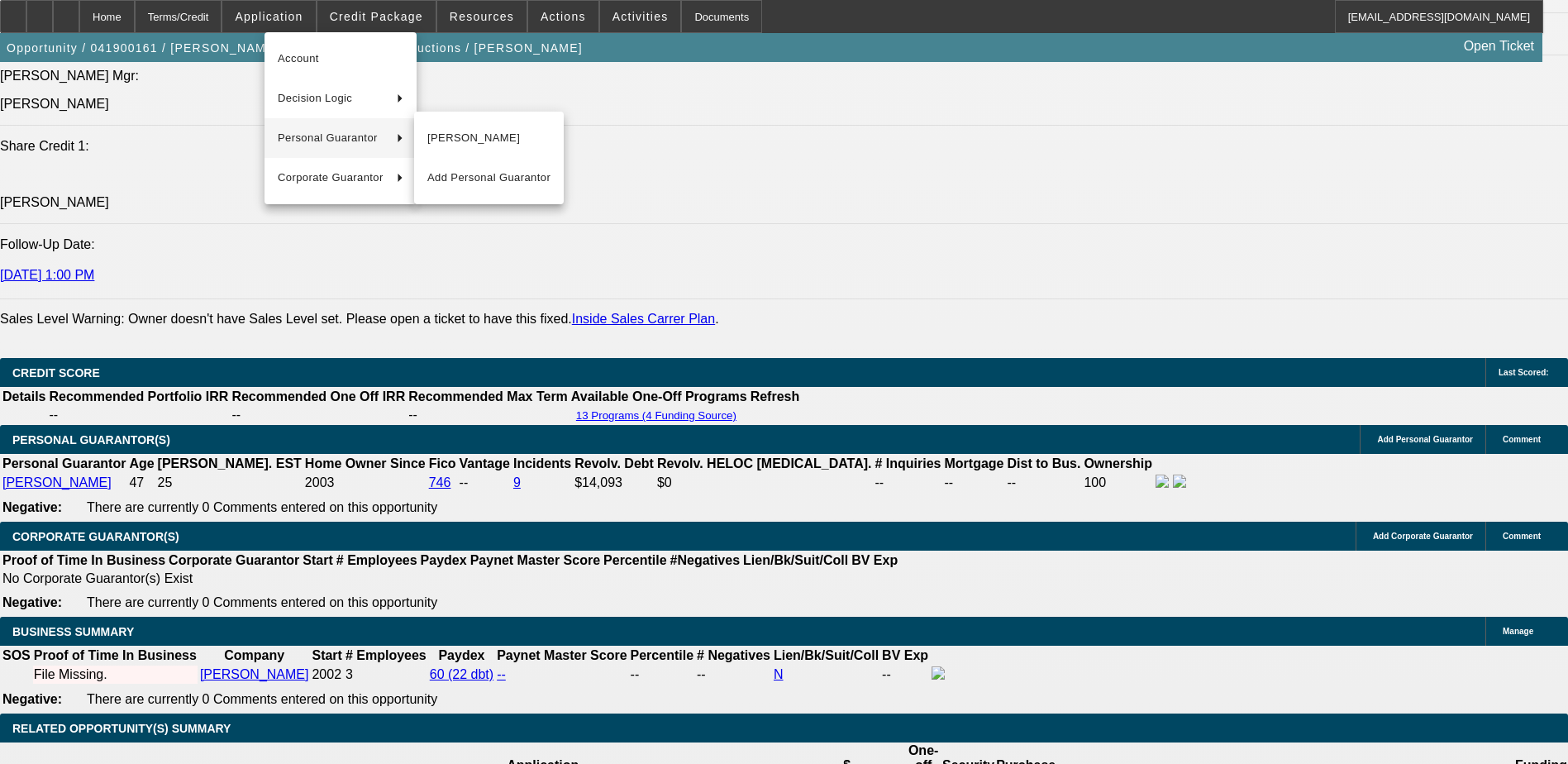
click at [150, 15] on div at bounding box center [784, 382] width 1568 height 764
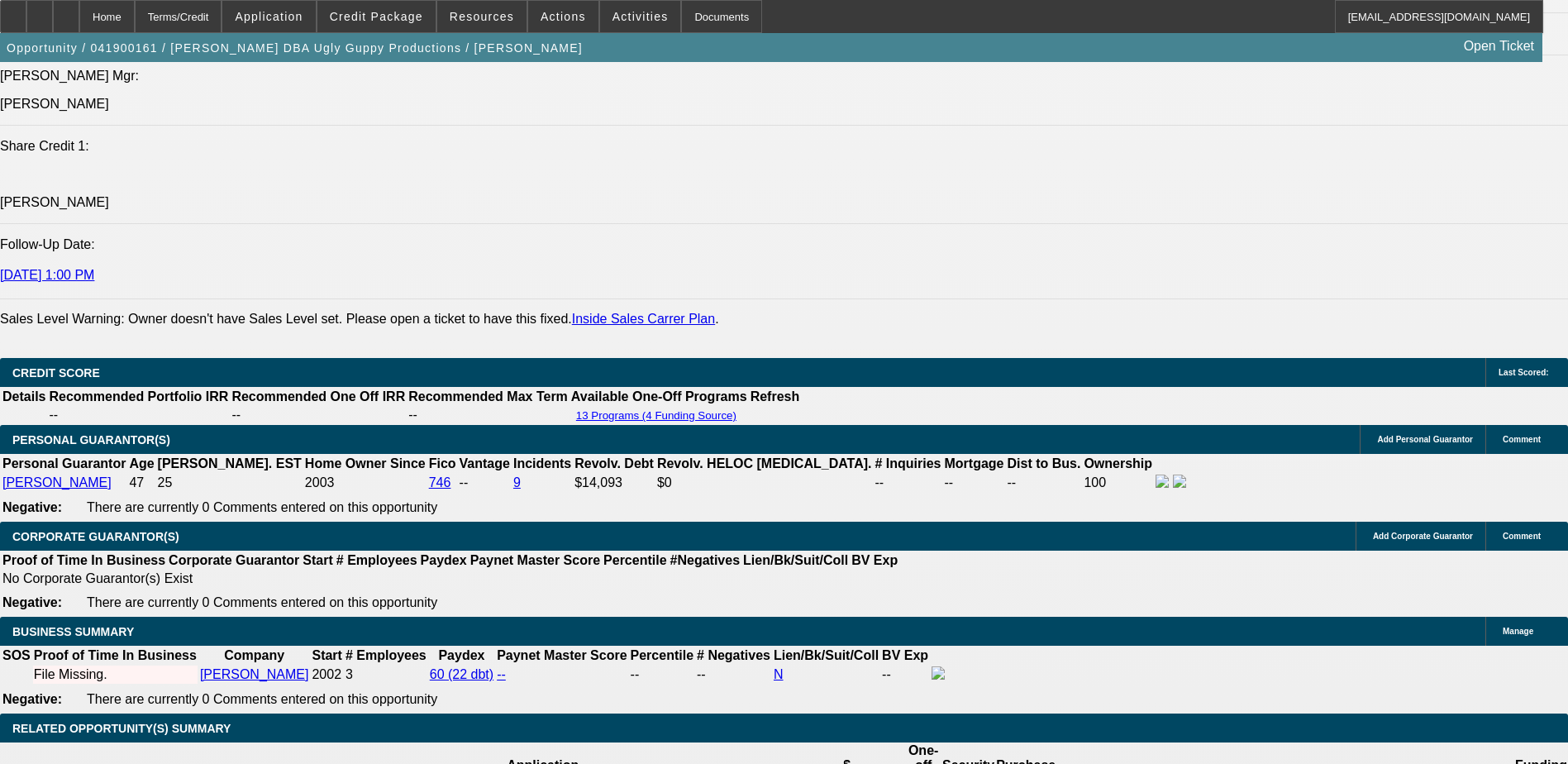
click at [135, 15] on div "Home" at bounding box center [106, 16] width 56 height 33
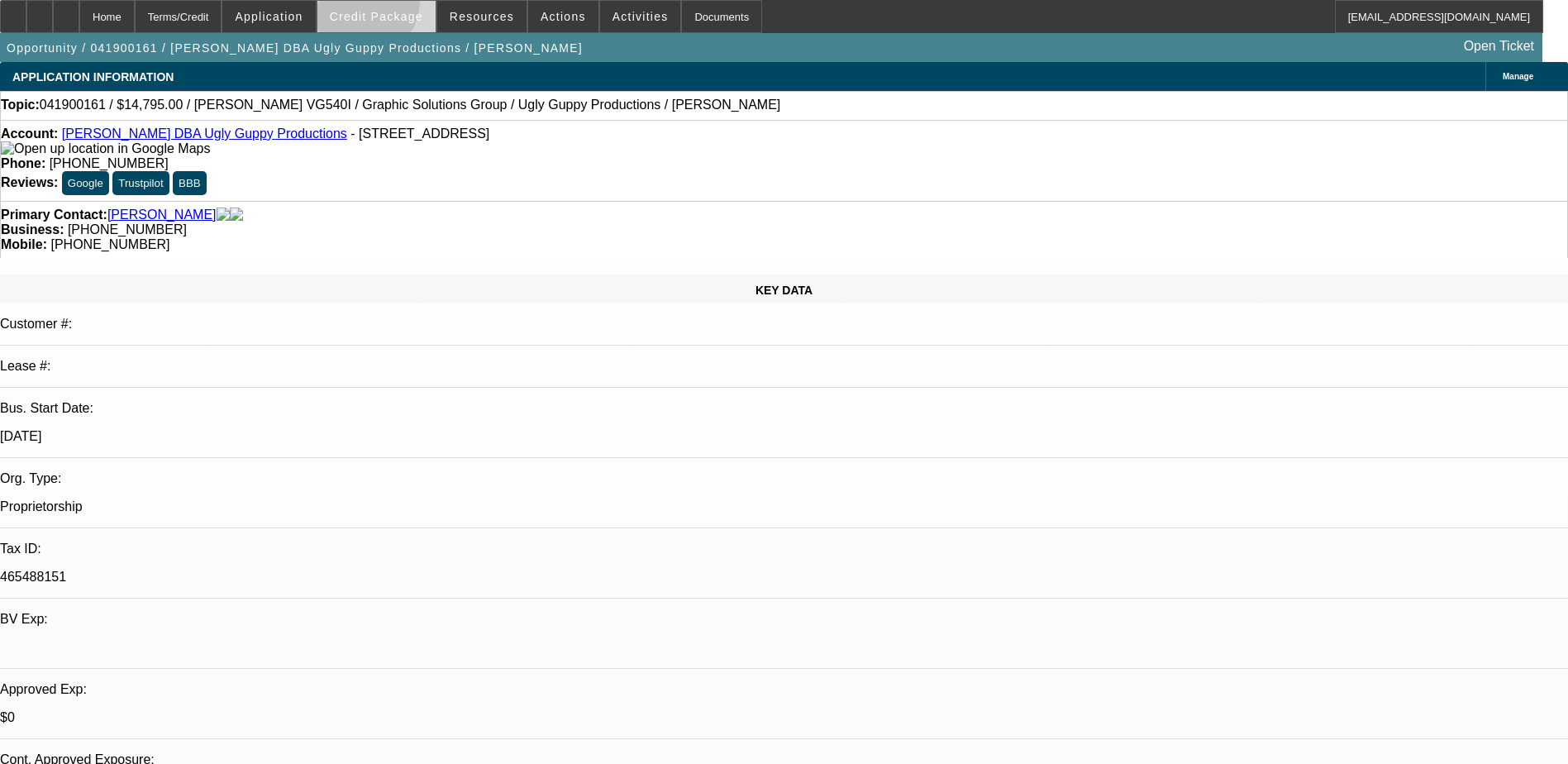
click at [383, 4] on span at bounding box center [377, 16] width 119 height 39
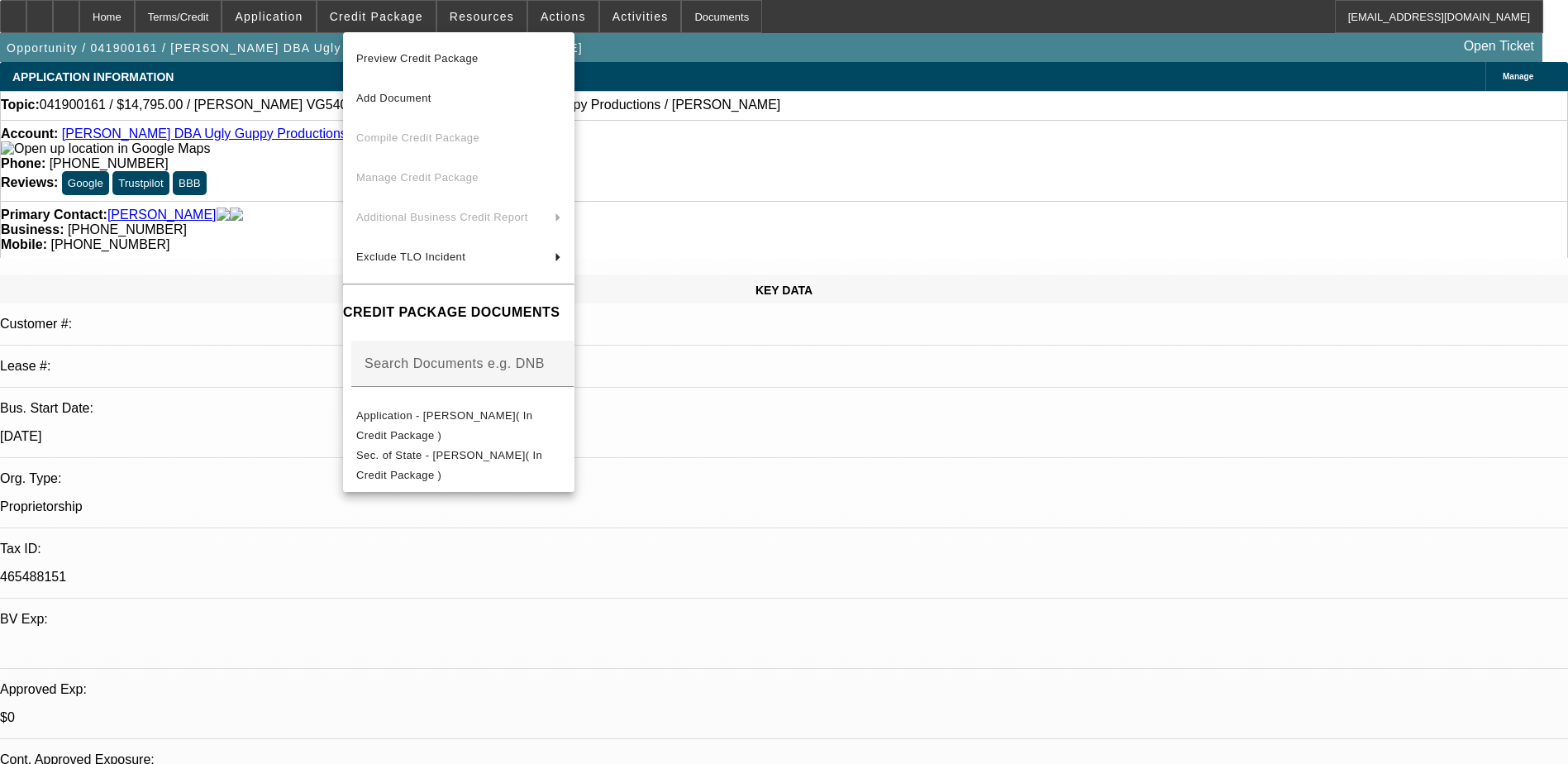
click at [927, 528] on div at bounding box center [784, 382] width 1568 height 764
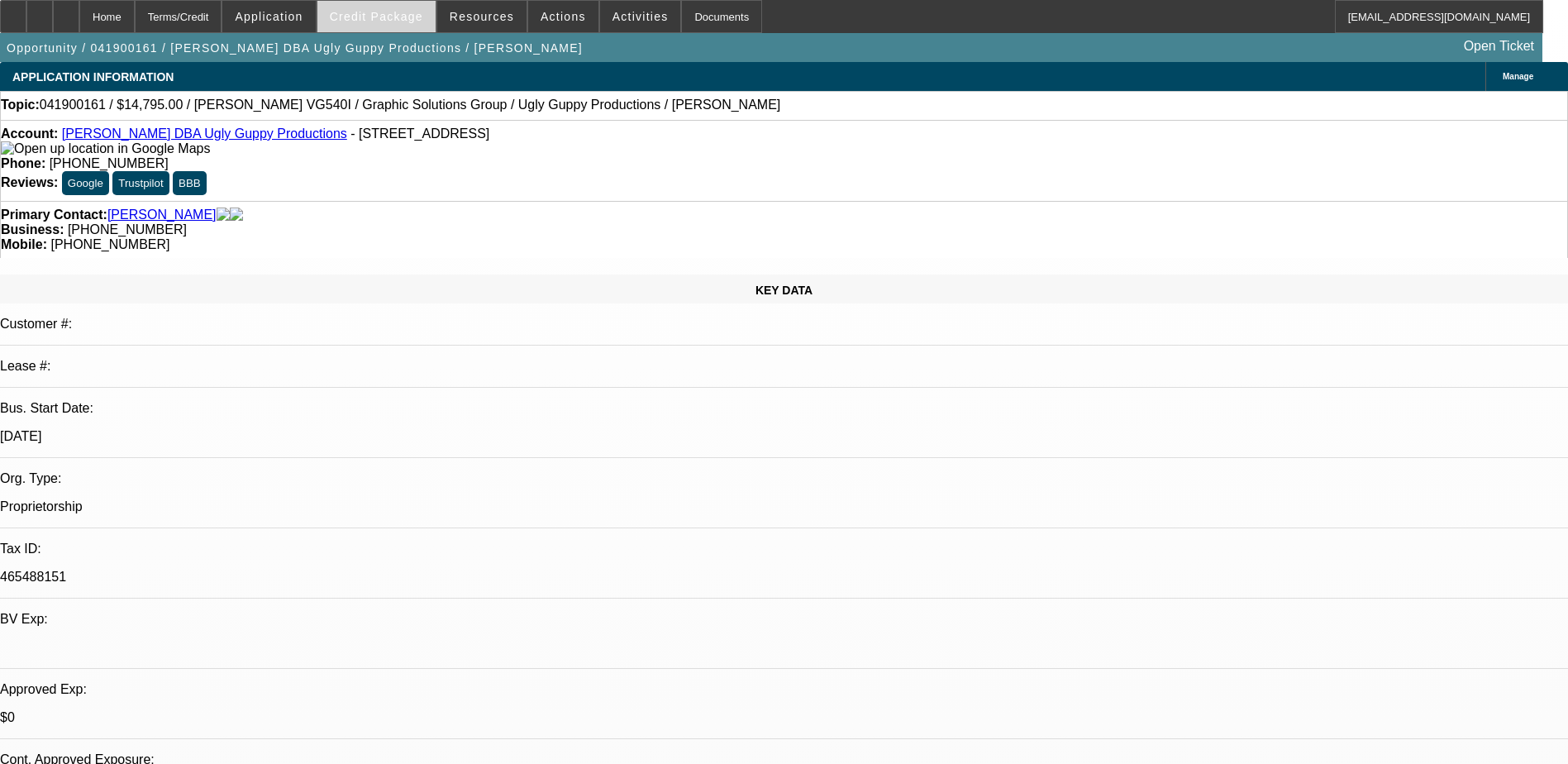
click at [429, 21] on button "Credit Package" at bounding box center [377, 16] width 119 height 32
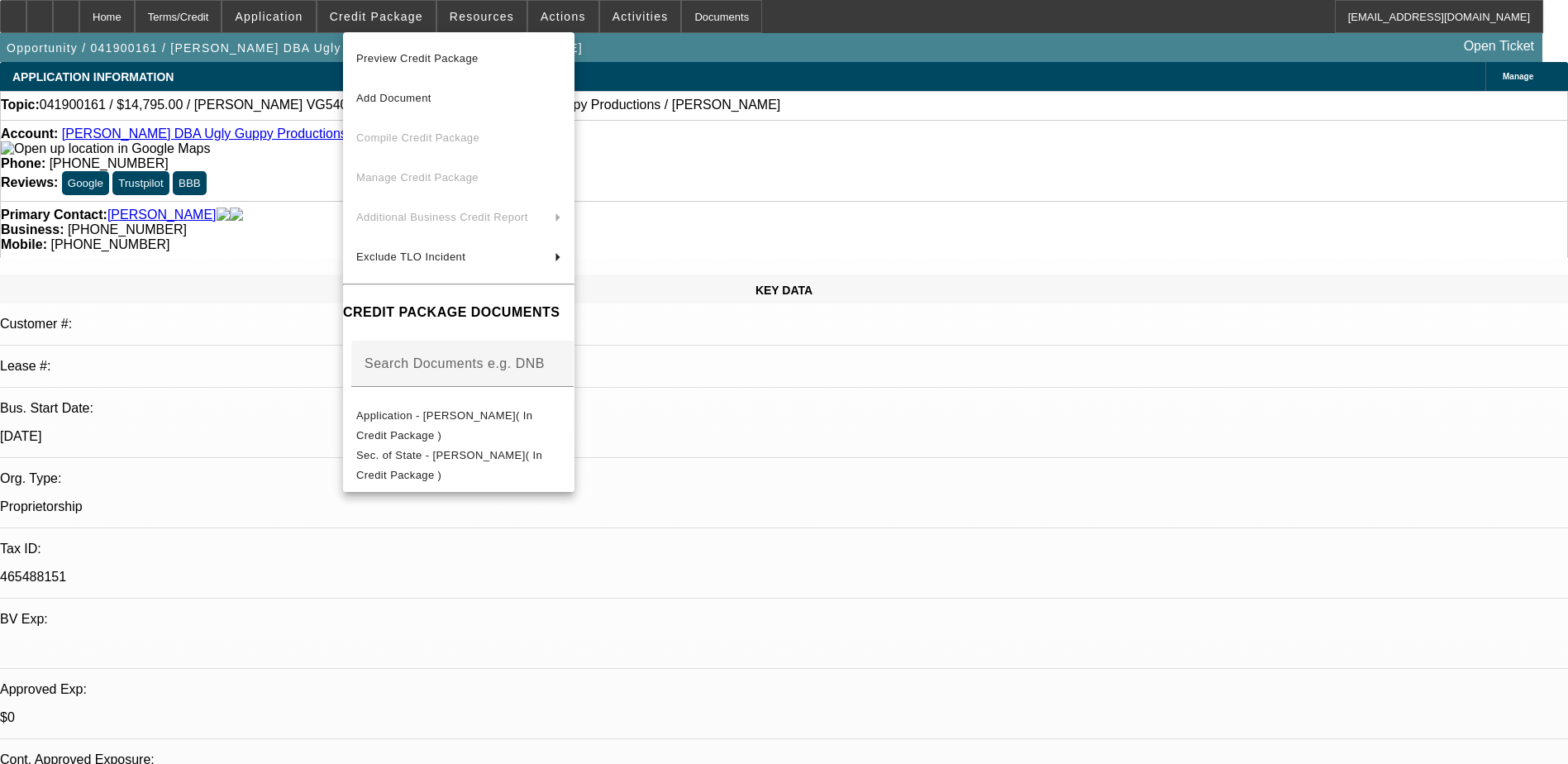
drag, startPoint x: 892, startPoint y: 49, endPoint x: 889, endPoint y: 70, distance: 21.2
click at [896, 61] on div at bounding box center [784, 382] width 1568 height 764
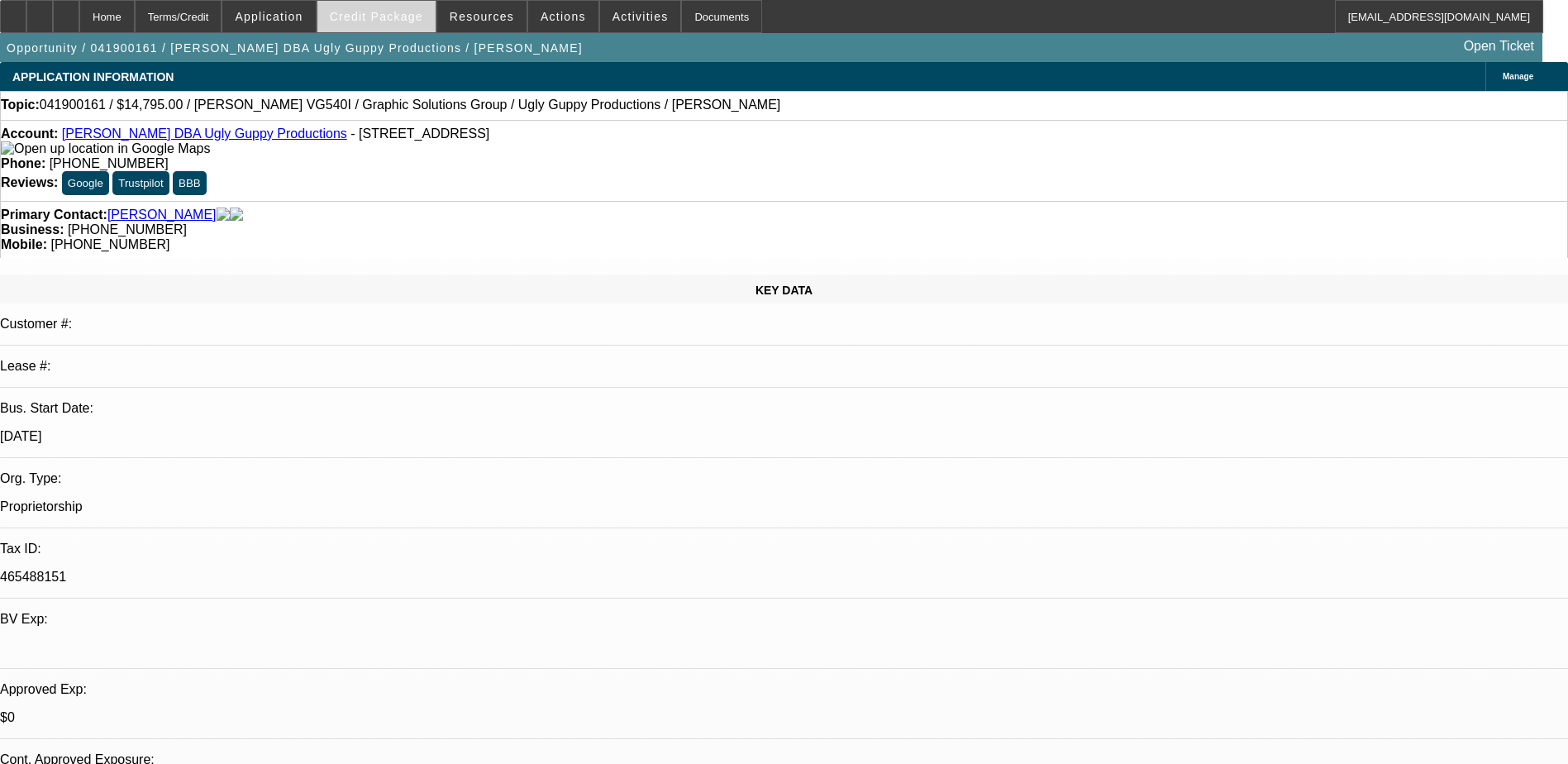
click at [386, 18] on span "Credit Package" at bounding box center [376, 16] width 94 height 13
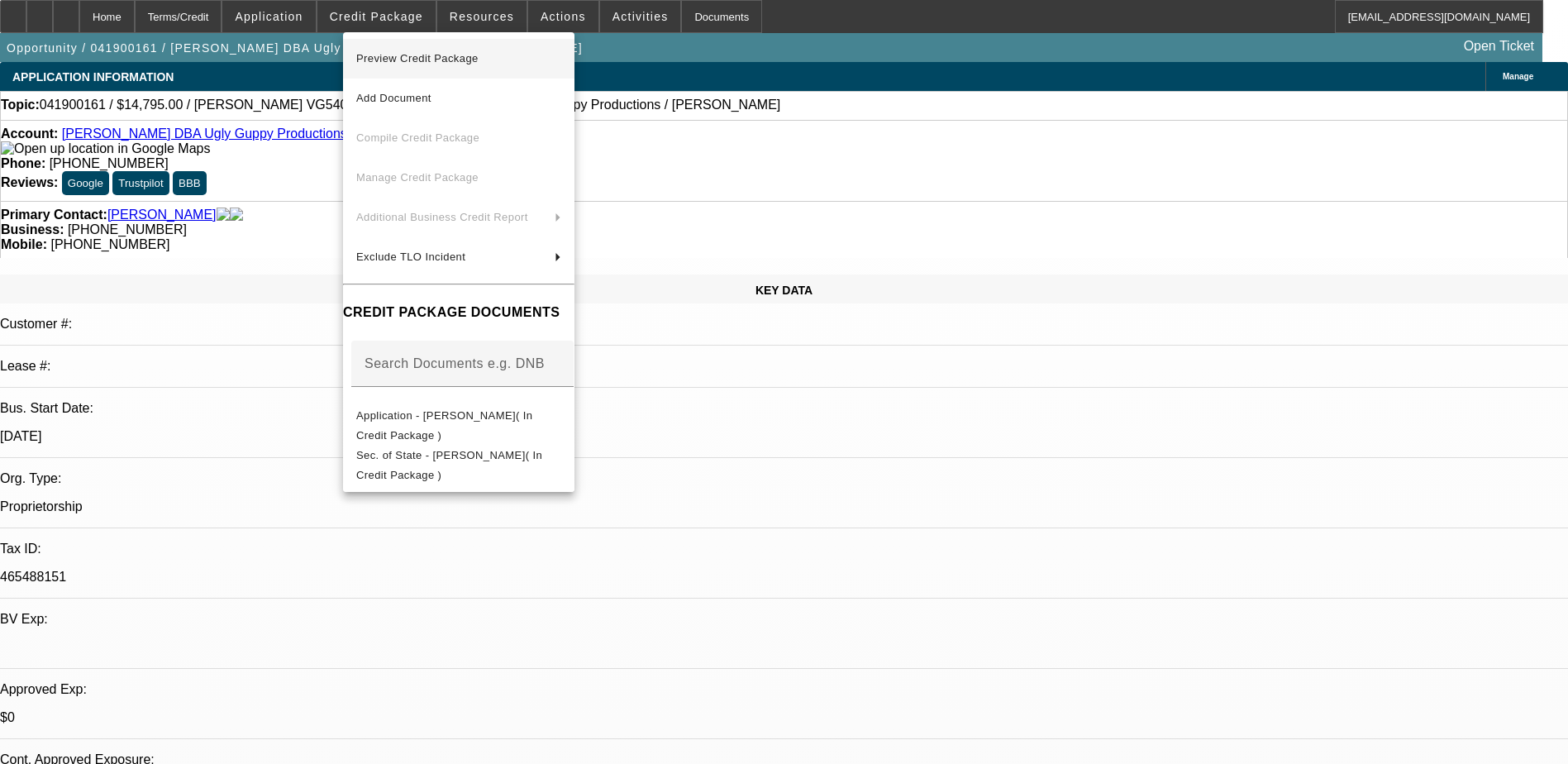
click at [477, 57] on span "Preview Credit Package" at bounding box center [417, 58] width 122 height 12
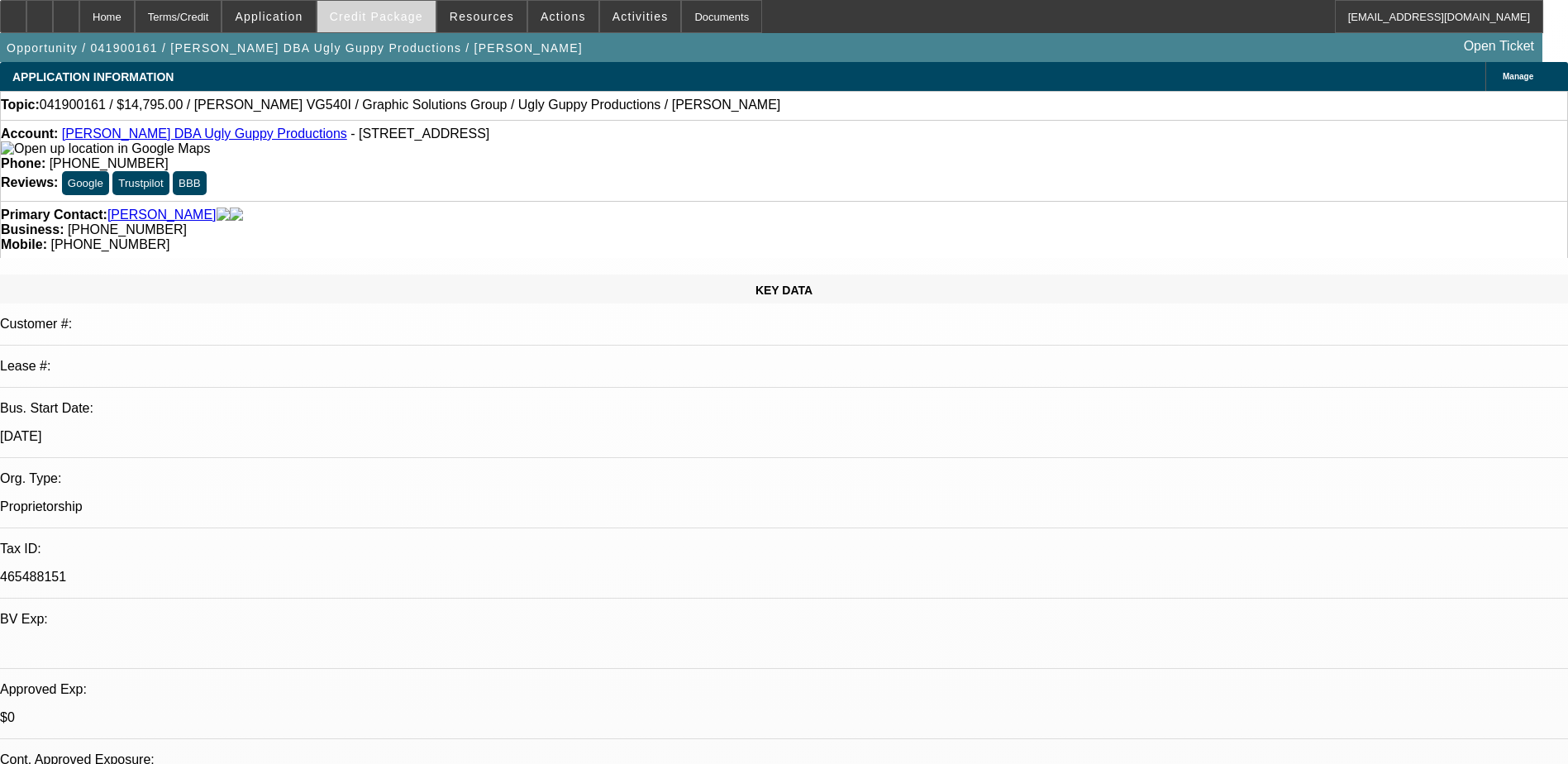
click at [381, 17] on span "Credit Package" at bounding box center [376, 16] width 94 height 13
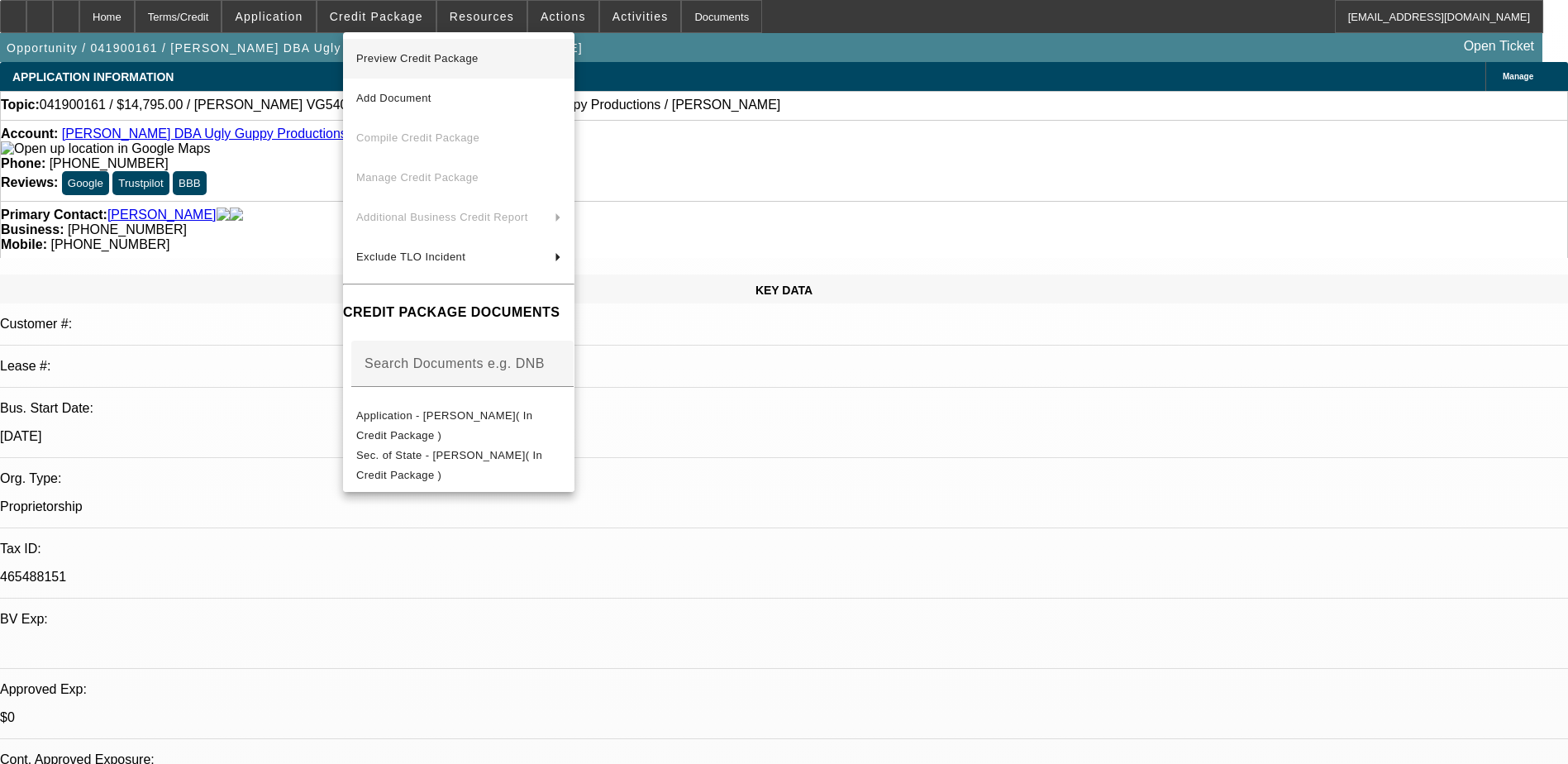
click at [437, 64] on span "Preview Credit Package" at bounding box center [417, 58] width 122 height 12
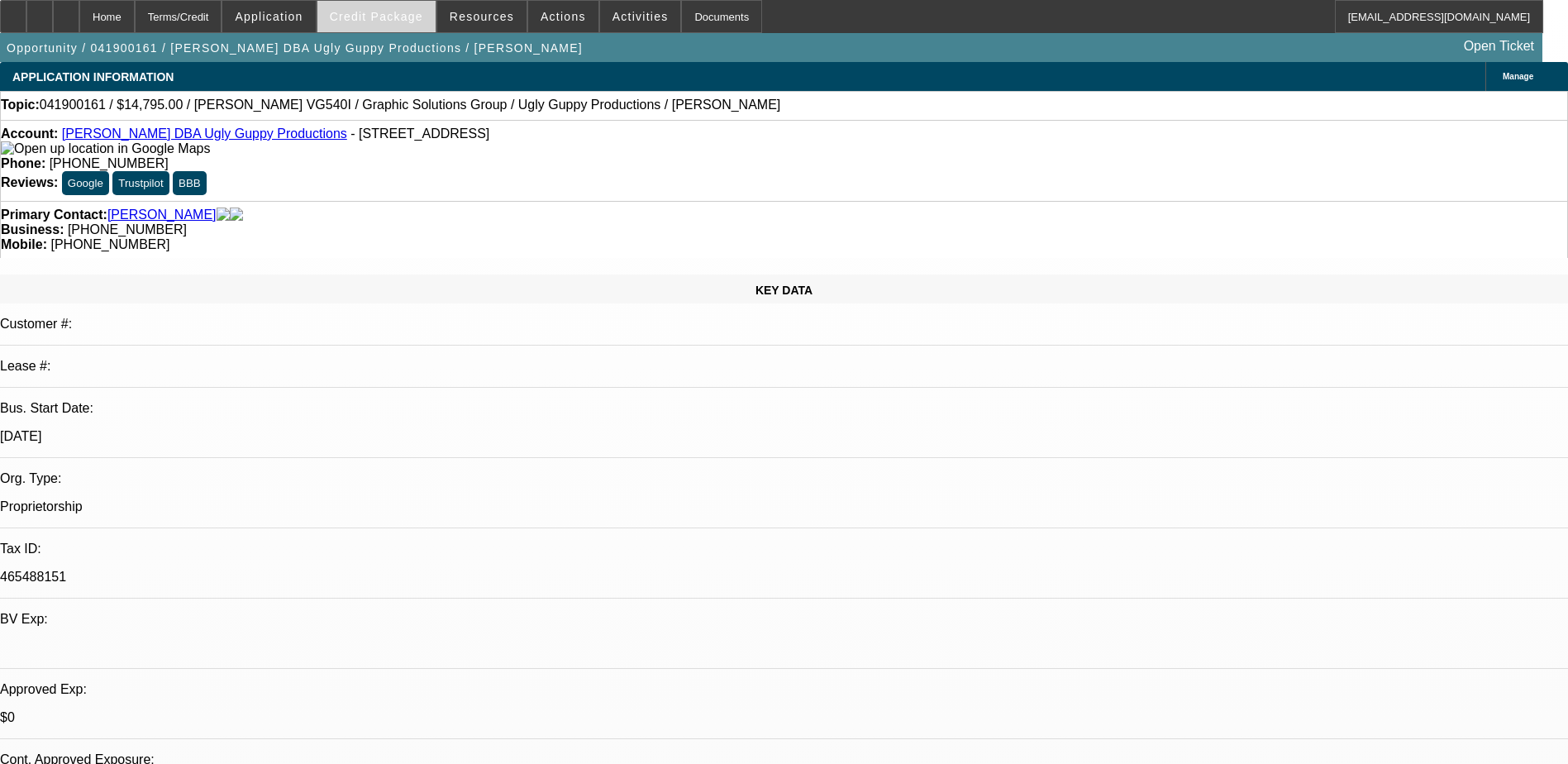
click at [411, 13] on span "Credit Package" at bounding box center [376, 16] width 94 height 13
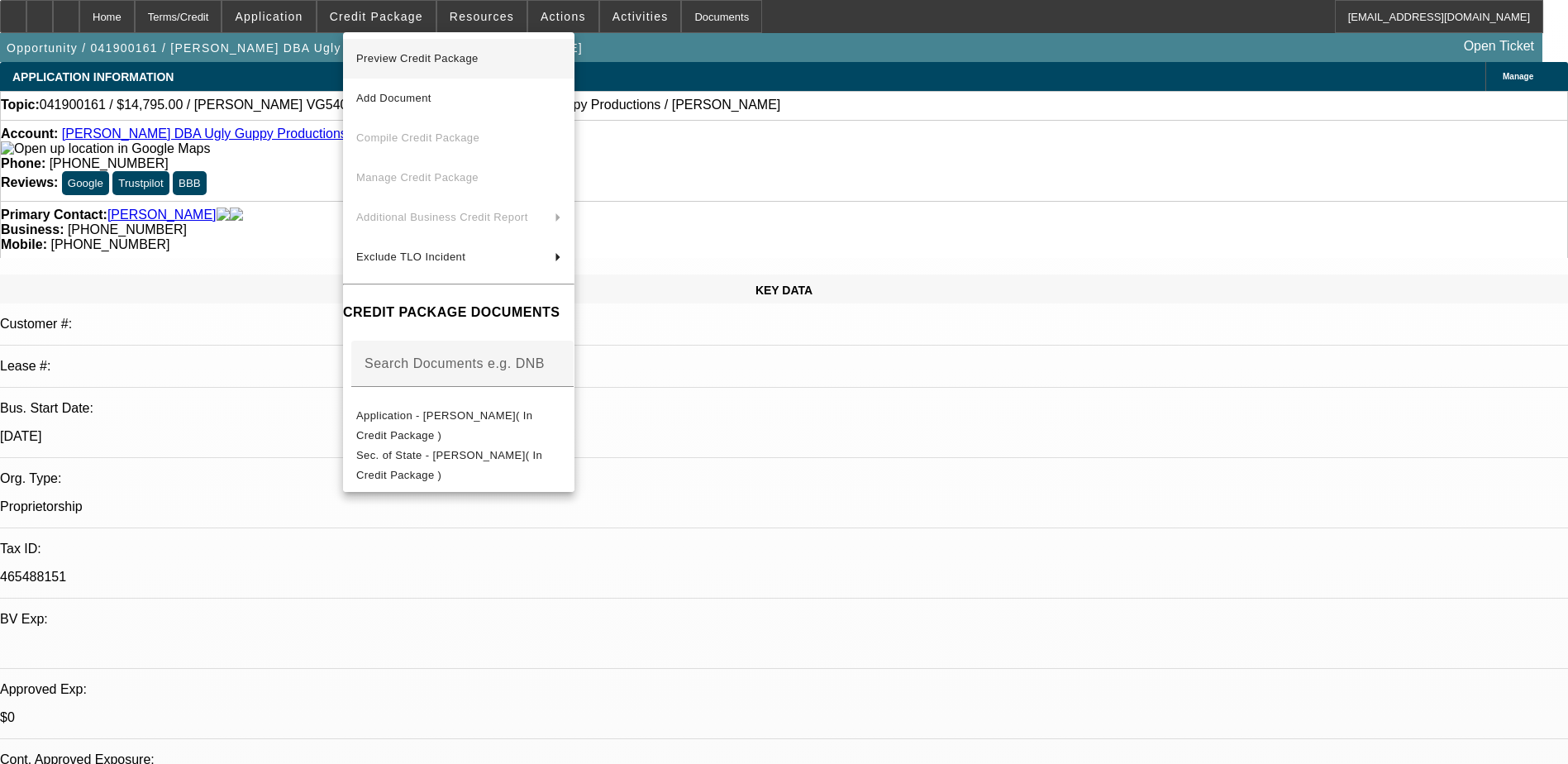
click at [441, 66] on span "Preview Credit Package" at bounding box center [459, 58] width 205 height 20
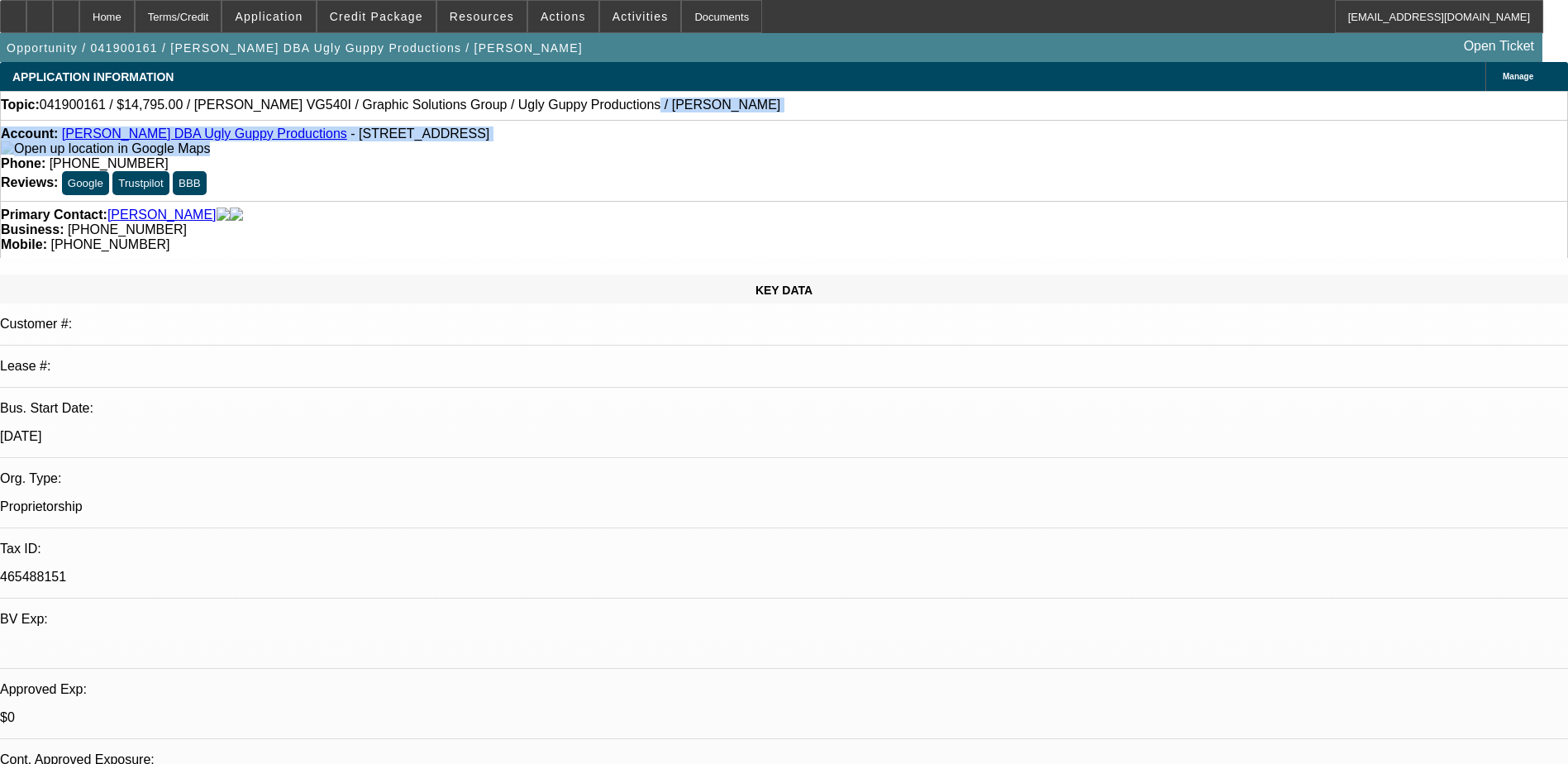
click at [714, 101] on div "Topic: 041900161 / $14,795.00 / [PERSON_NAME] VG540I / Graphic Solutions Group …" at bounding box center [784, 105] width 1566 height 15
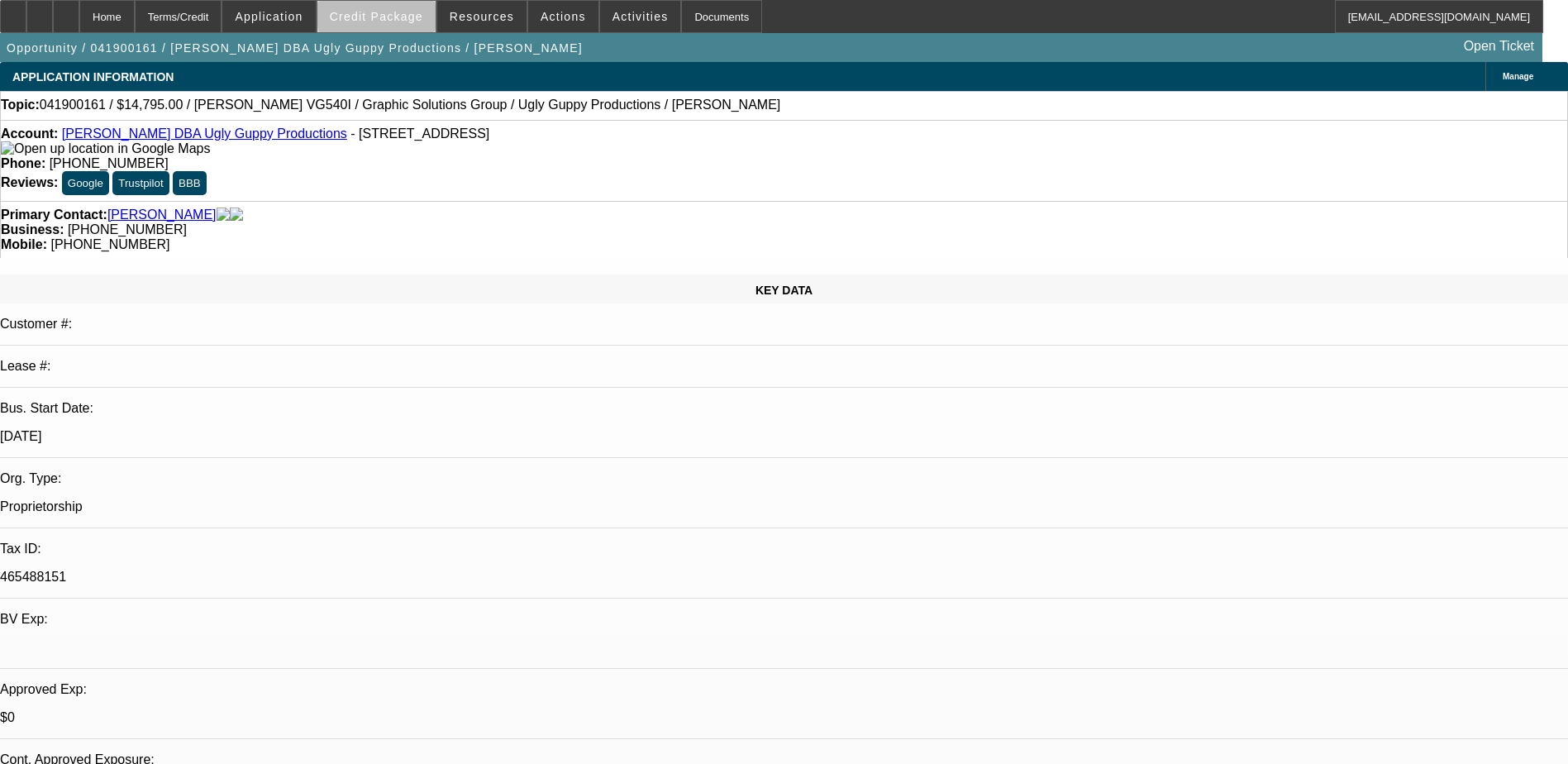
drag, startPoint x: 415, startPoint y: 15, endPoint x: 368, endPoint y: 21, distance: 47.4
click at [410, 15] on span "Credit Package" at bounding box center [376, 16] width 94 height 13
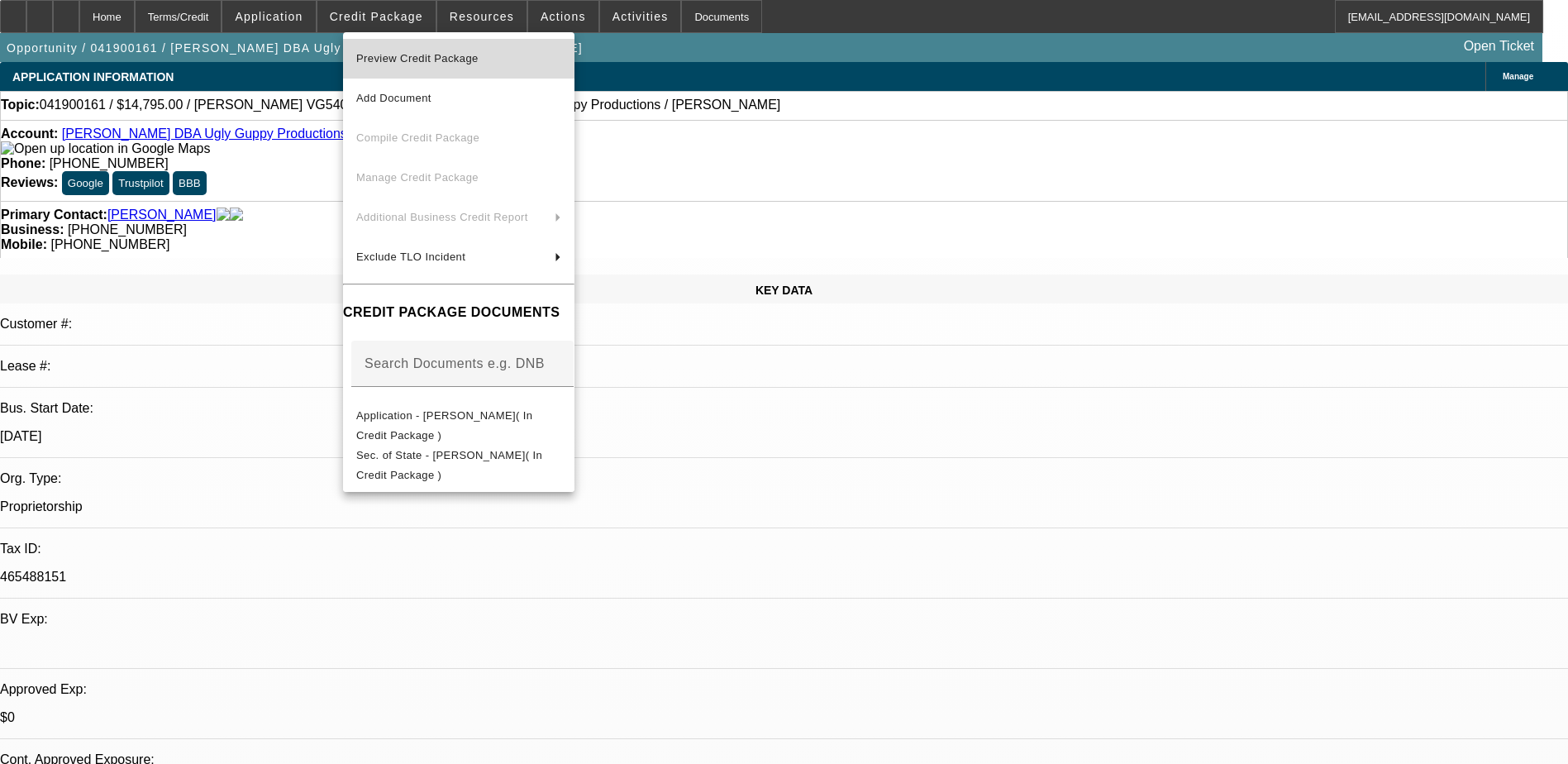
click at [435, 71] on button "Preview Credit Package" at bounding box center [459, 58] width 232 height 39
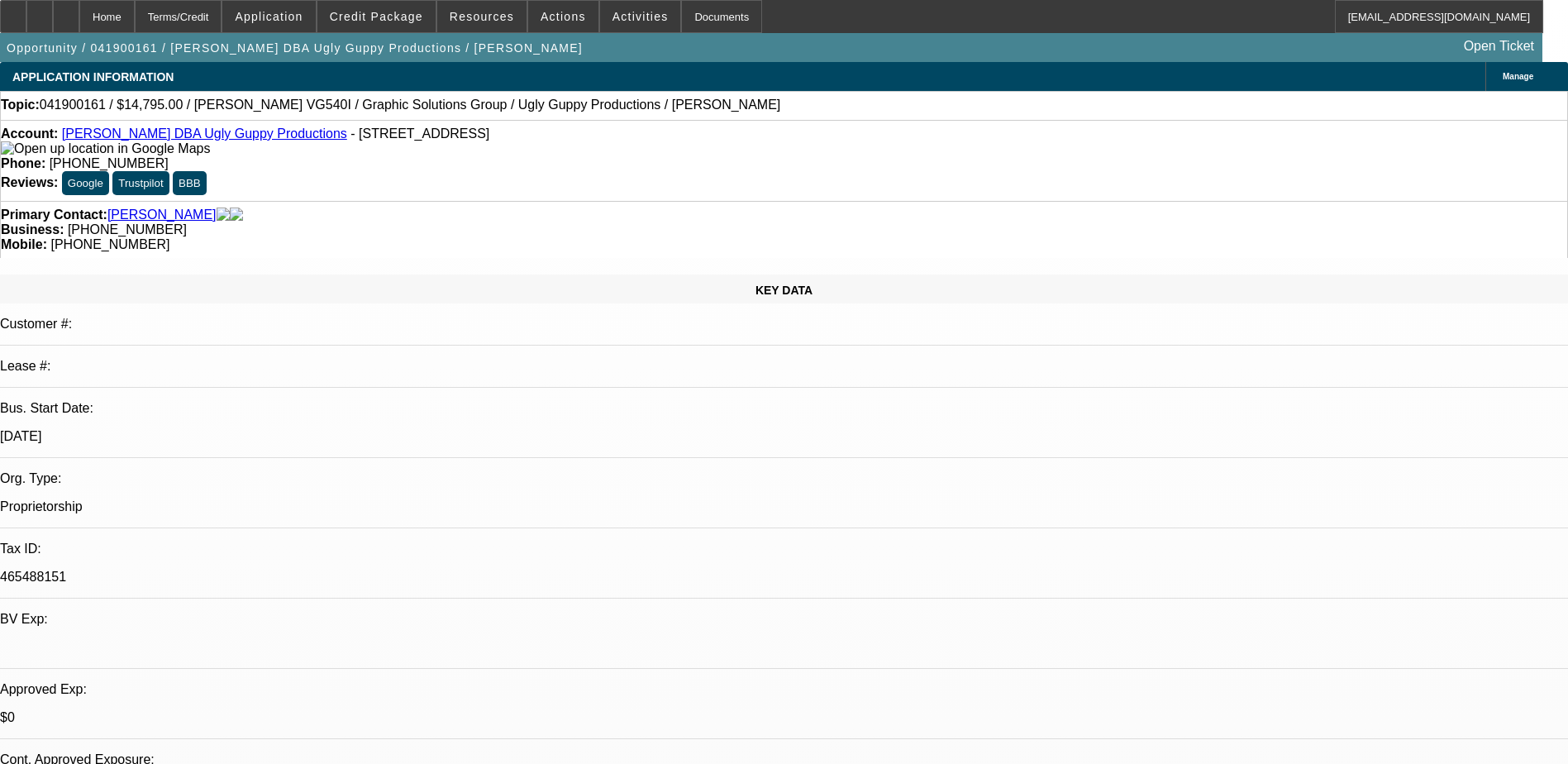
click at [731, 93] on div "Topic: 041900161 / $14,795.00 / [PERSON_NAME] VG540I / Graphic Solutions Group …" at bounding box center [784, 106] width 1568 height 29
click at [395, 10] on button "Credit Package" at bounding box center [377, 16] width 119 height 32
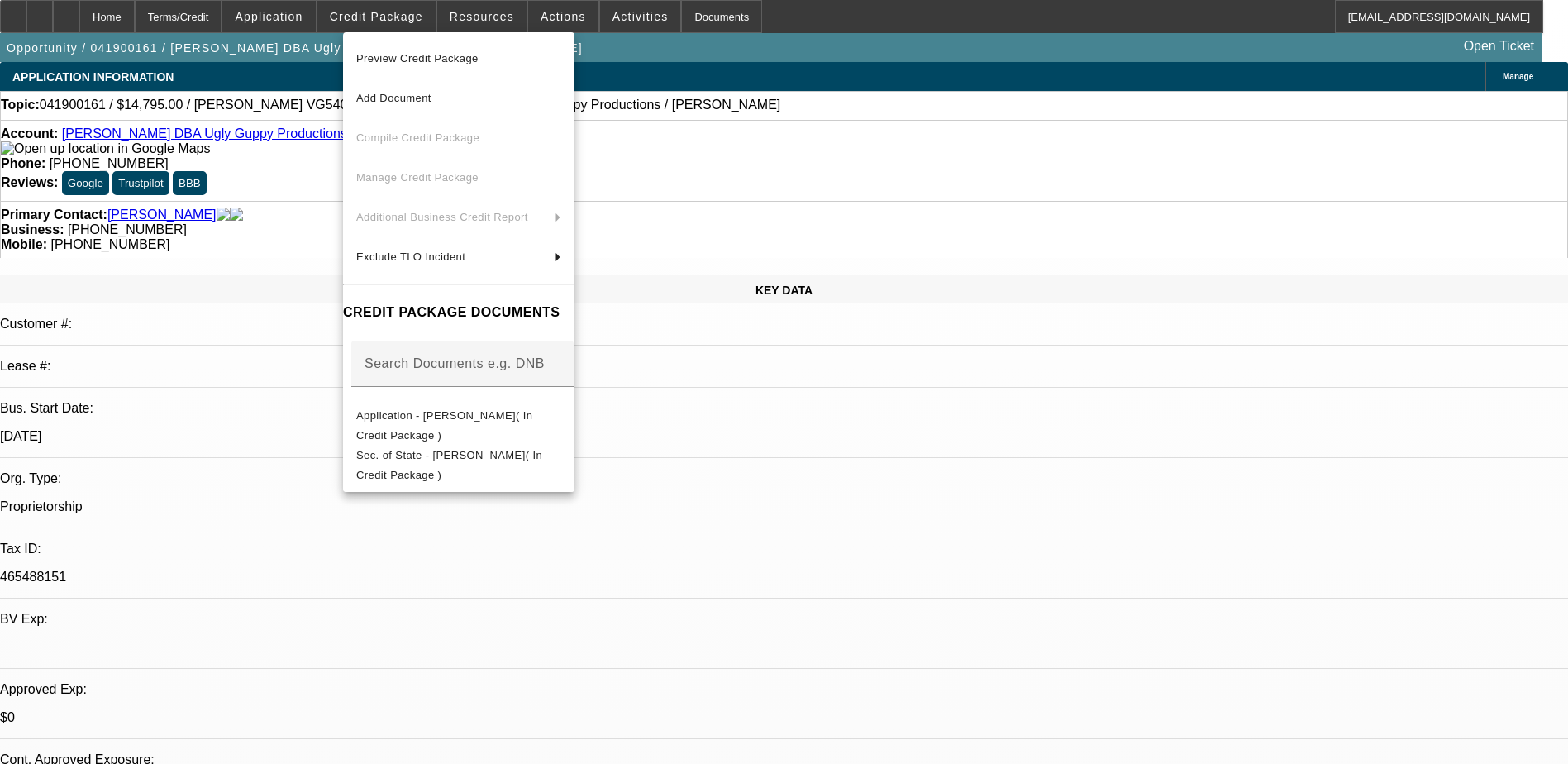
click at [270, 188] on div at bounding box center [784, 382] width 1568 height 764
